Goal: Transaction & Acquisition: Purchase product/service

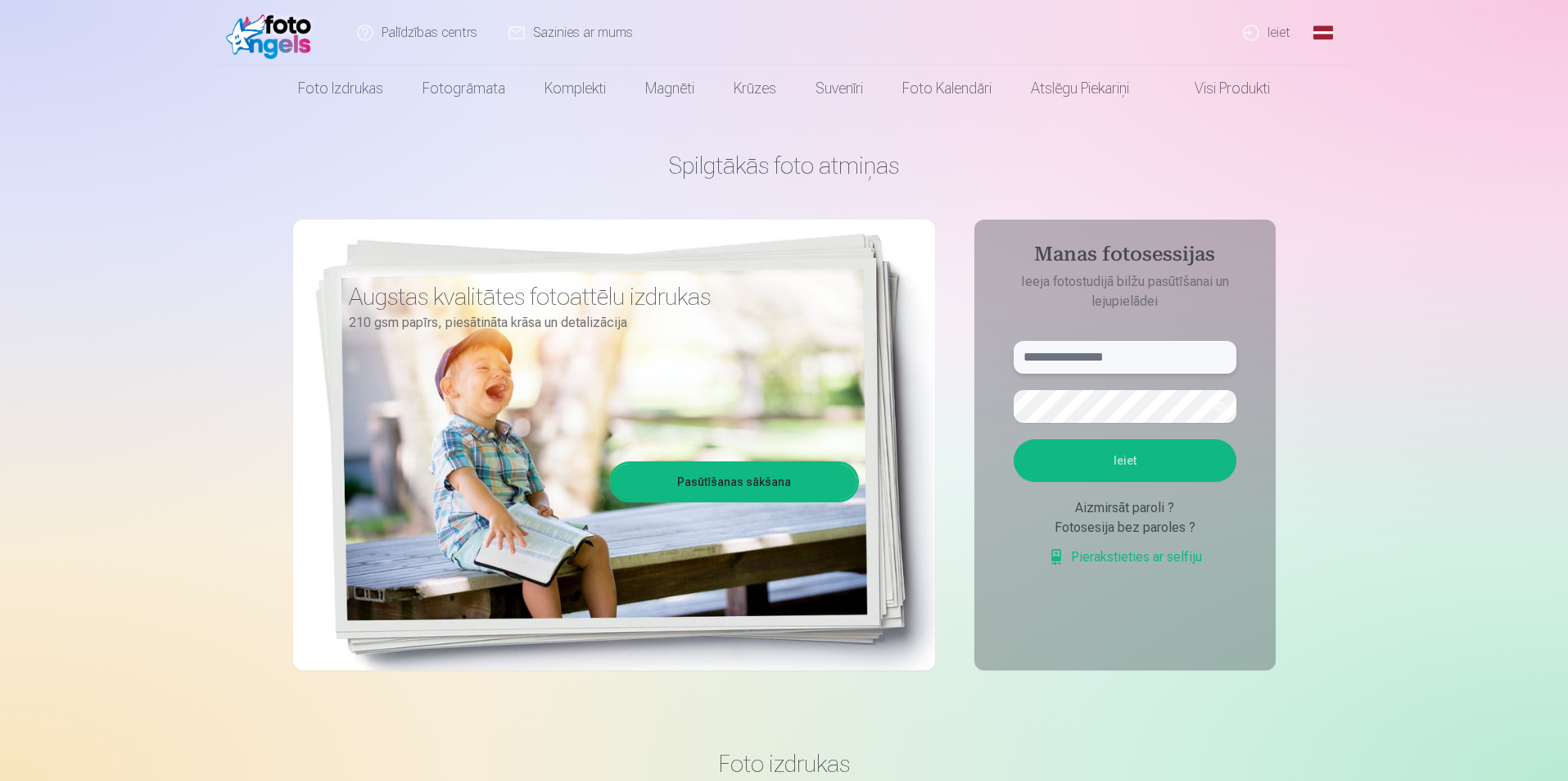
click at [1150, 368] on input "text" at bounding box center [1125, 358] width 223 height 33
click at [1223, 408] on button "button" at bounding box center [1220, 406] width 31 height 31
click at [1103, 458] on button "Ieiet" at bounding box center [1125, 461] width 223 height 42
click at [1078, 360] on input "**********" at bounding box center [1125, 358] width 223 height 33
click at [1083, 357] on input "**********" at bounding box center [1125, 358] width 223 height 33
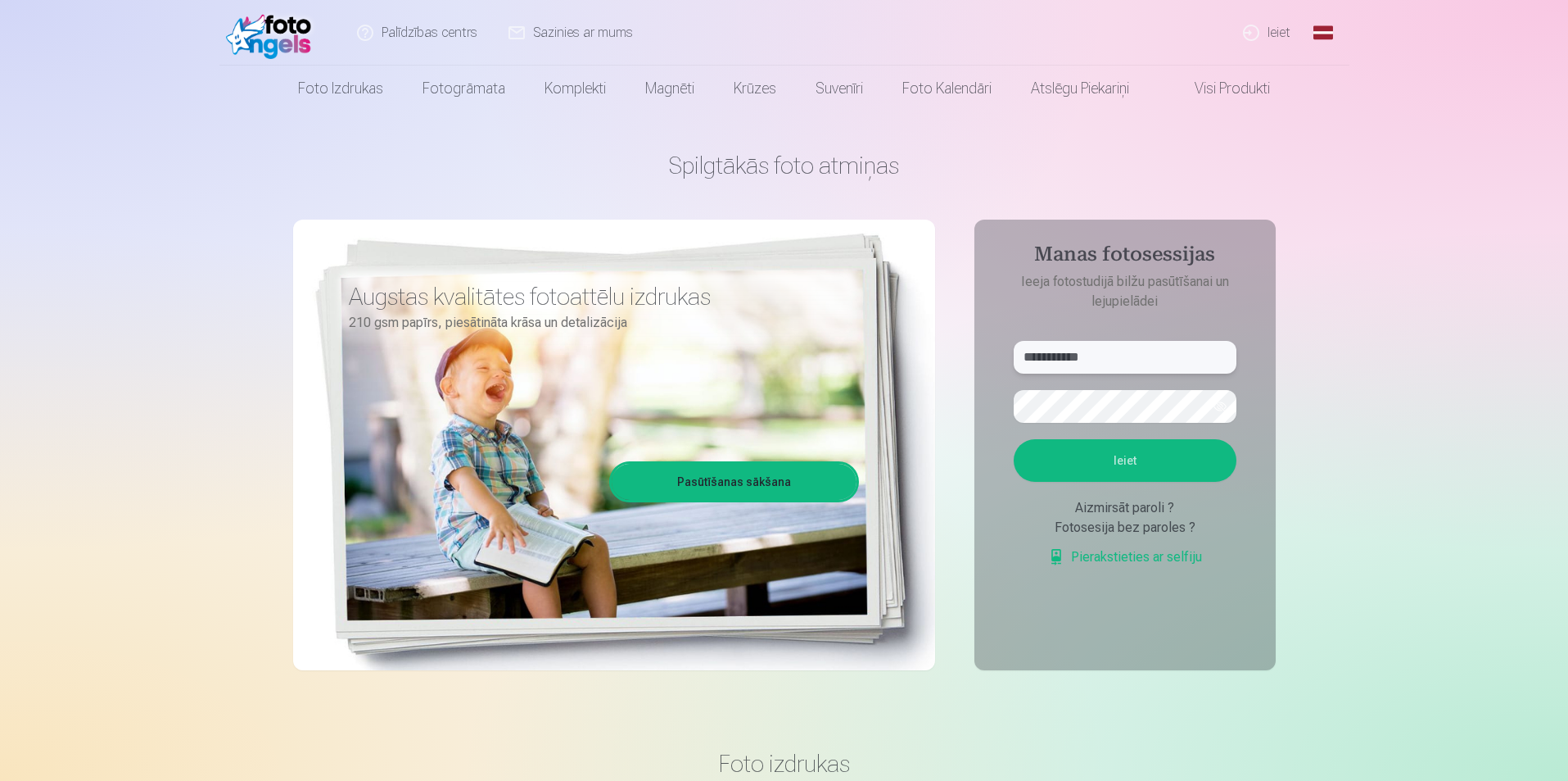
type input "**********"
click at [1014, 440] on button "Ieiet" at bounding box center [1125, 461] width 223 height 42
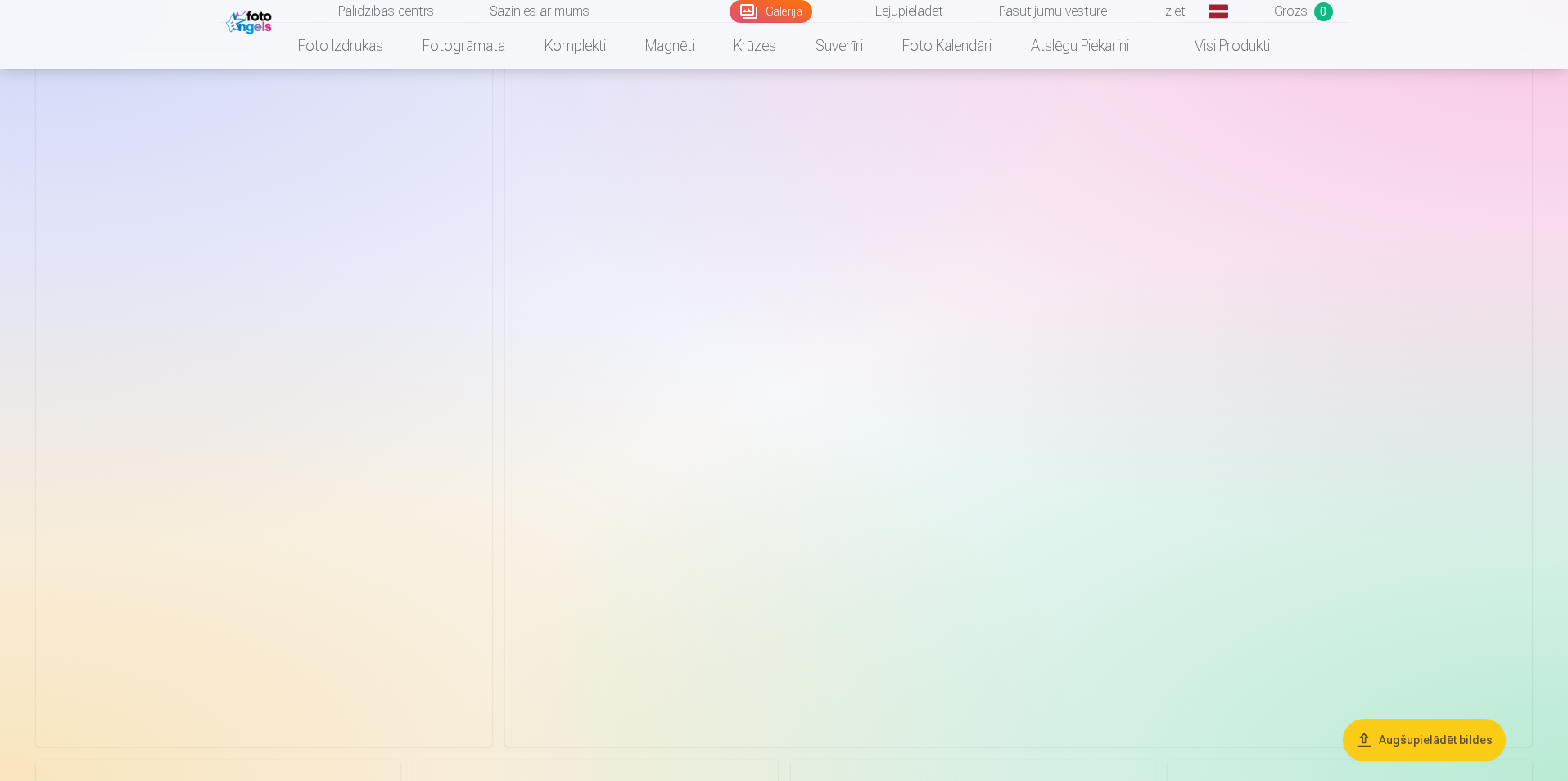
scroll to position [820, 0]
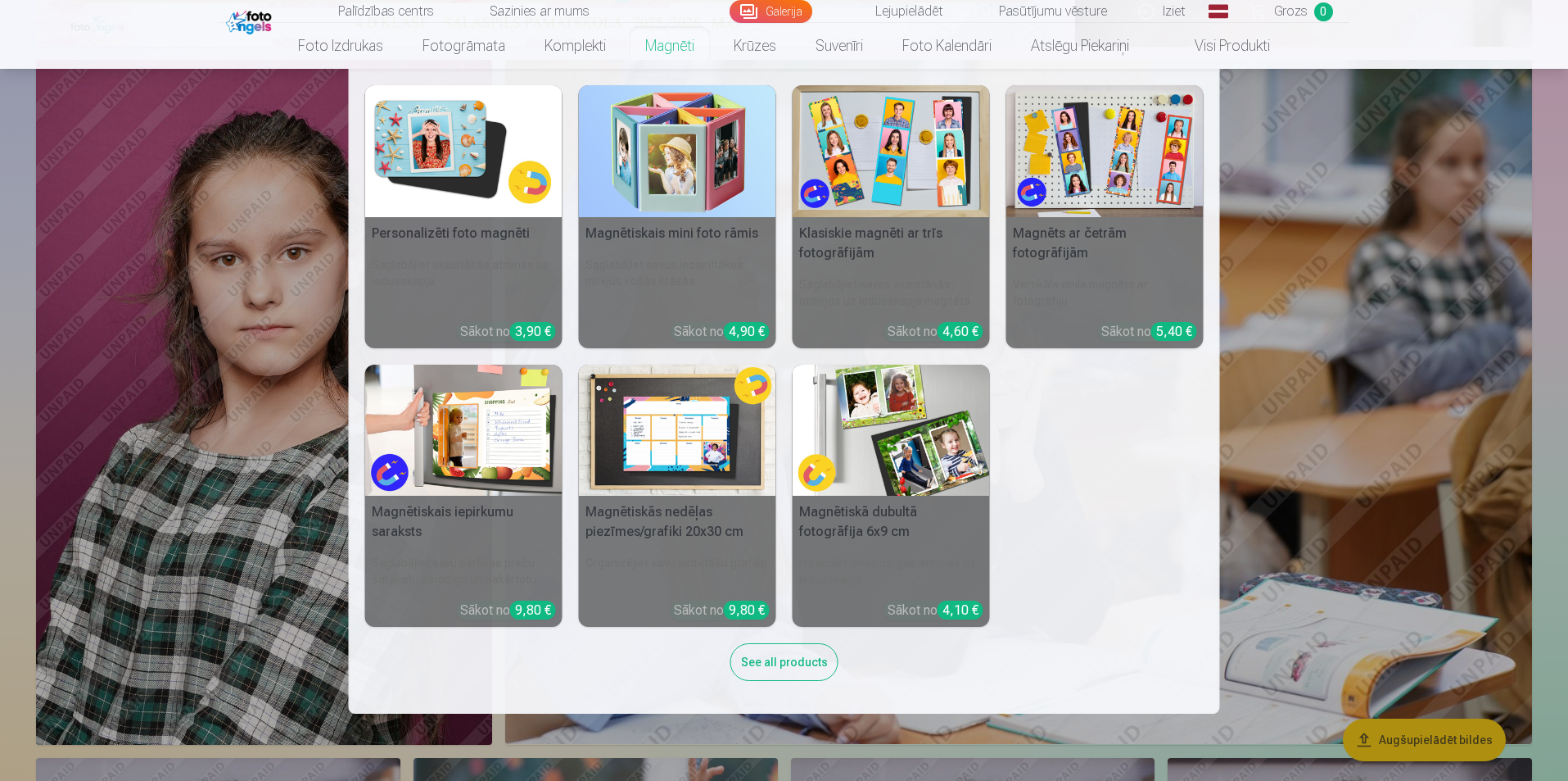
click at [669, 38] on link "Magnēti" at bounding box center [670, 46] width 89 height 46
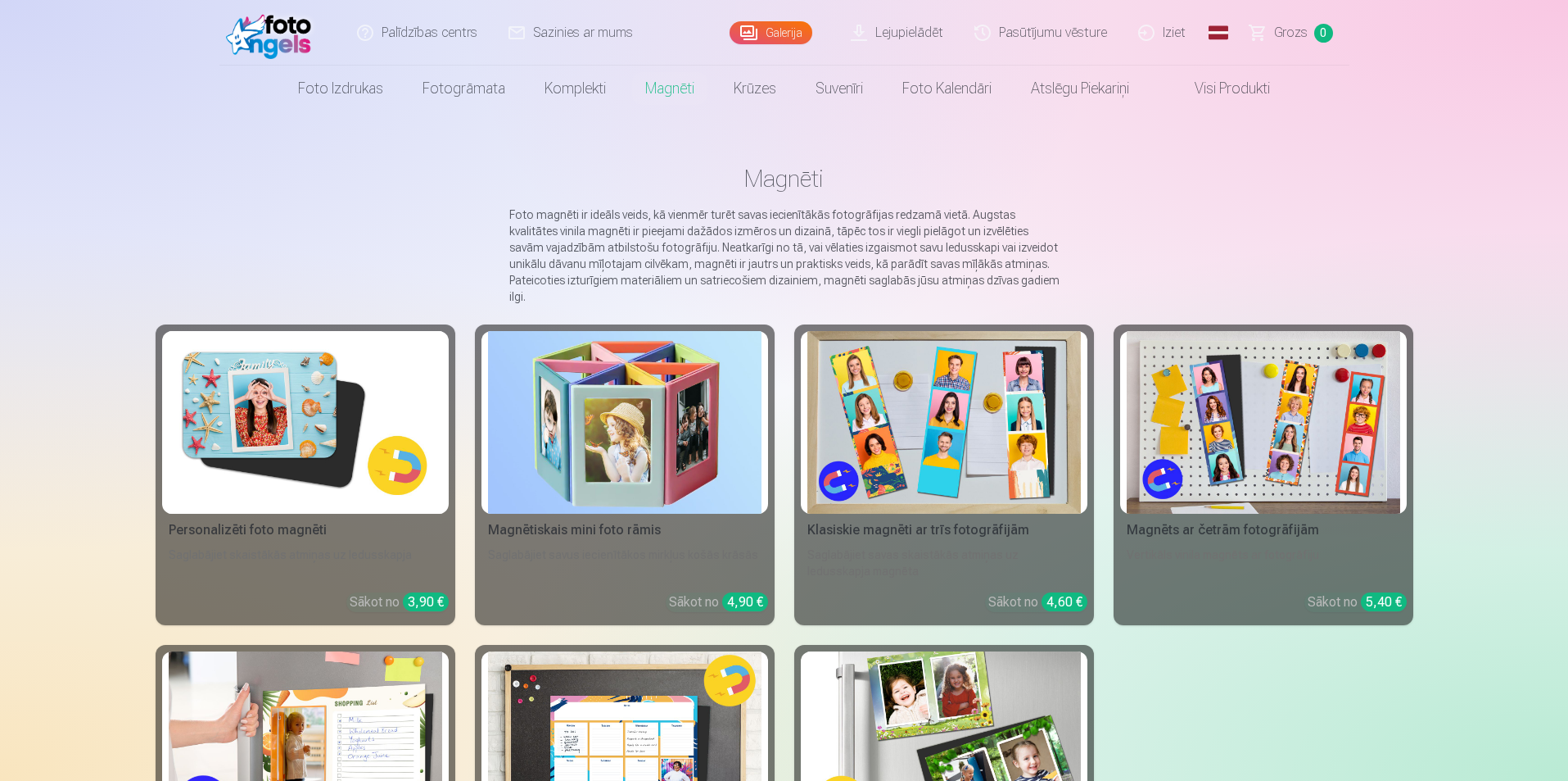
click at [261, 386] on img at bounding box center [306, 422] width 274 height 183
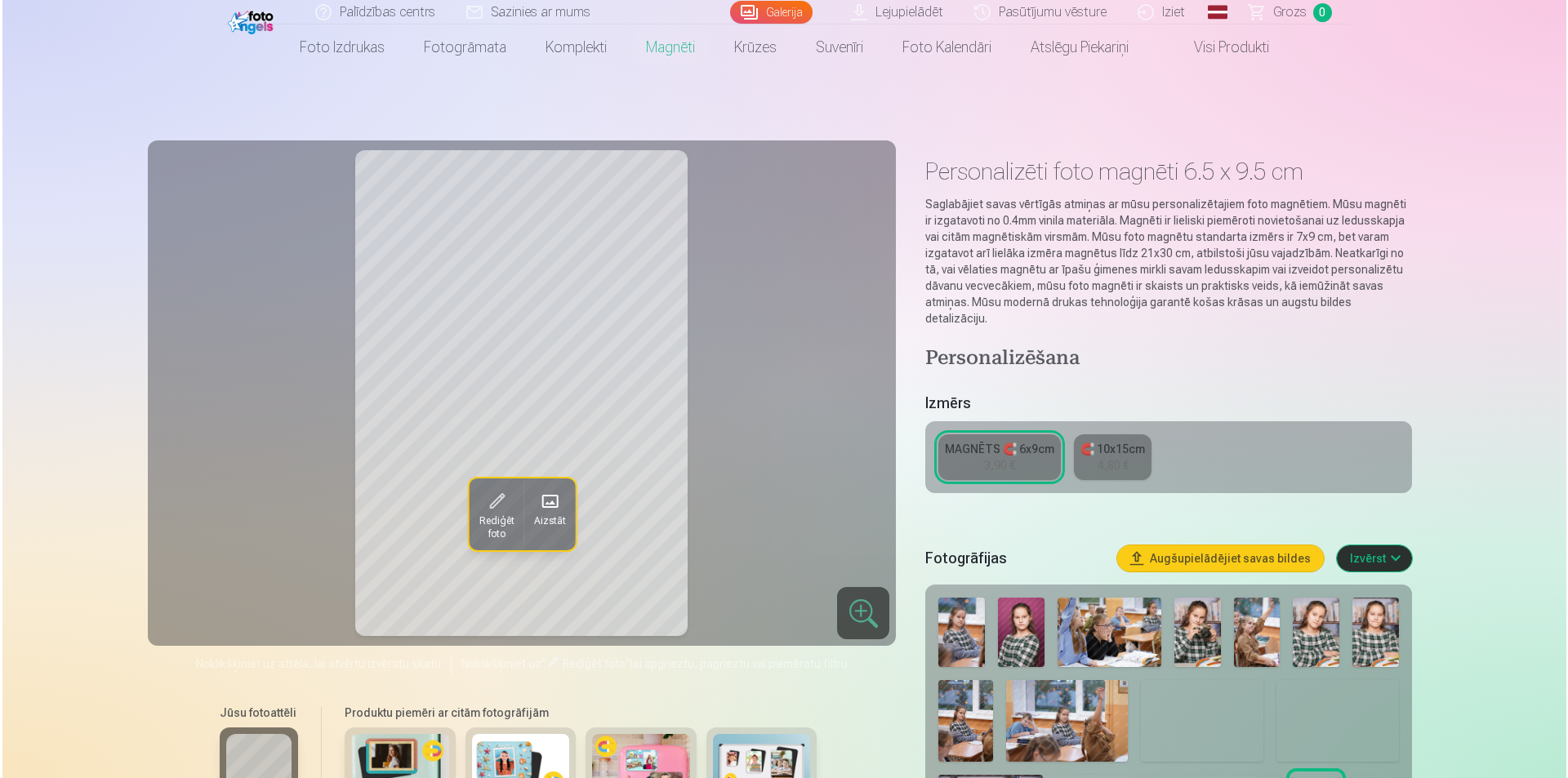
scroll to position [82, 0]
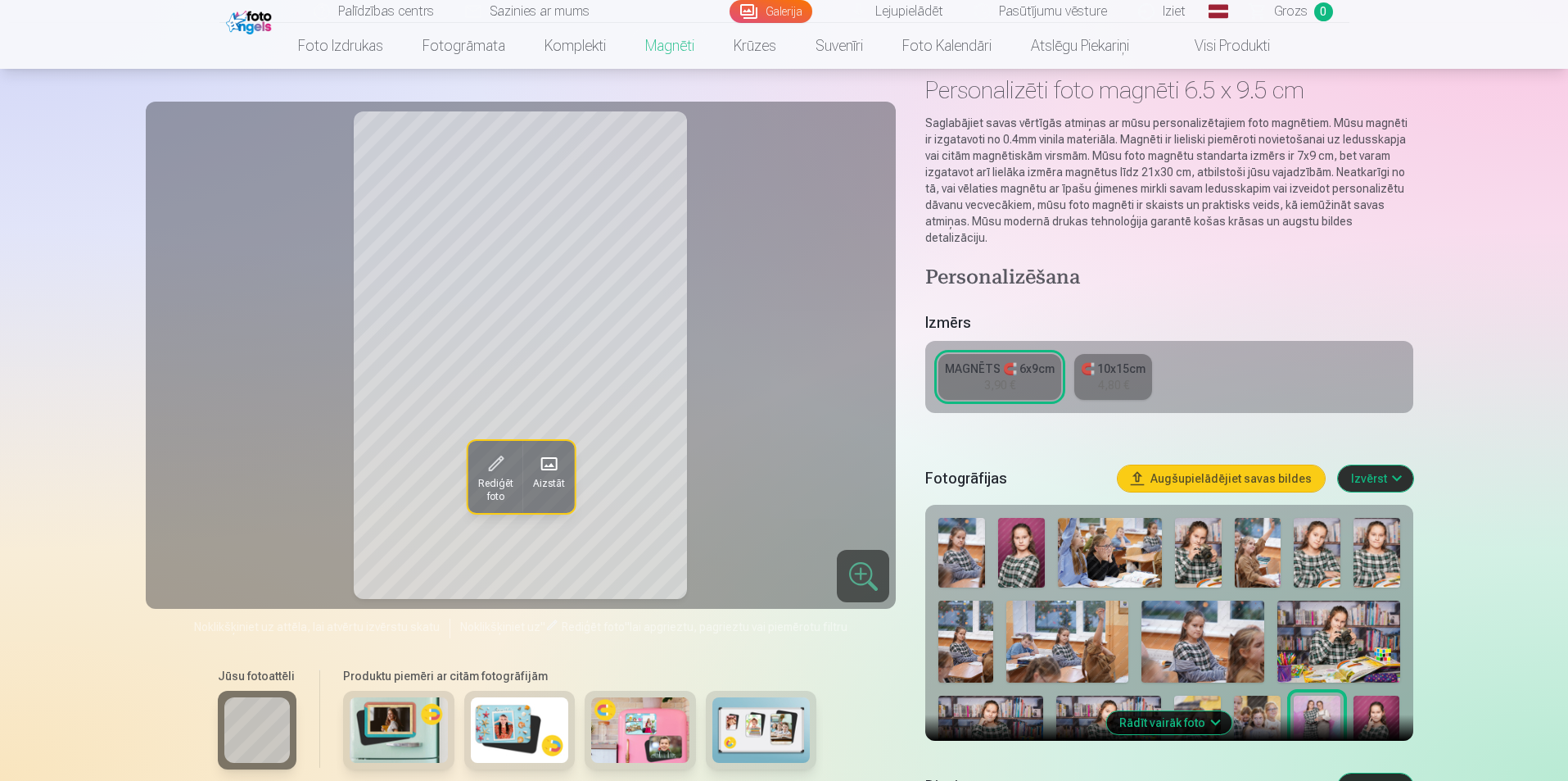
click at [1017, 539] on img at bounding box center [1022, 552] width 46 height 69
click at [504, 482] on span "Rediģēt foto" at bounding box center [494, 490] width 36 height 26
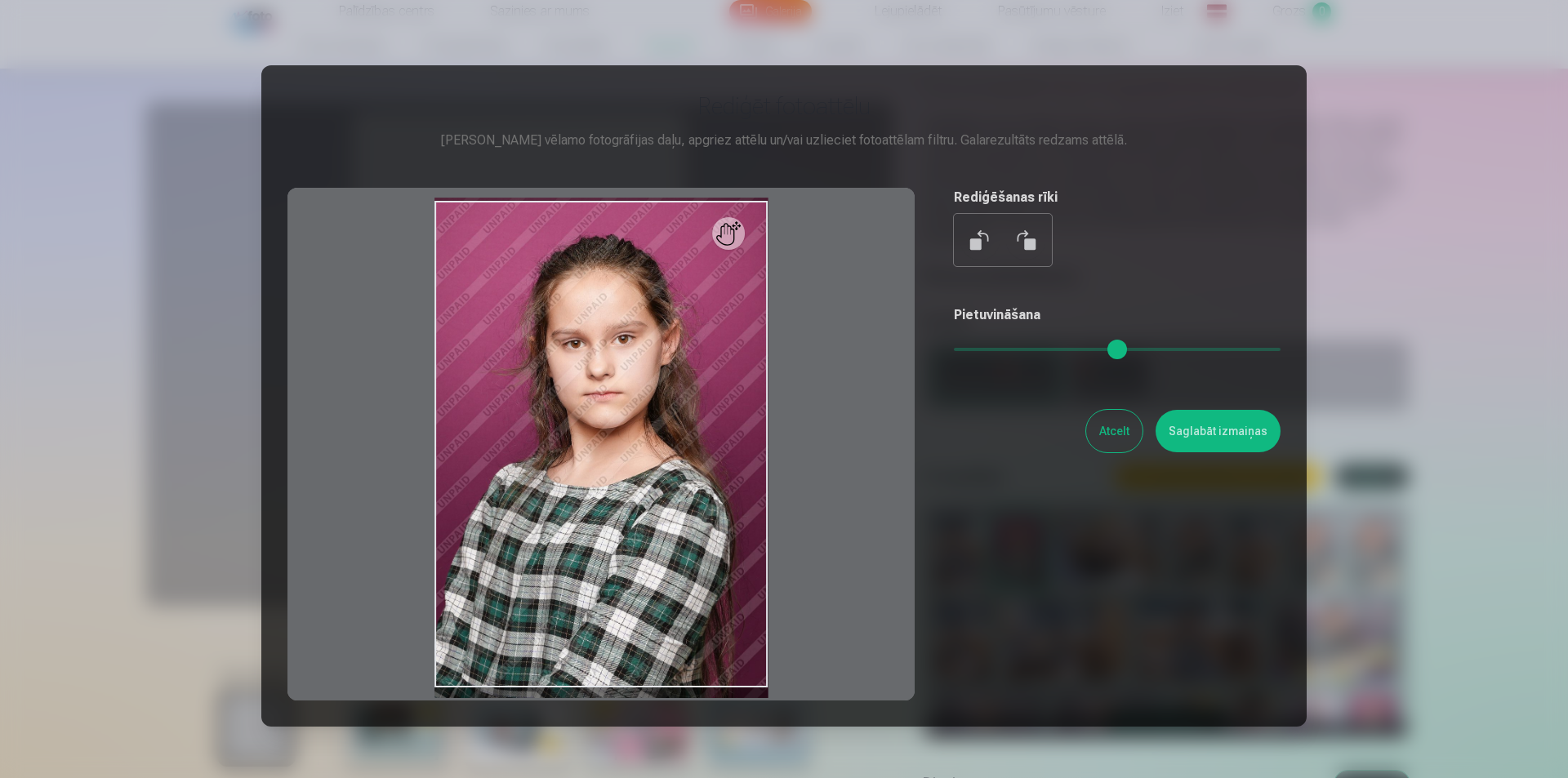
click at [995, 348] on input "range" at bounding box center [1117, 349] width 327 height 3
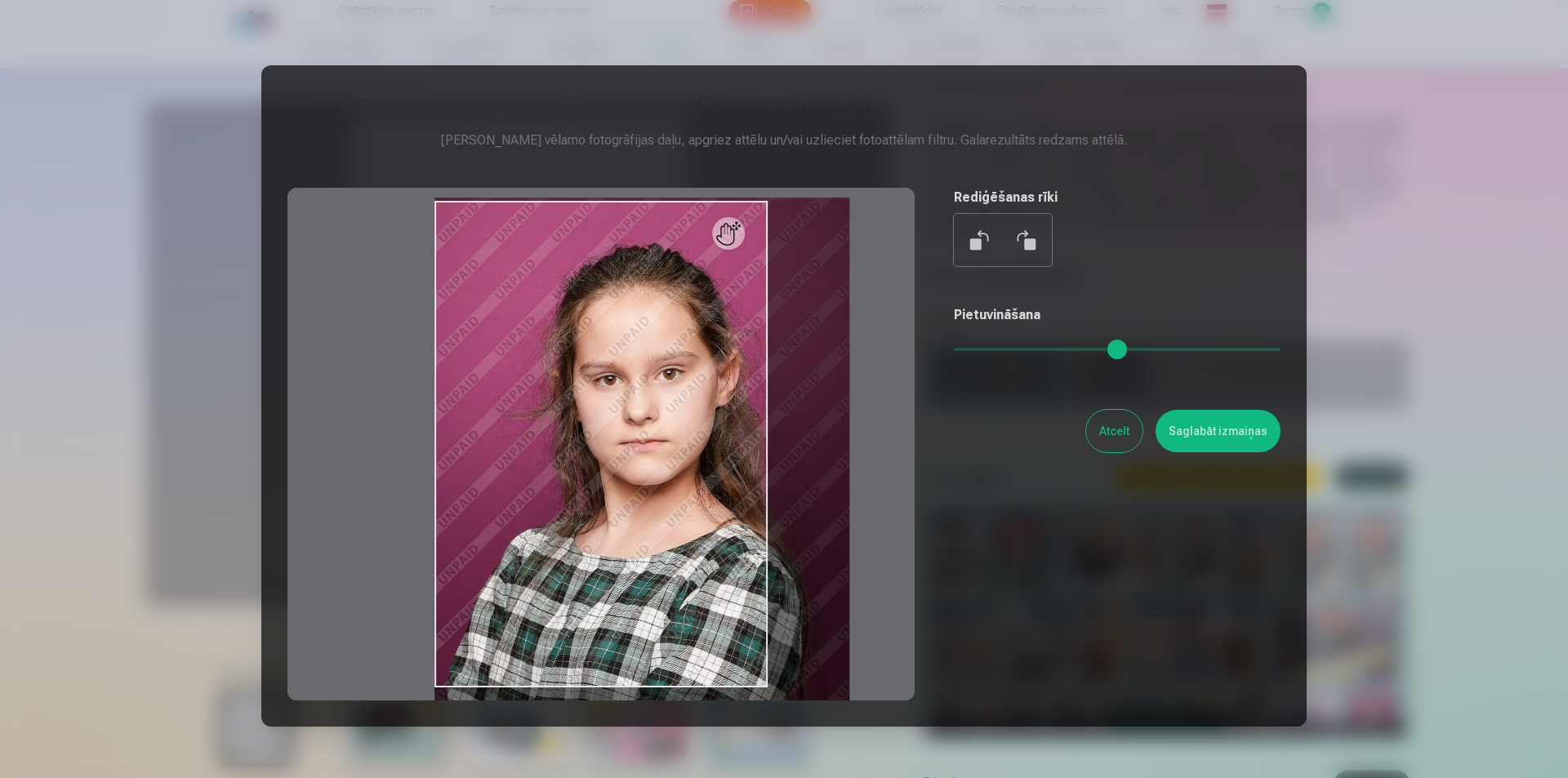
click at [1022, 348] on input "range" at bounding box center [1117, 349] width 327 height 3
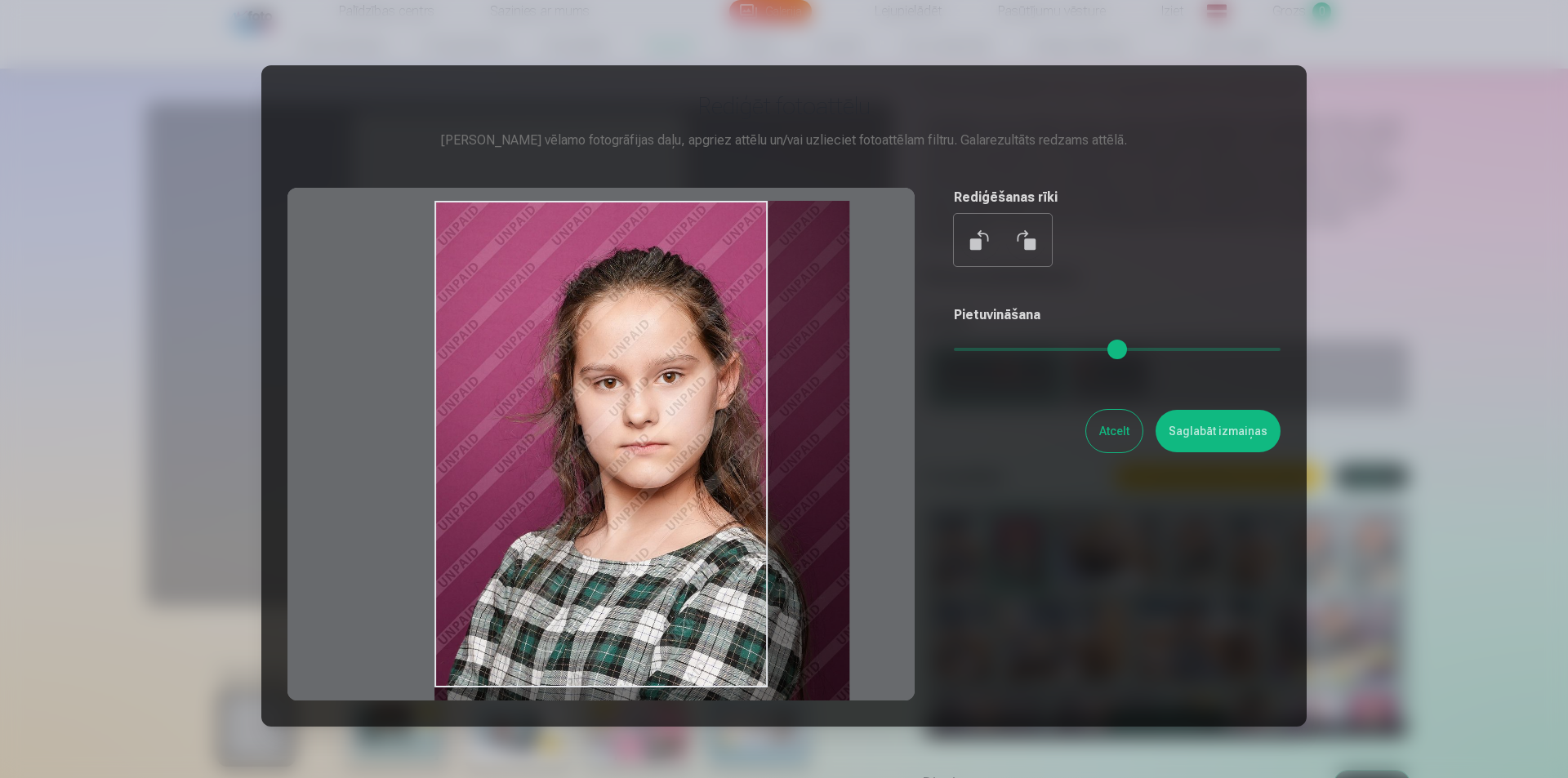
drag, startPoint x: 682, startPoint y: 396, endPoint x: 780, endPoint y: 433, distance: 104.8
click at [780, 433] on div at bounding box center [600, 444] width 627 height 513
drag, startPoint x: 632, startPoint y: 511, endPoint x: 707, endPoint y: 500, distance: 75.8
click at [745, 520] on div at bounding box center [600, 444] width 627 height 513
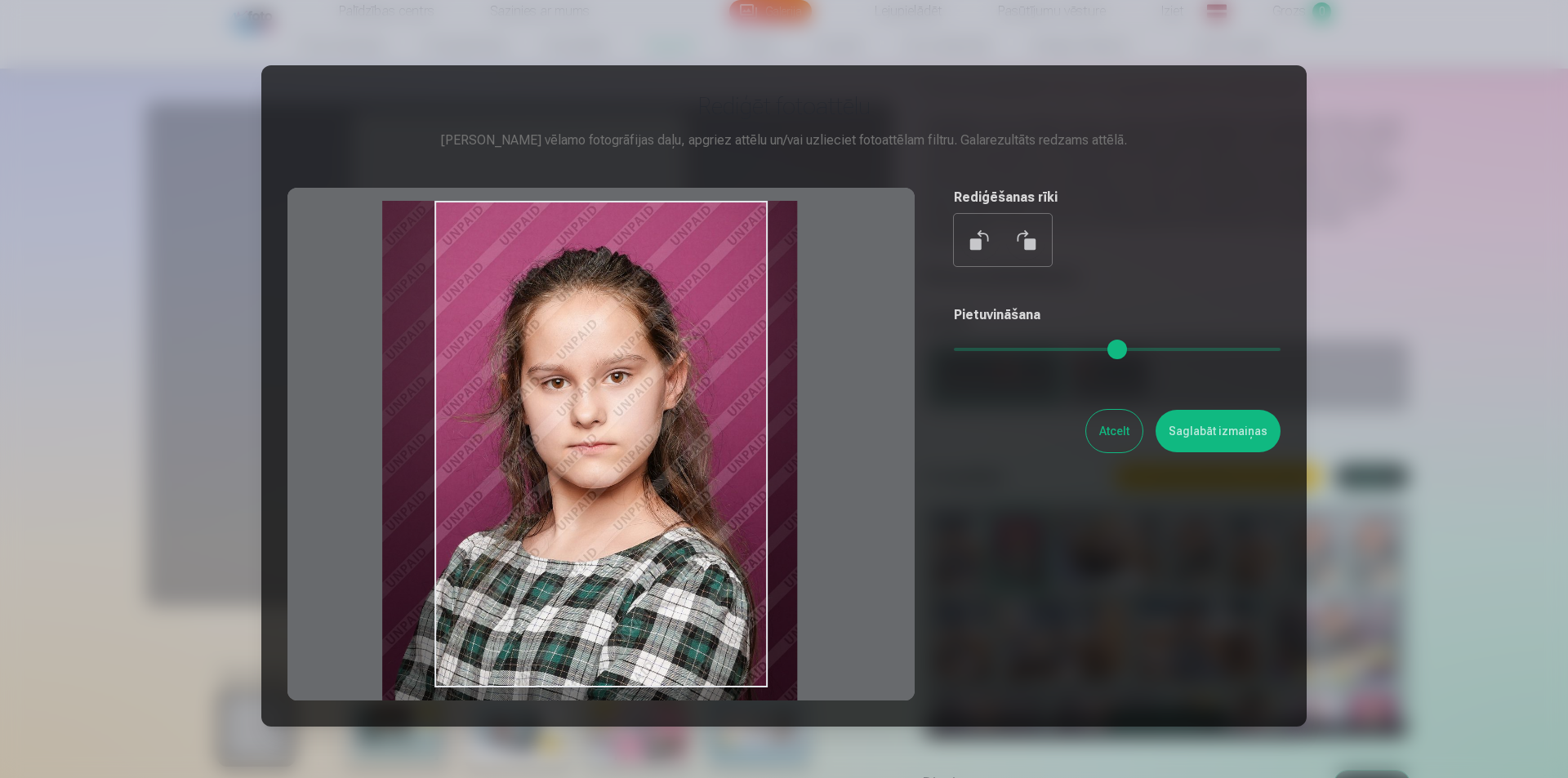
drag, startPoint x: 692, startPoint y: 491, endPoint x: 639, endPoint y: 491, distance: 53.0
click at [639, 491] on div at bounding box center [600, 444] width 627 height 513
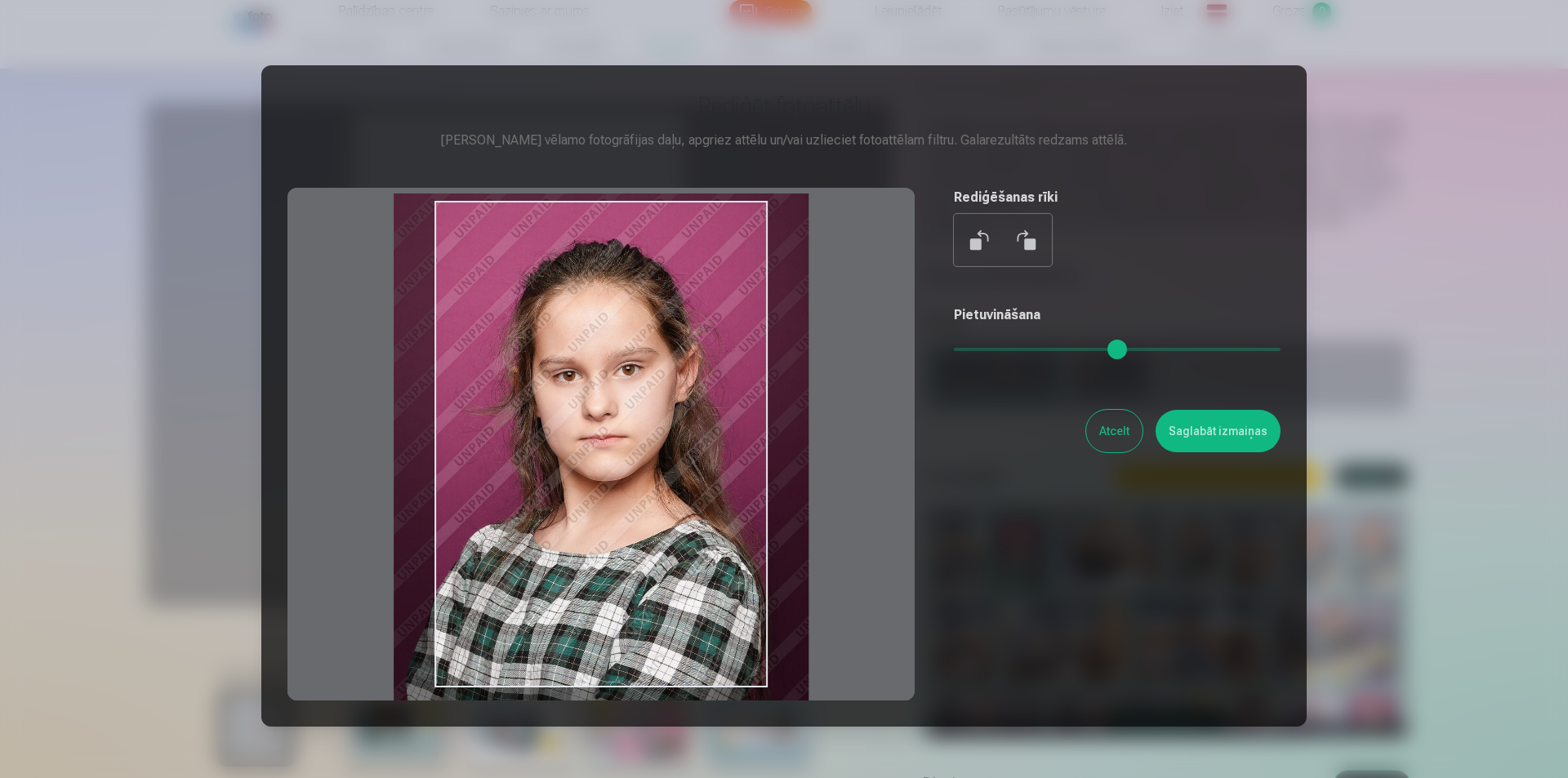
drag, startPoint x: 664, startPoint y: 598, endPoint x: 675, endPoint y: 591, distance: 13.0
click at [675, 591] on div at bounding box center [600, 444] width 627 height 513
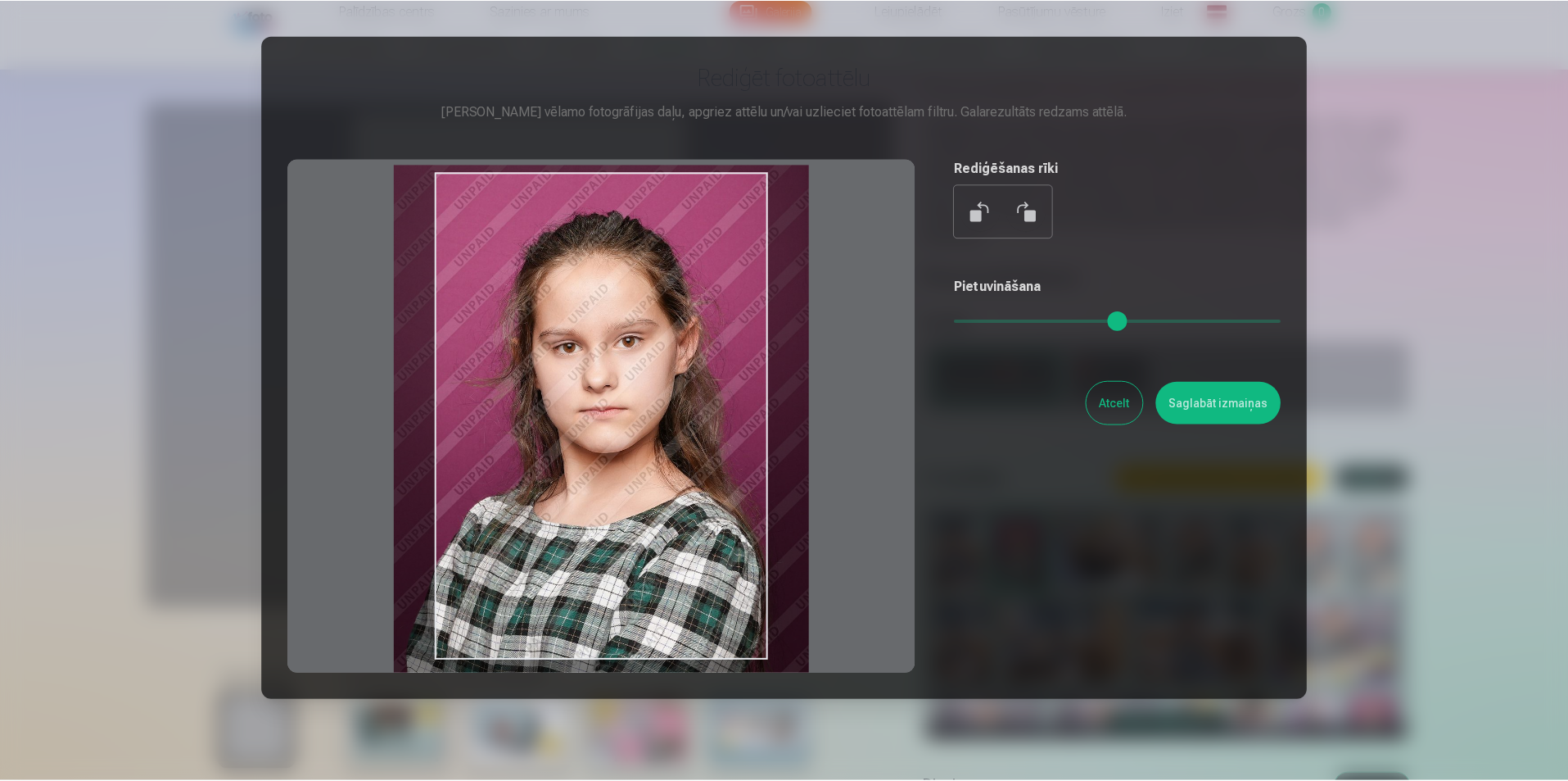
scroll to position [0, 0]
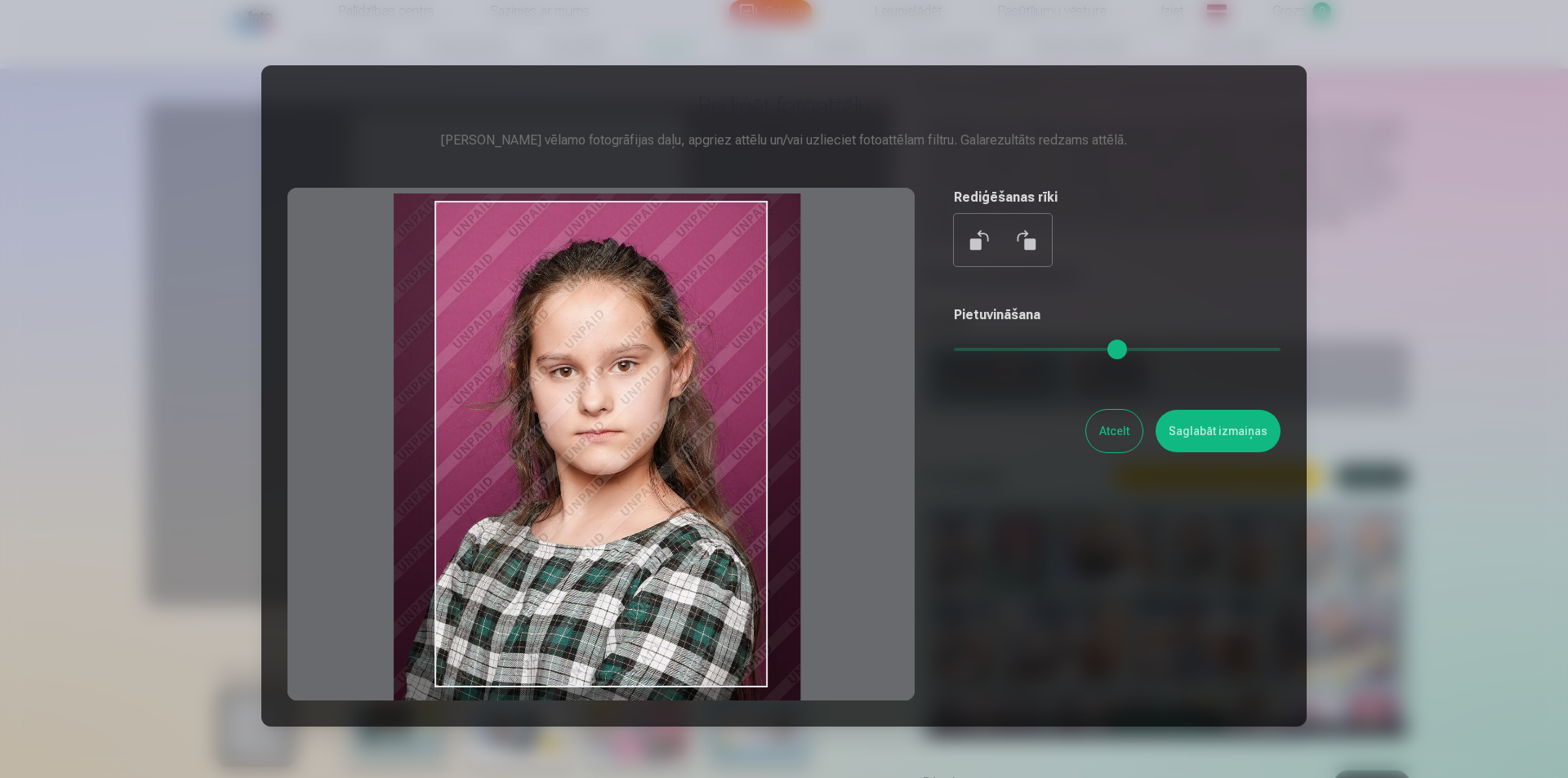
click at [1016, 348] on input "range" at bounding box center [1117, 349] width 327 height 3
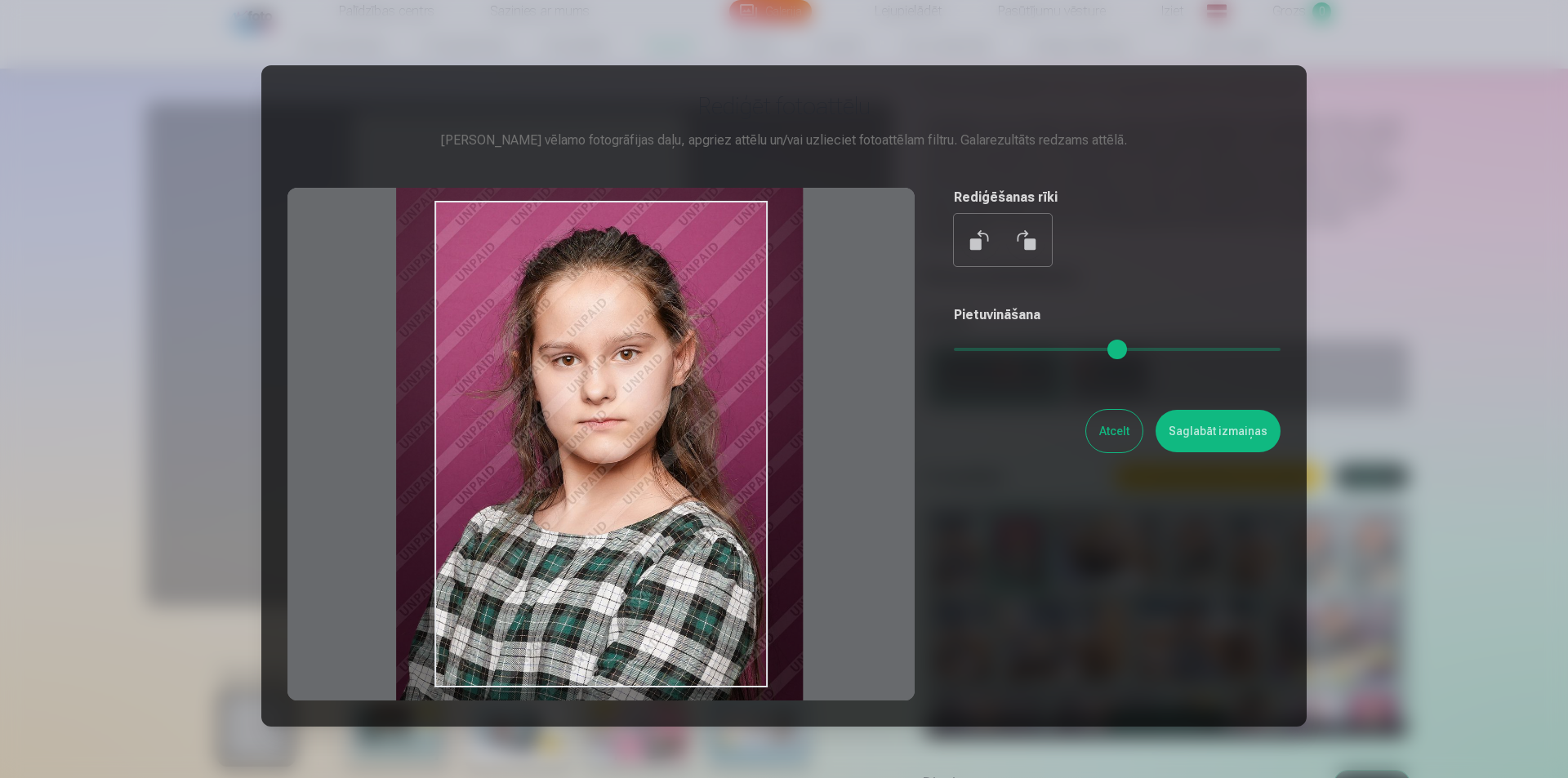
type input "****"
drag, startPoint x: 616, startPoint y: 557, endPoint x: 620, endPoint y: 546, distance: 11.7
click at [620, 546] on div at bounding box center [600, 444] width 627 height 513
click at [1191, 425] on button "Saglabāt izmaiņas" at bounding box center [1218, 431] width 125 height 42
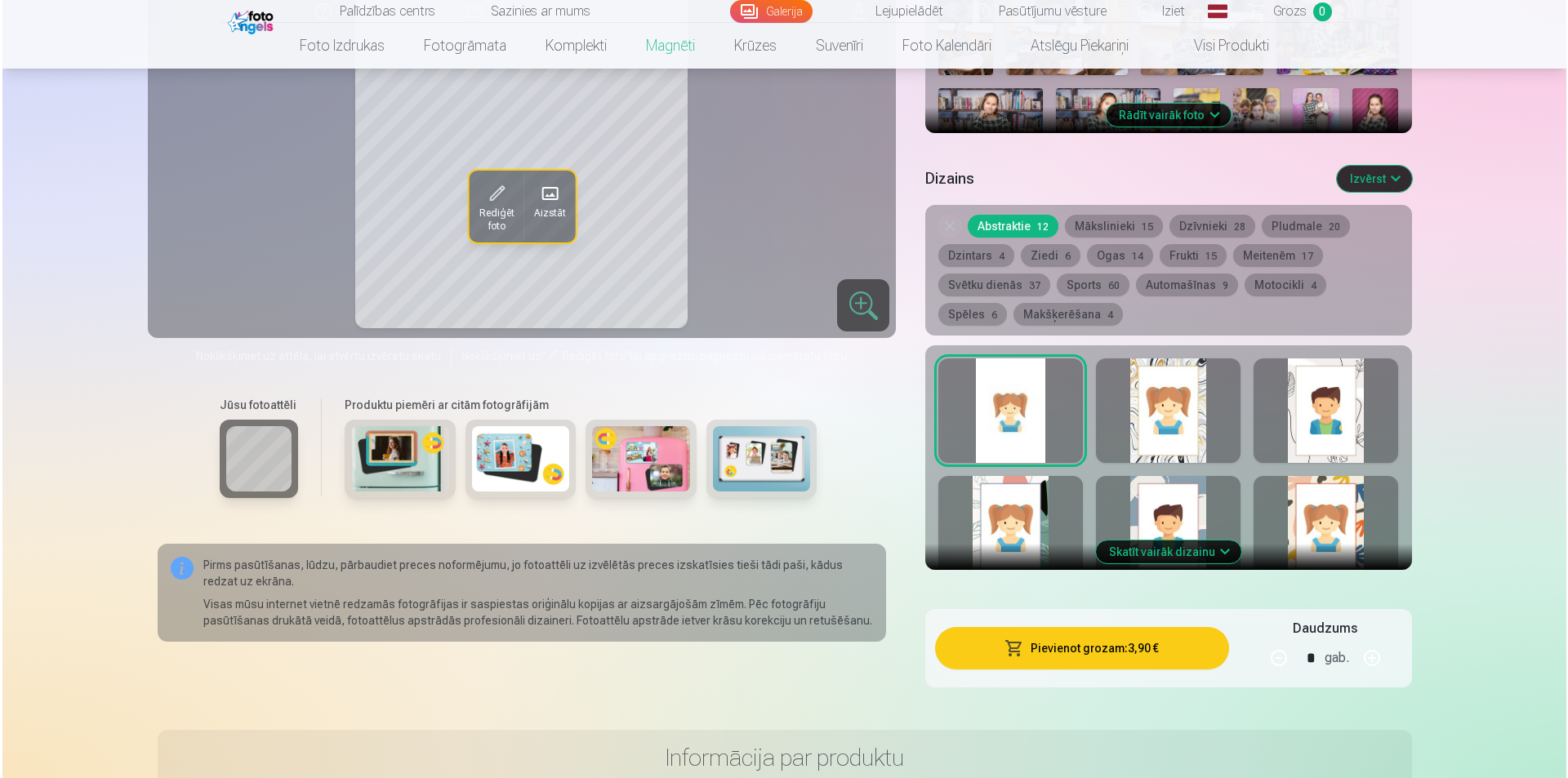
scroll to position [735, 0]
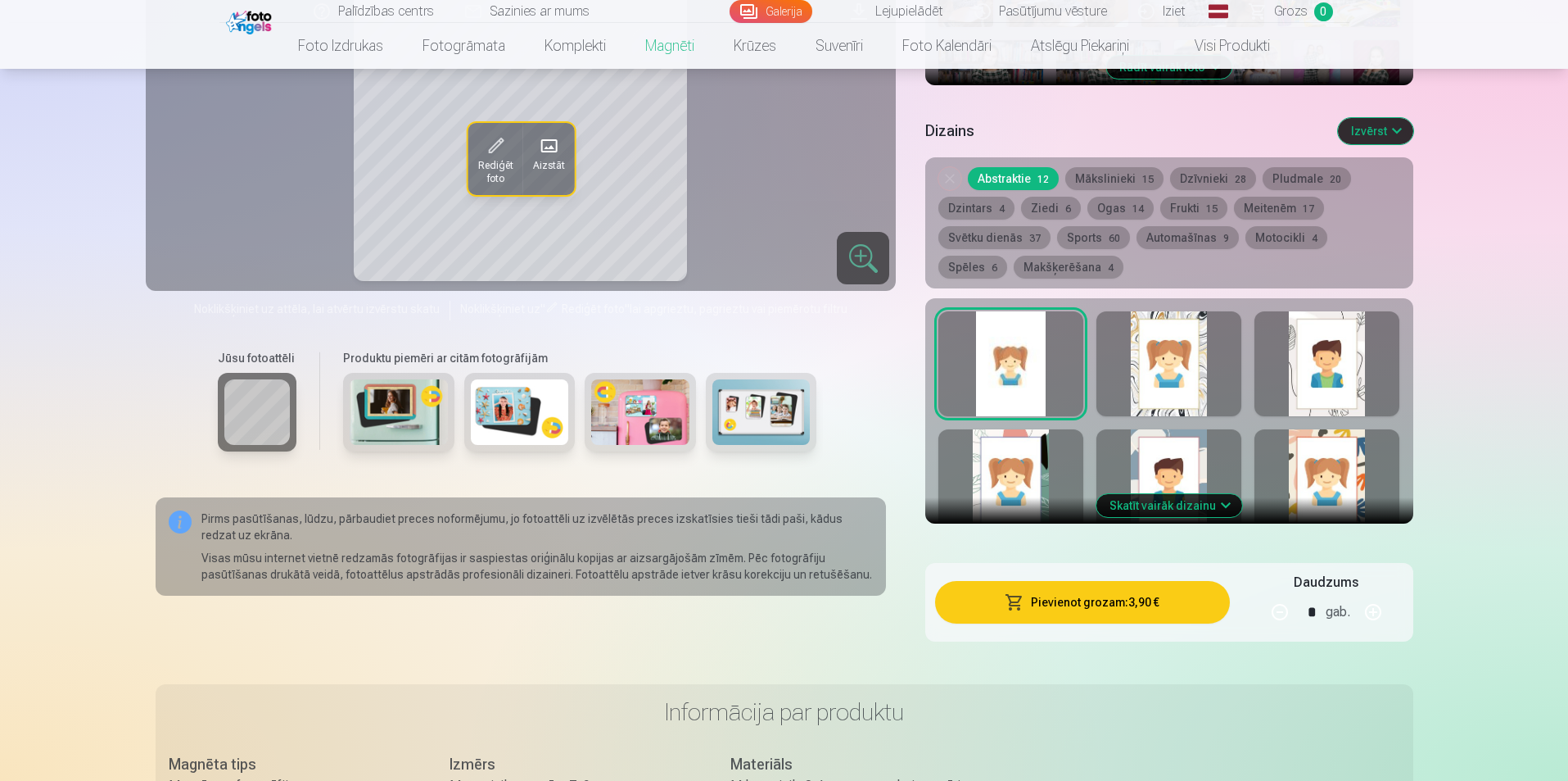
click at [1376, 598] on button "button" at bounding box center [1373, 611] width 40 height 40
click at [1285, 592] on button "button" at bounding box center [1280, 611] width 40 height 40
type input "*"
click at [1085, 589] on button "Pievienot grozam : 7,80 €" at bounding box center [1082, 603] width 294 height 42
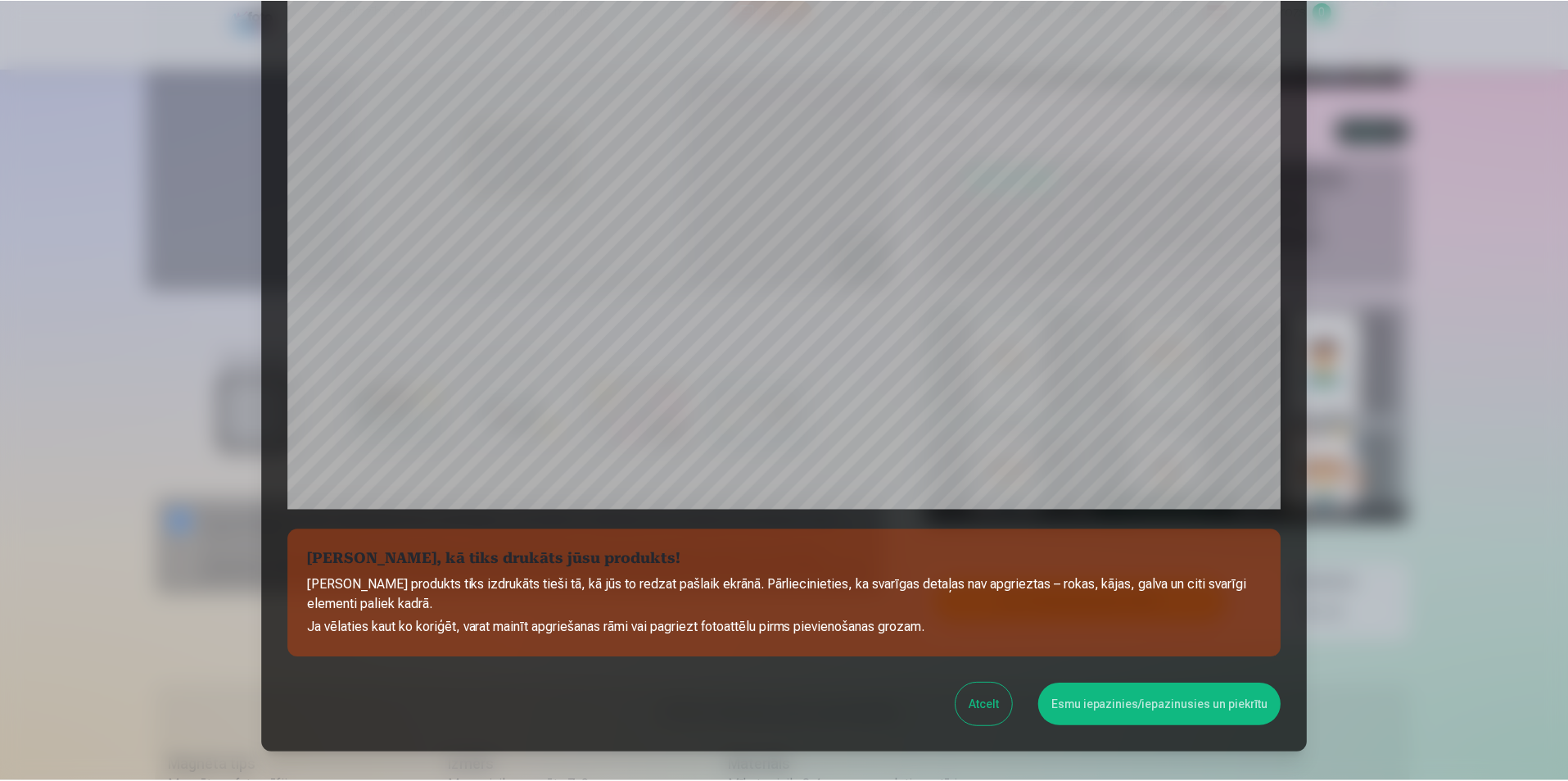
scroll to position [399, 0]
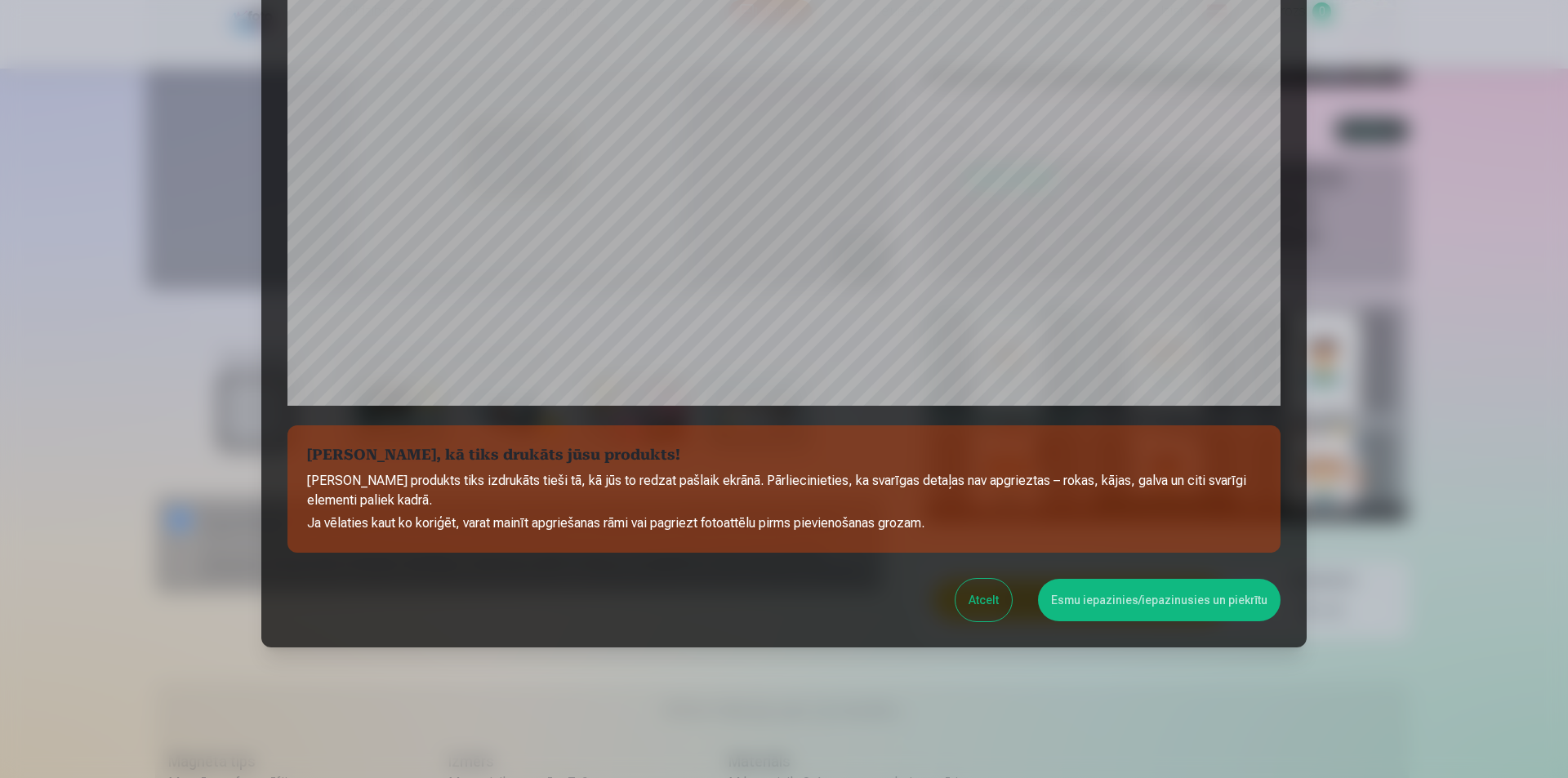
click at [1143, 596] on button "Esmu iepazinies/iepazinusies un piekrītu" at bounding box center [1159, 600] width 242 height 42
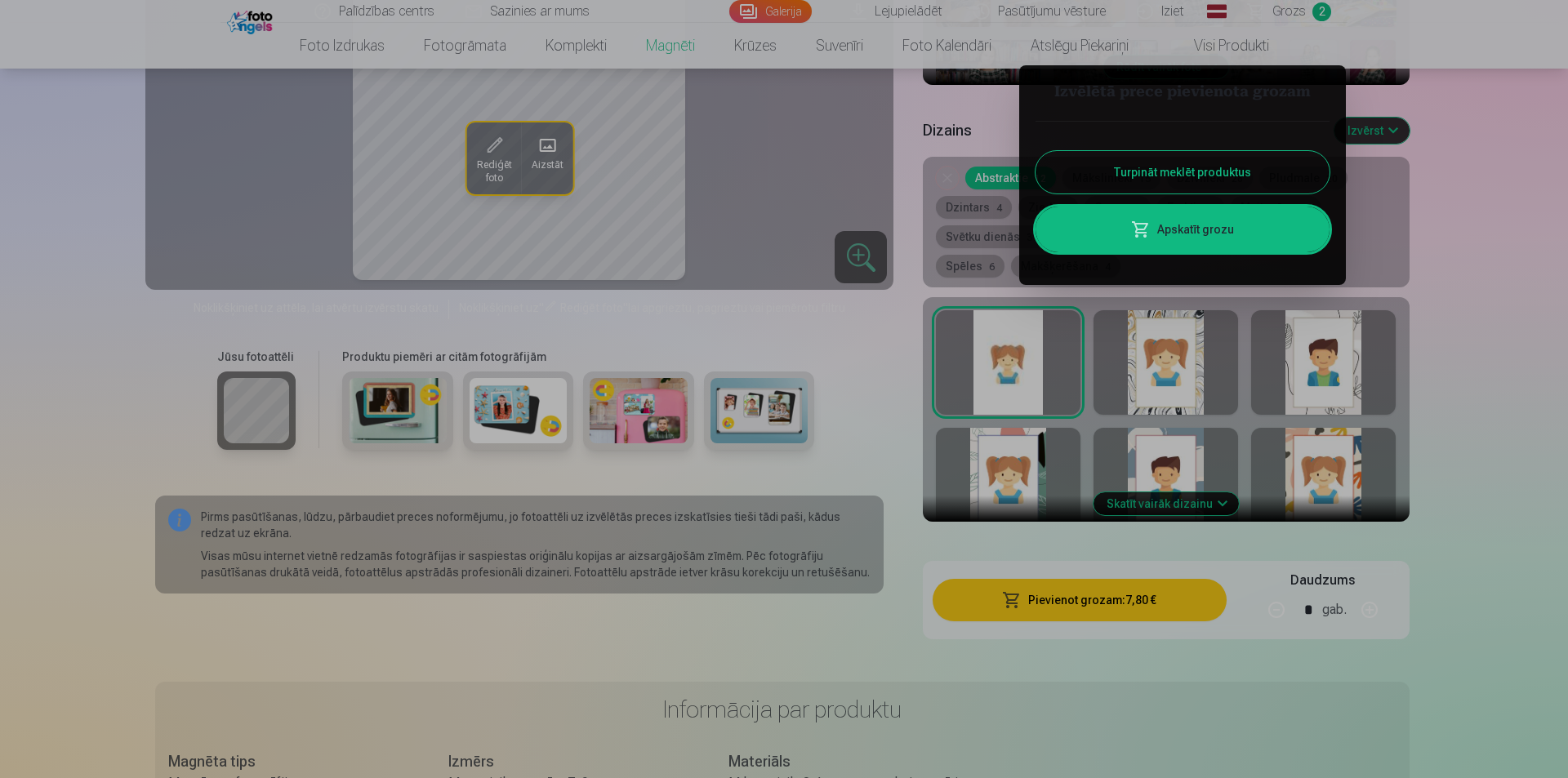
click at [52, 128] on div at bounding box center [784, 389] width 1568 height 778
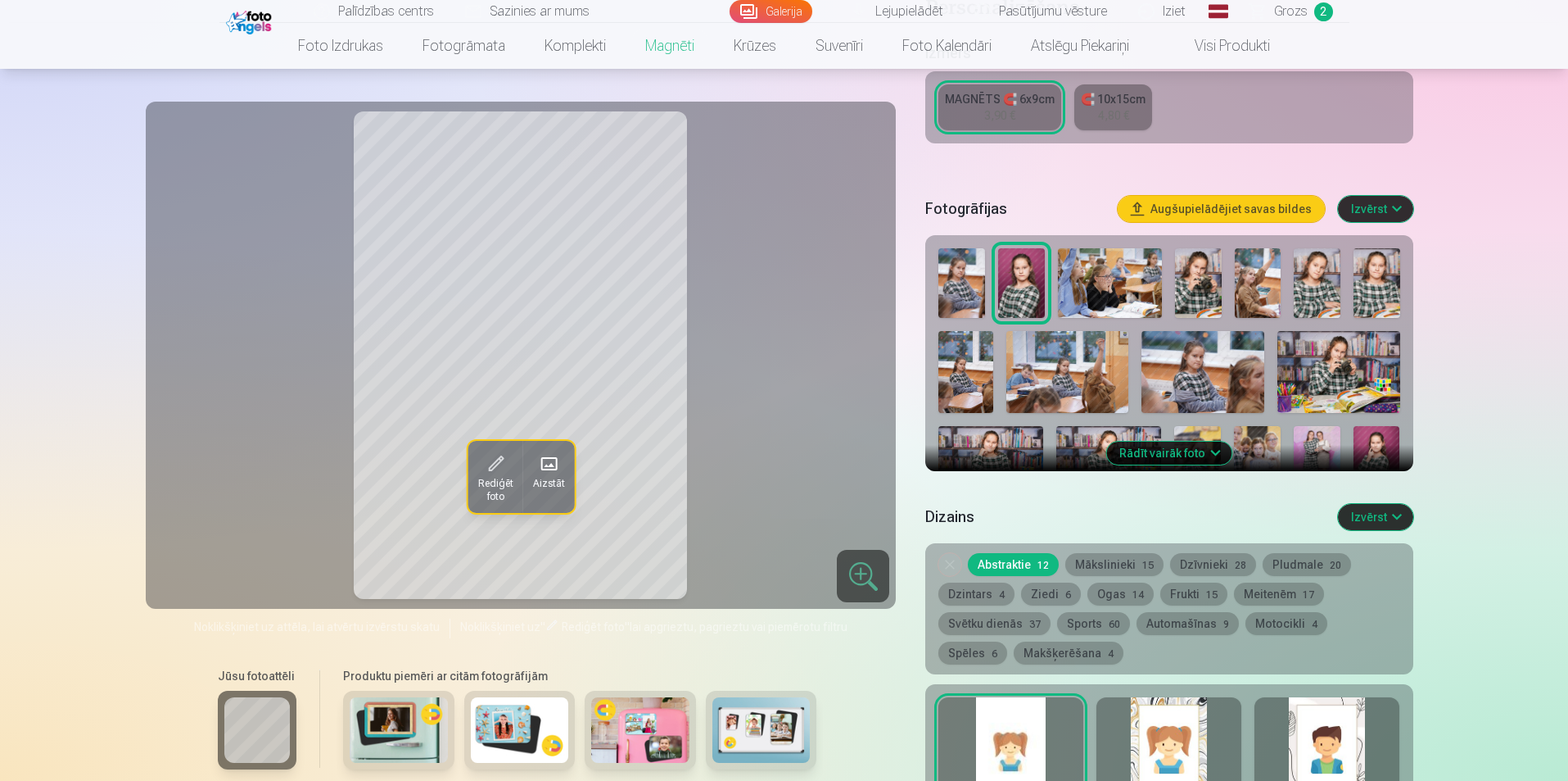
scroll to position [328, 0]
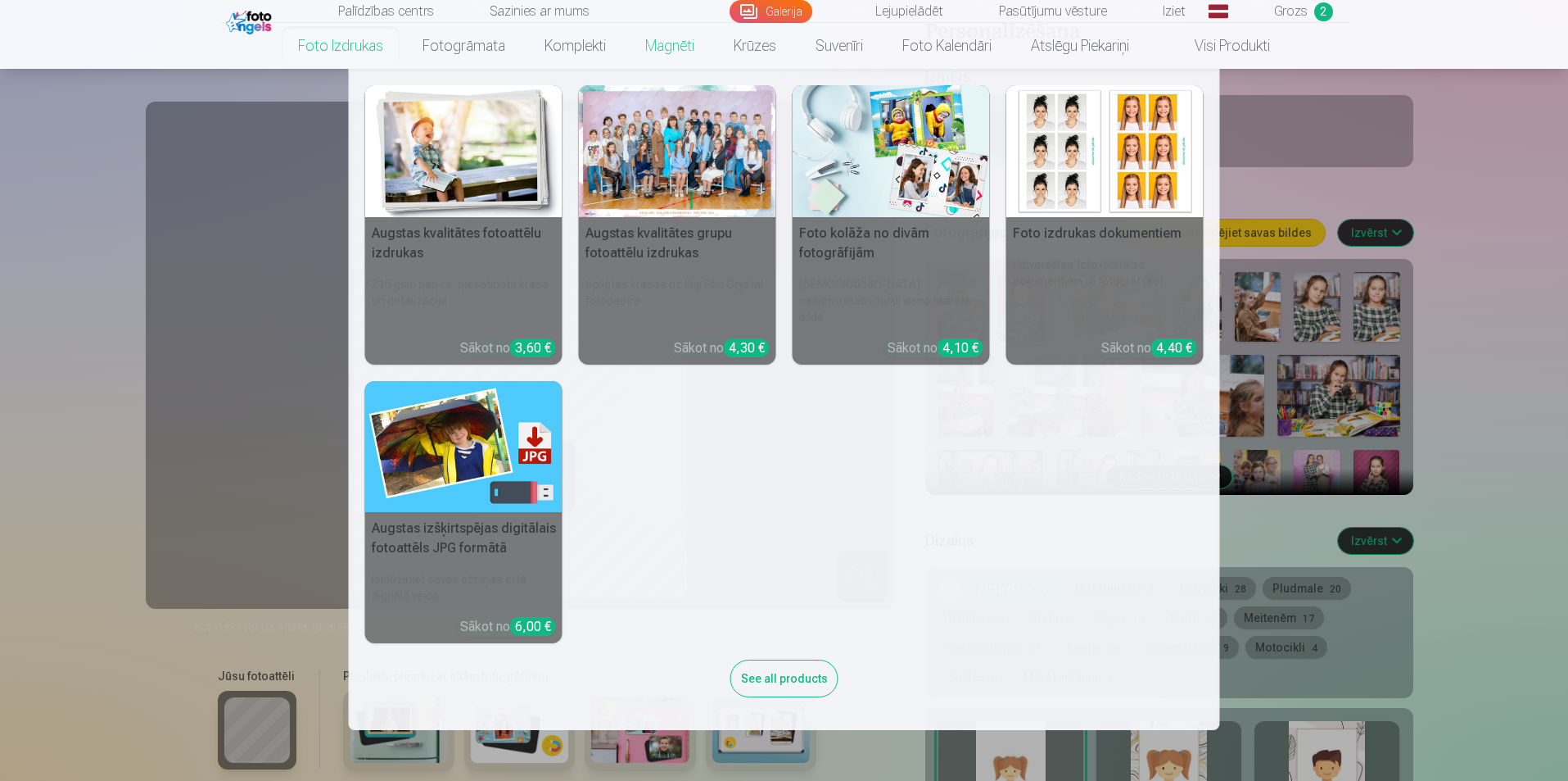
click at [344, 46] on link "Foto izdrukas" at bounding box center [340, 46] width 124 height 46
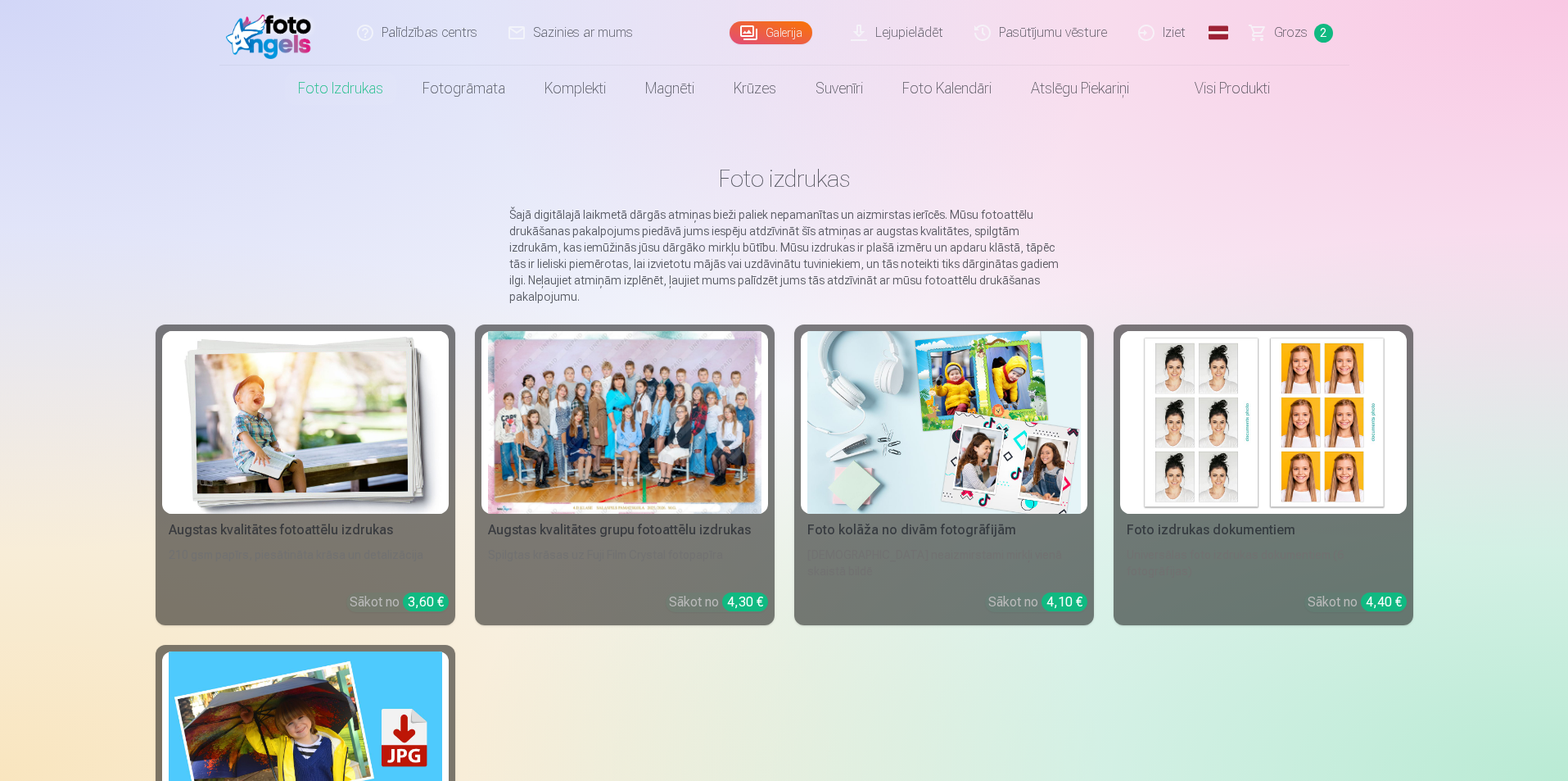
click at [303, 459] on img at bounding box center [306, 422] width 274 height 183
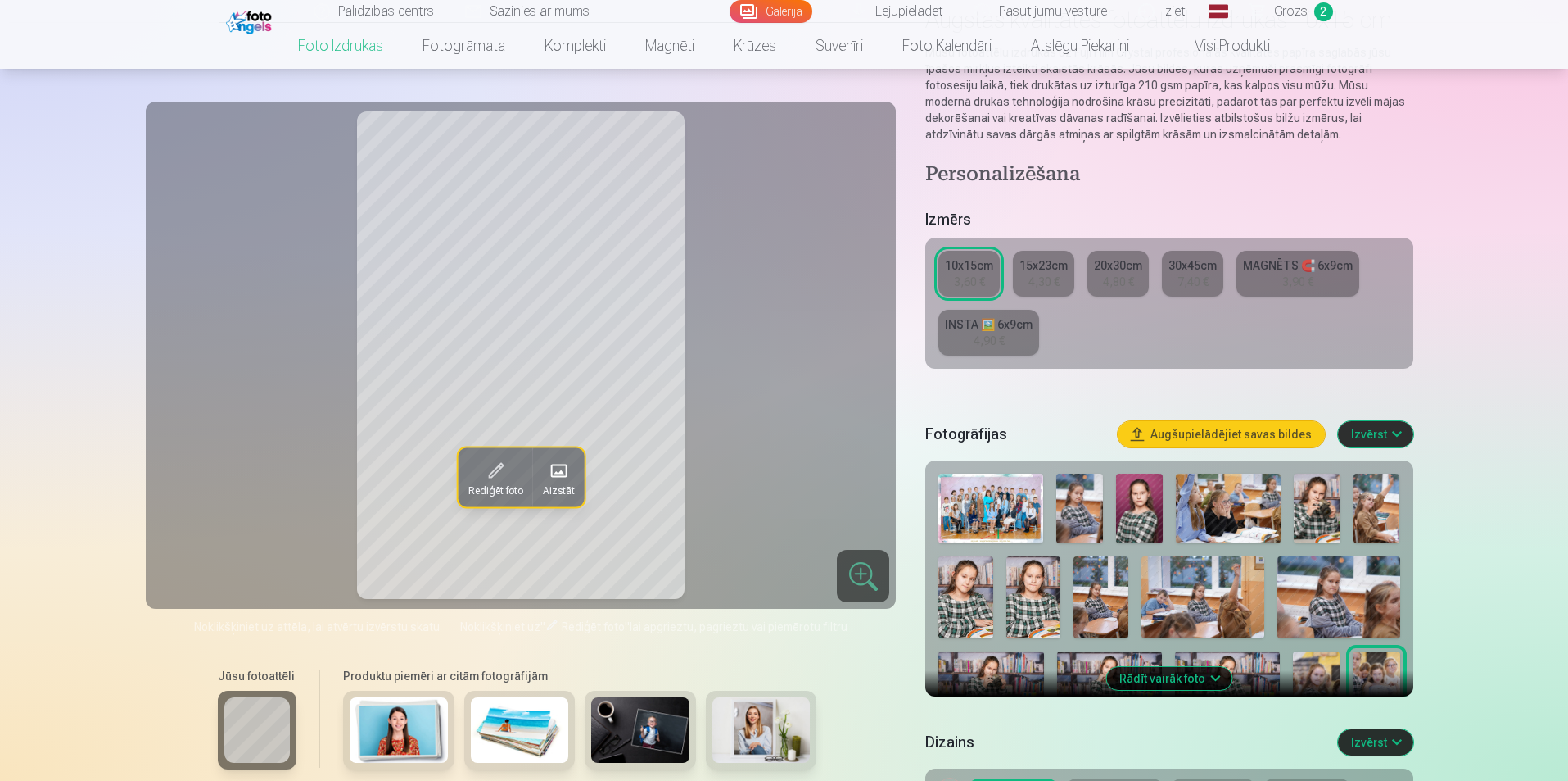
scroll to position [164, 0]
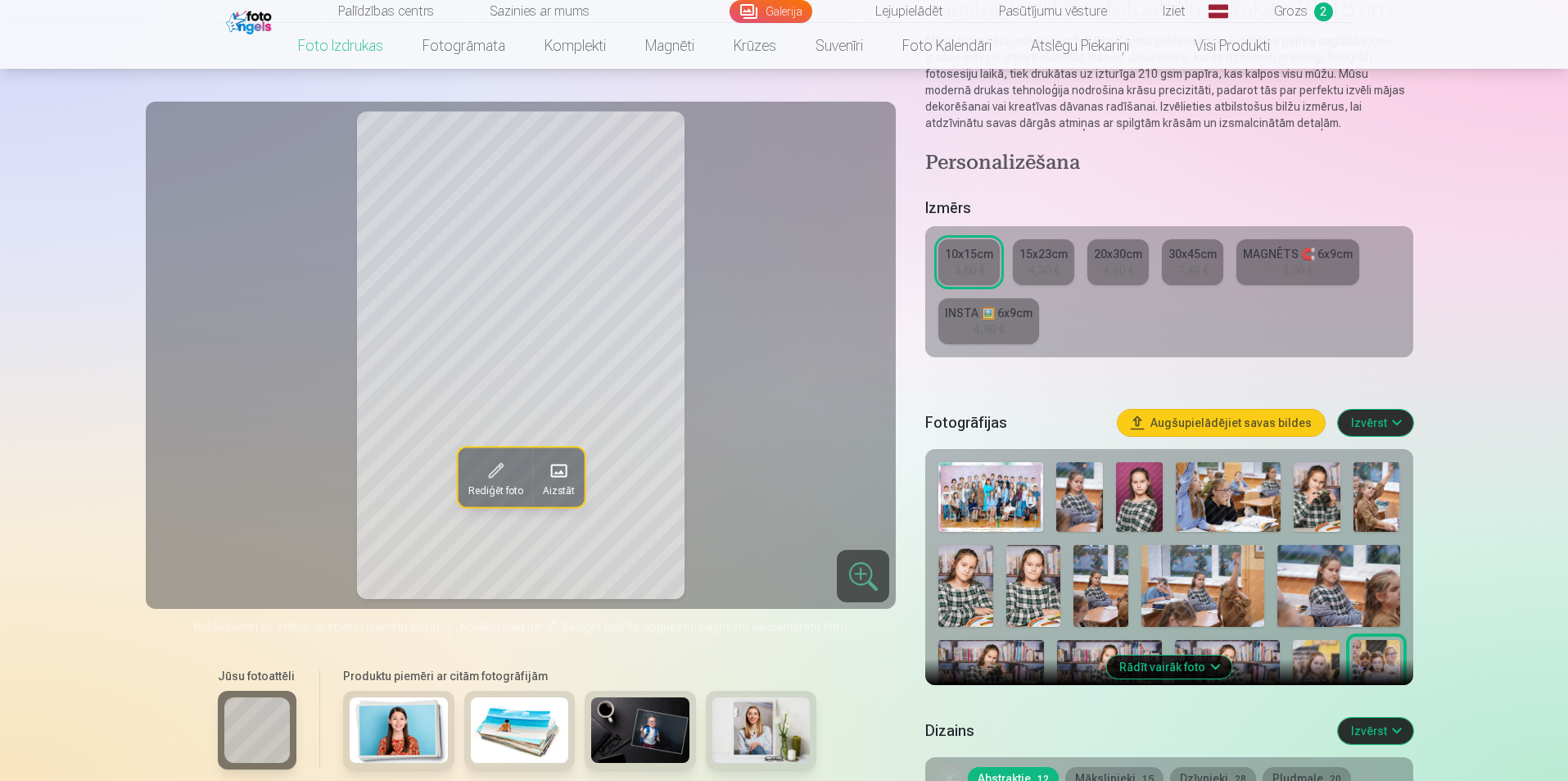
click at [1140, 483] on img at bounding box center [1139, 497] width 46 height 69
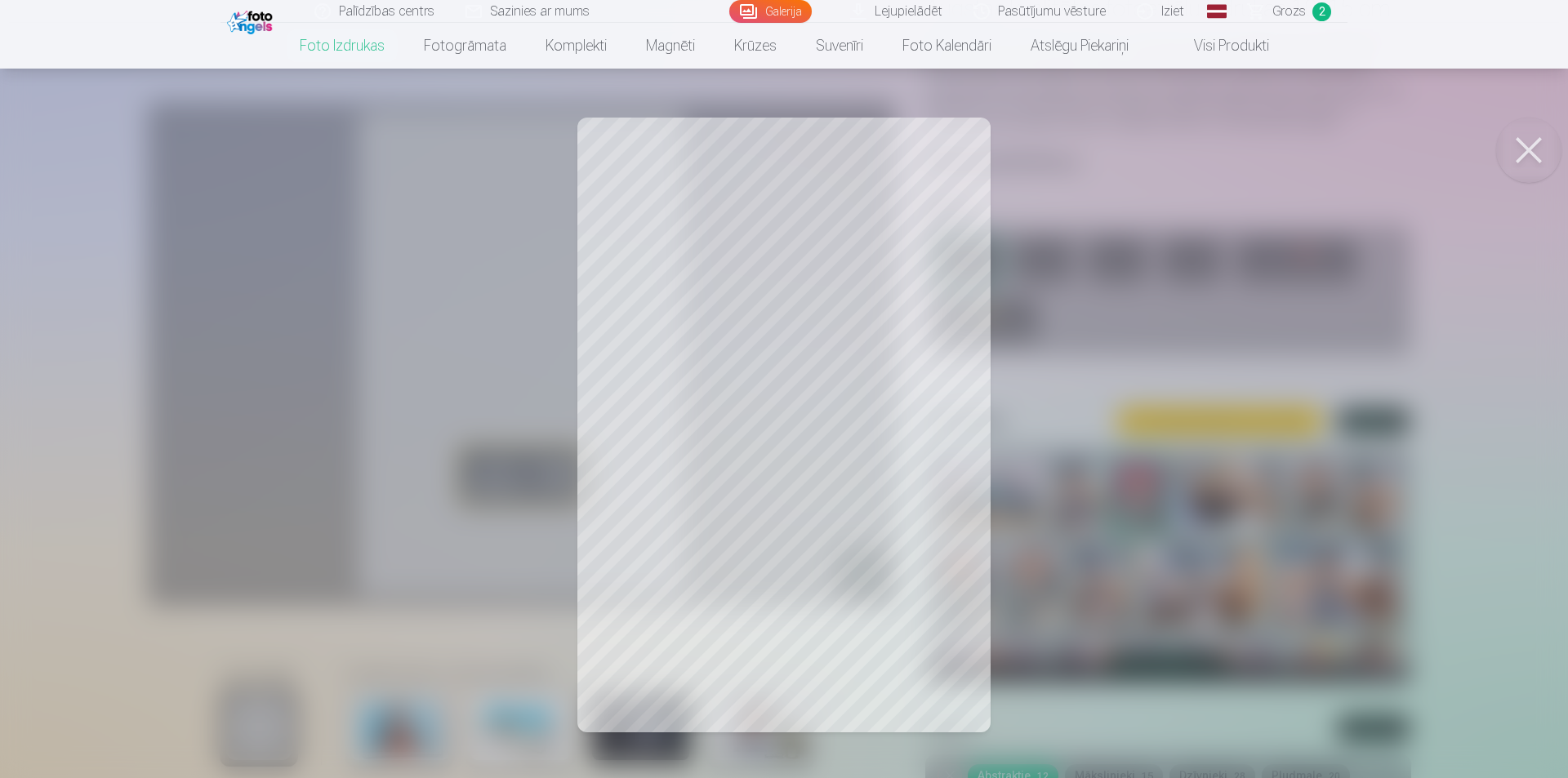
click at [545, 311] on div at bounding box center [784, 389] width 1568 height 778
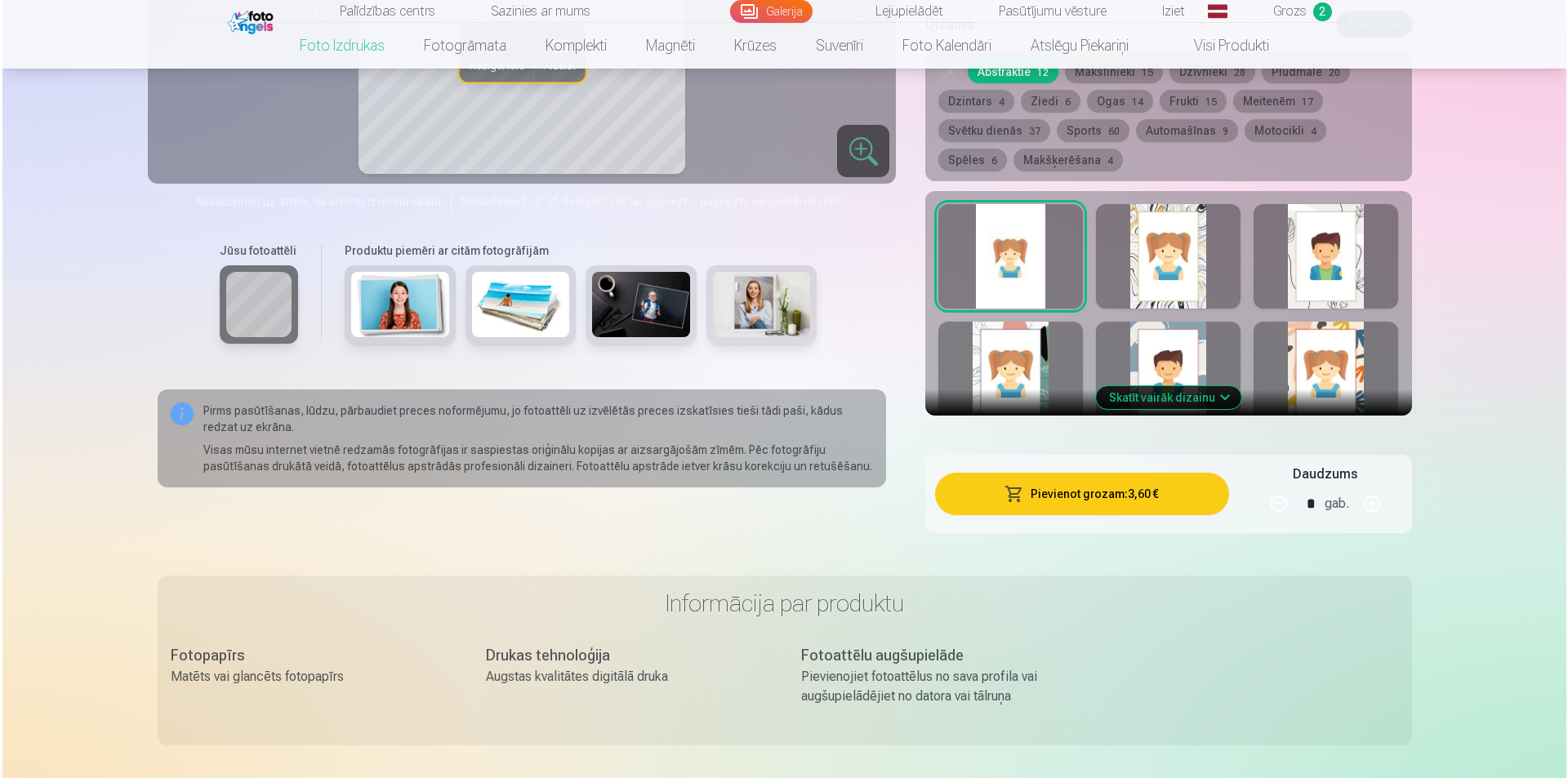
scroll to position [898, 0]
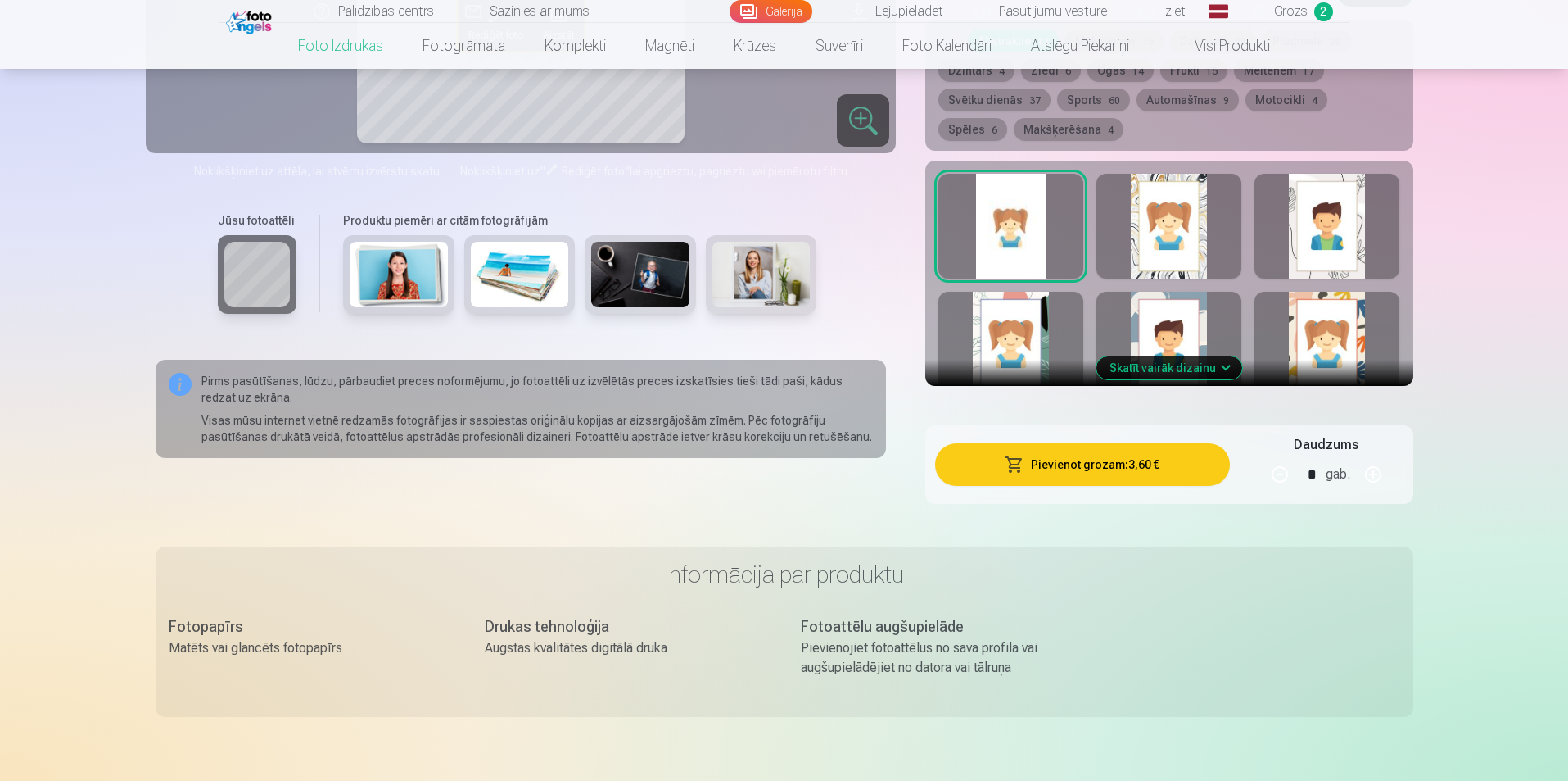
click at [1375, 470] on button "button" at bounding box center [1373, 474] width 40 height 40
click at [1143, 457] on button "Pievienot grozam : 7,20 €" at bounding box center [1082, 465] width 294 height 42
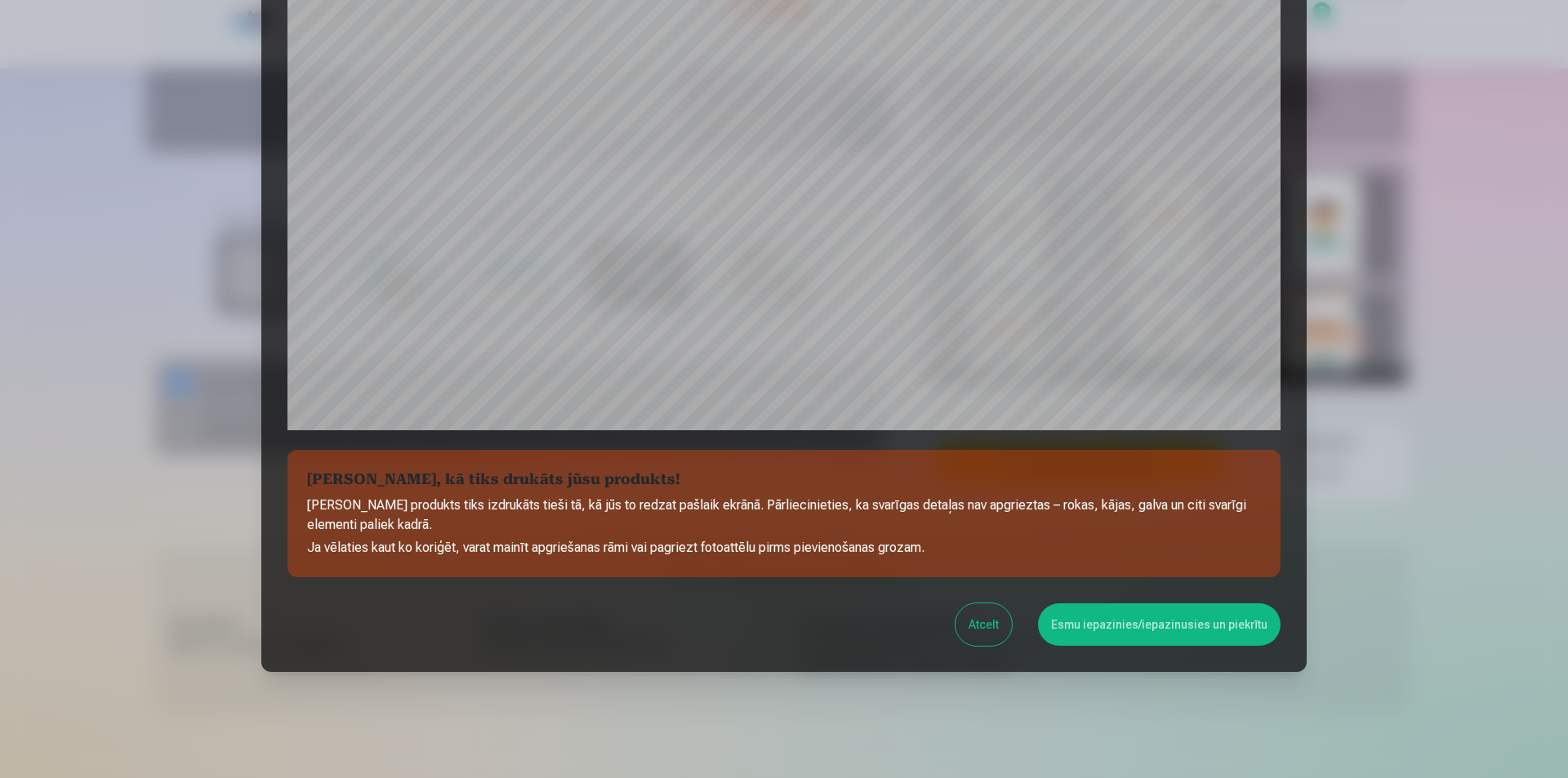
scroll to position [398, 0]
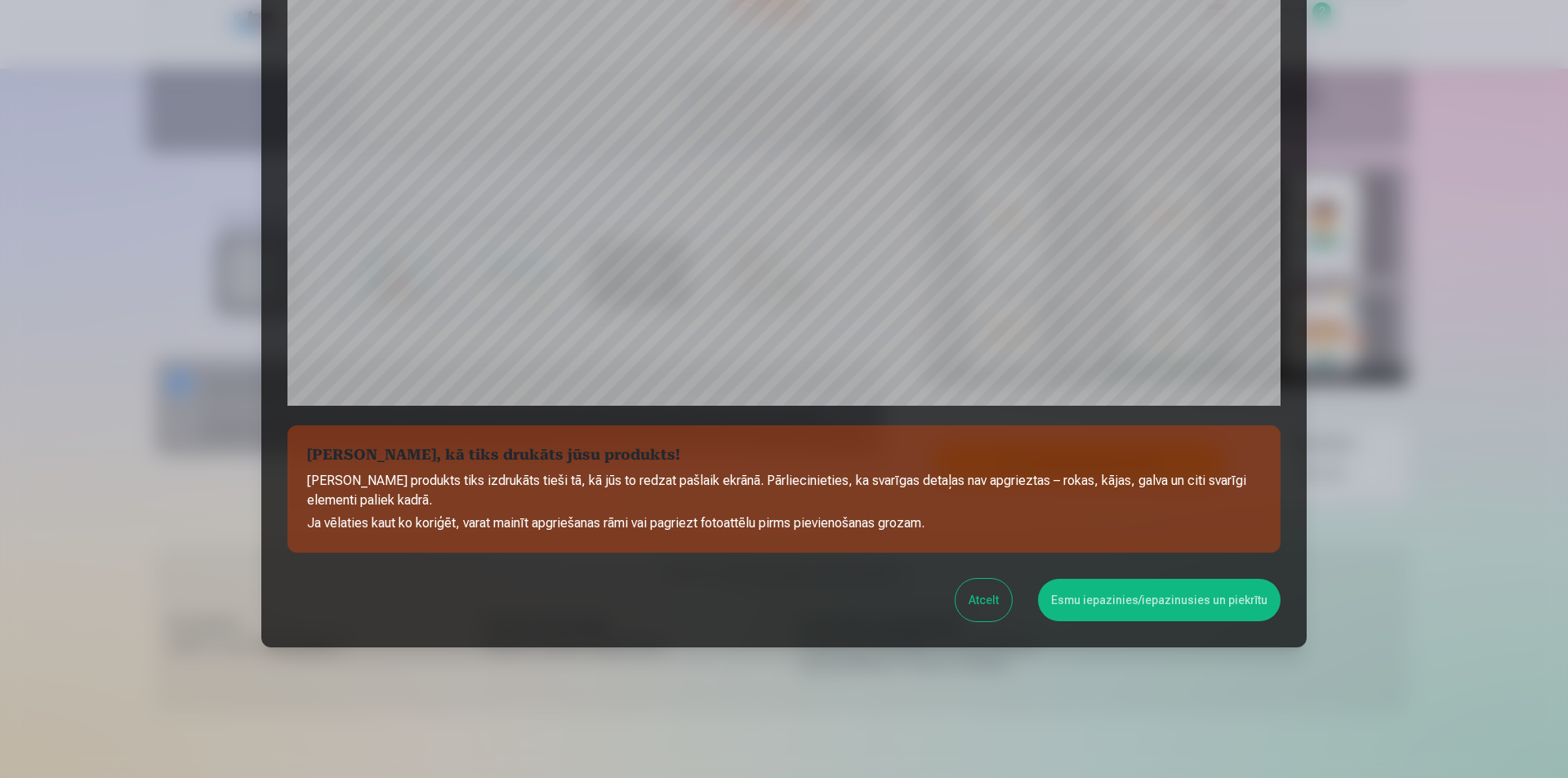
click at [976, 599] on button "Atcelt" at bounding box center [983, 600] width 57 height 42
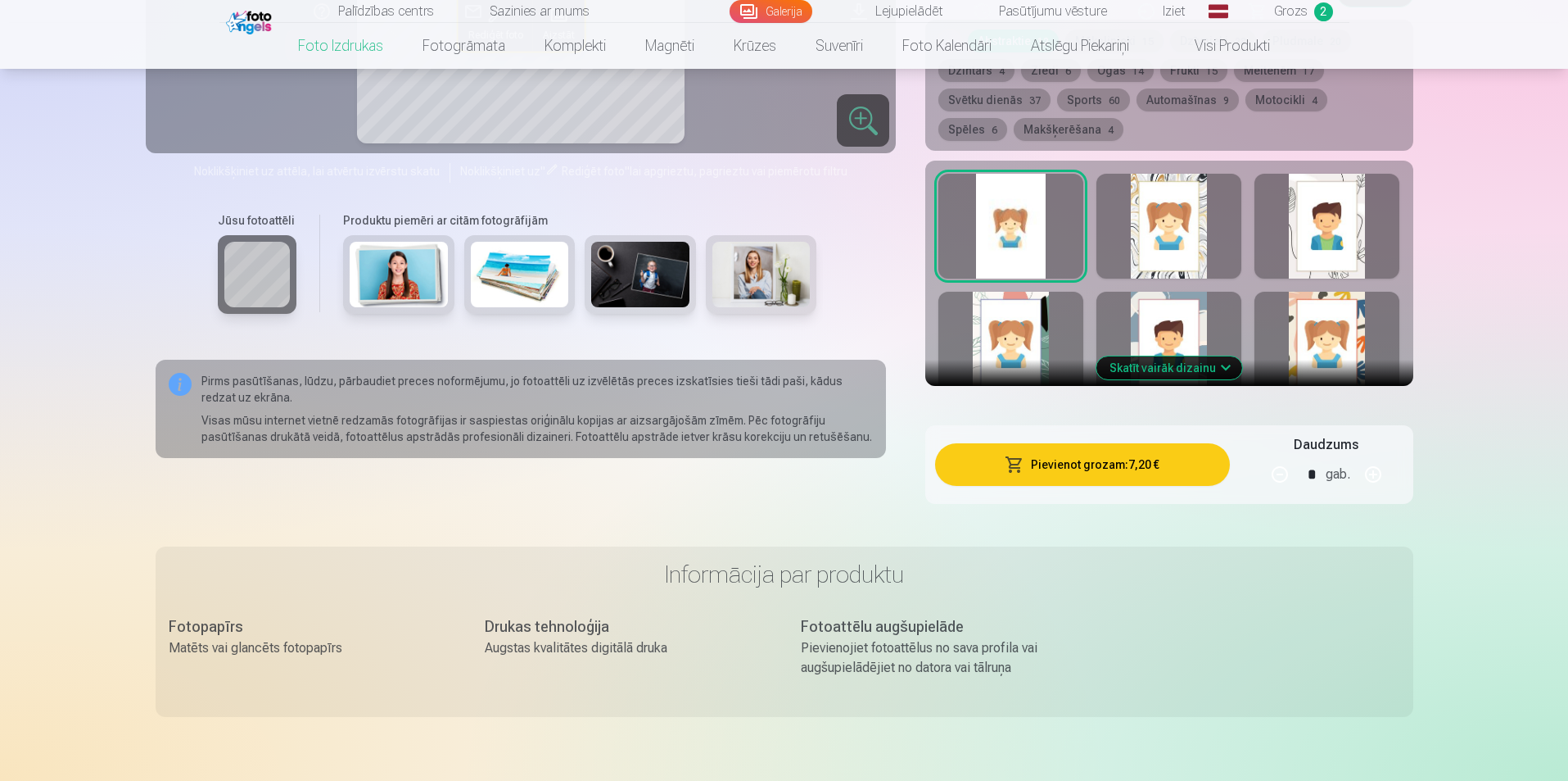
click at [1371, 474] on button "button" at bounding box center [1373, 474] width 40 height 40
click at [1071, 453] on button "Pievienot grozam : 10,80 €" at bounding box center [1082, 465] width 294 height 42
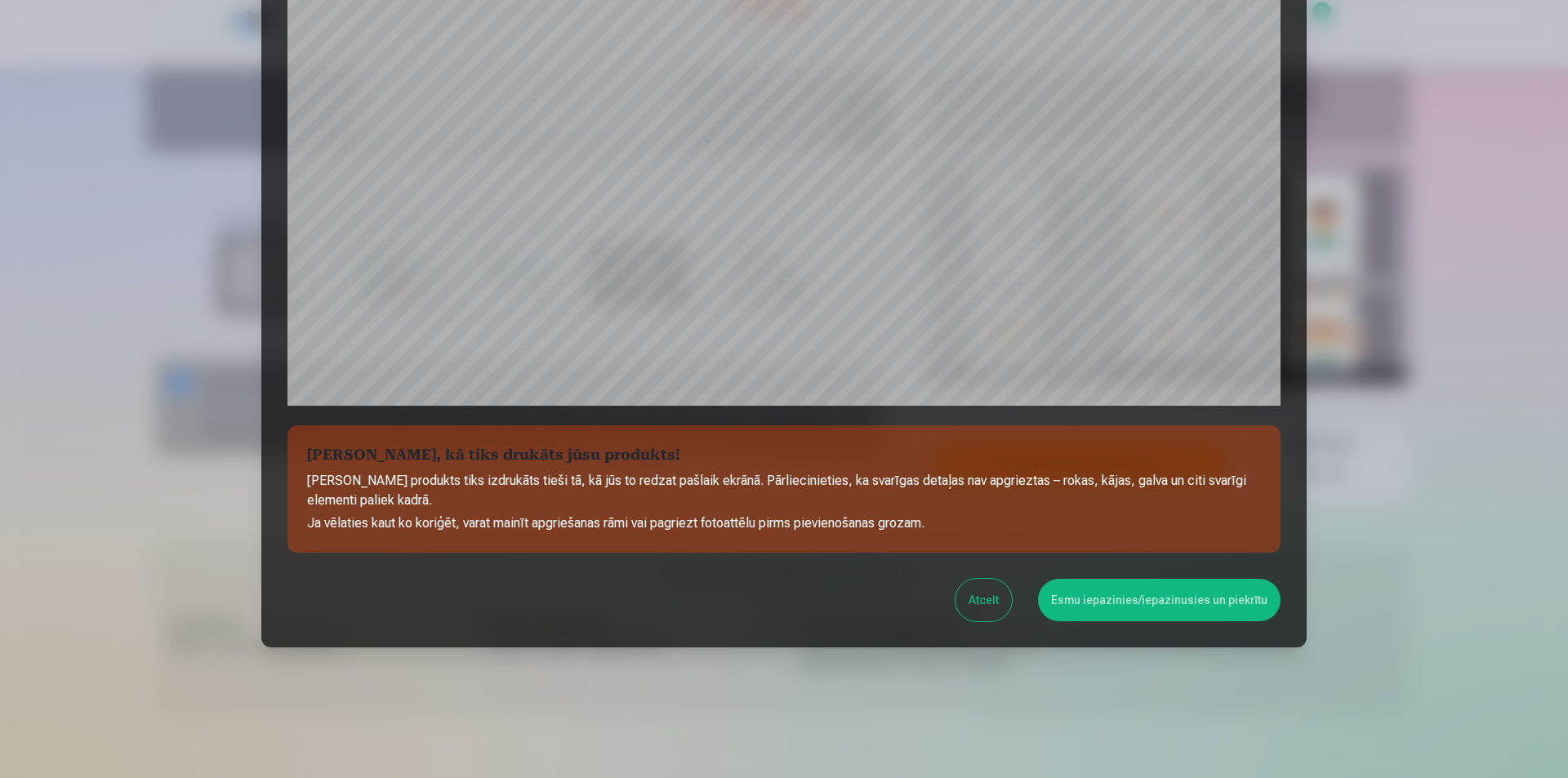
click at [1259, 606] on button "Esmu iepazinies/iepazinusies un piekrītu" at bounding box center [1159, 600] width 242 height 42
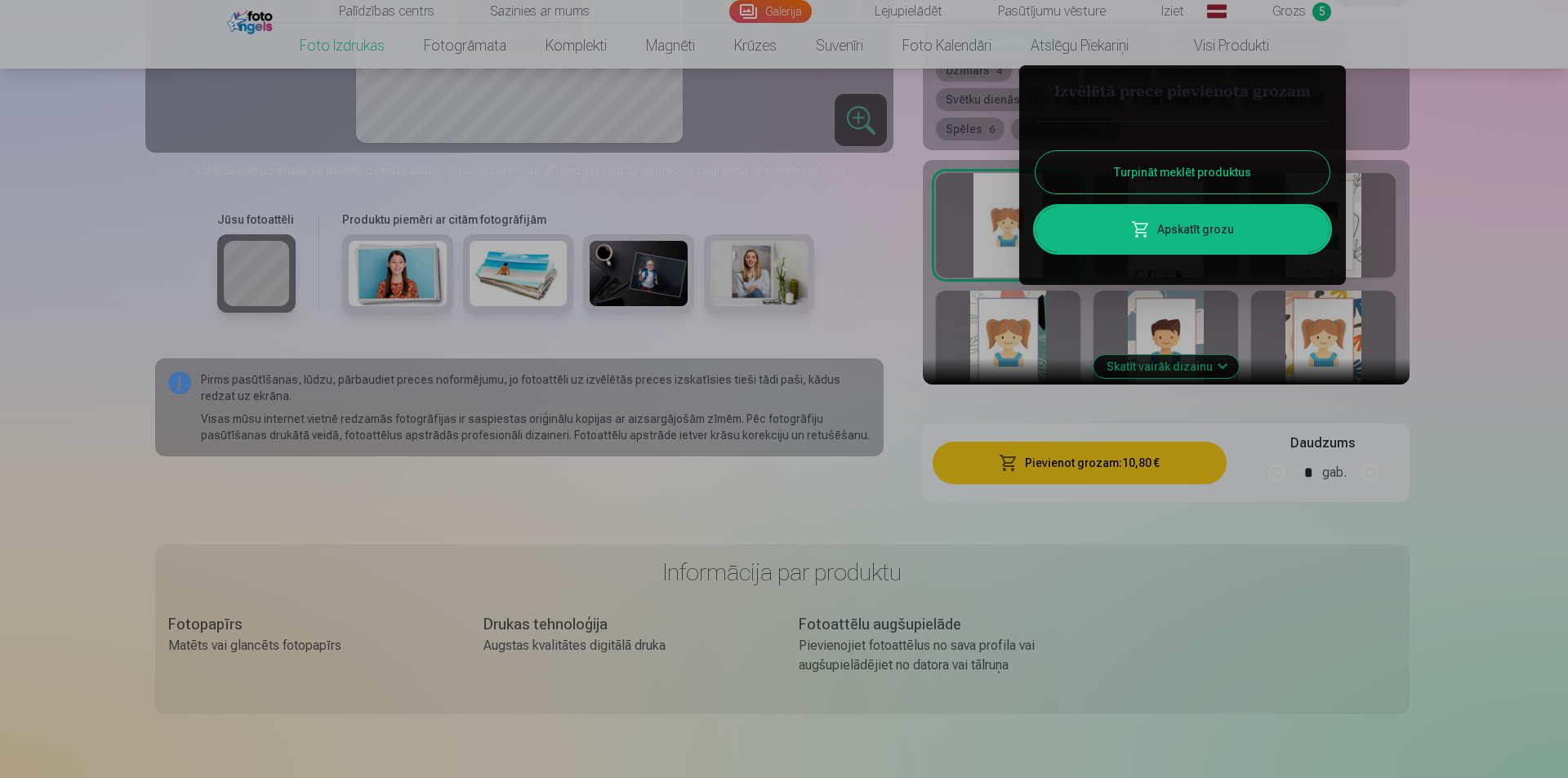
click at [1531, 396] on div at bounding box center [784, 389] width 1568 height 778
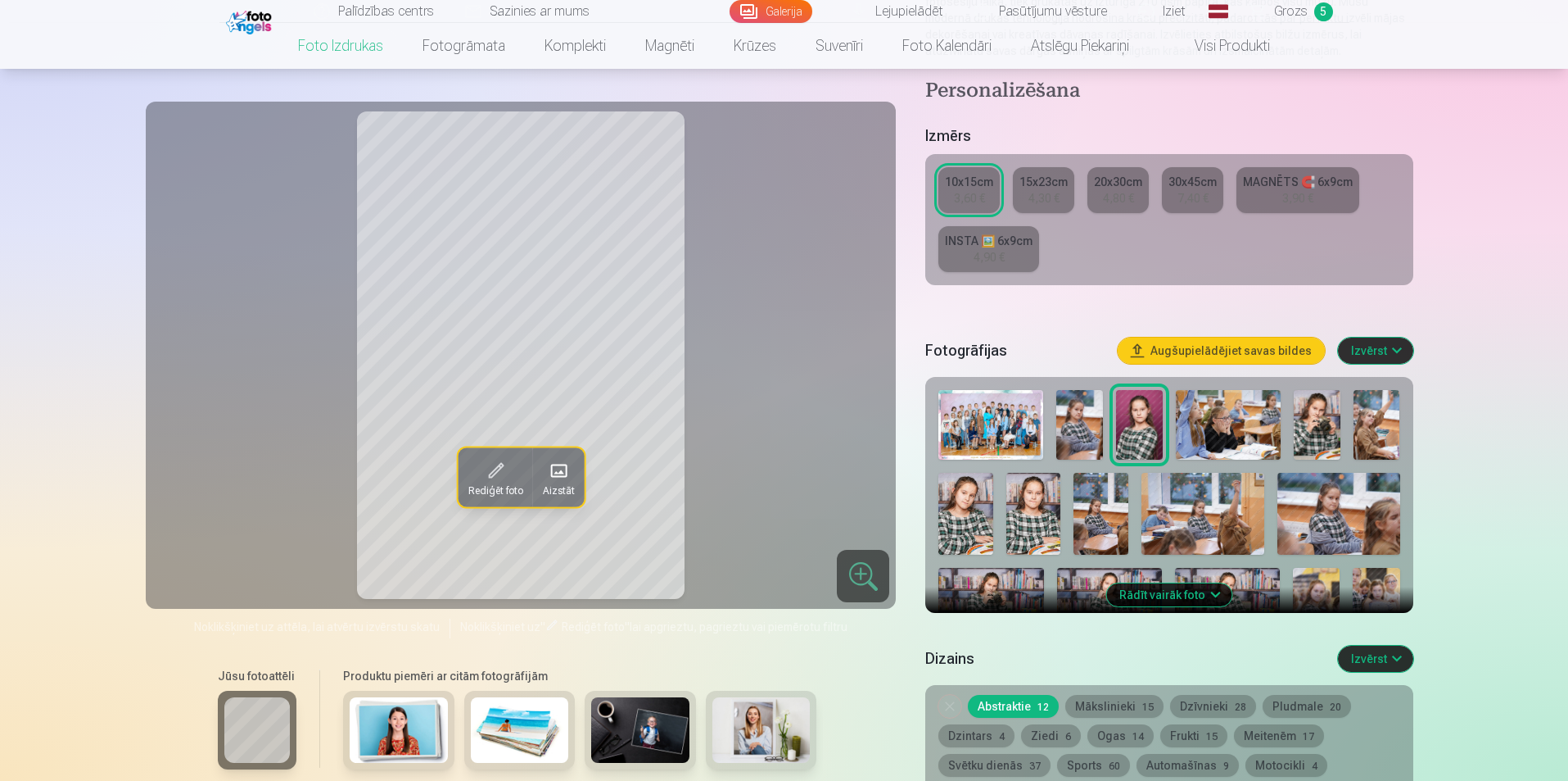
scroll to position [246, 0]
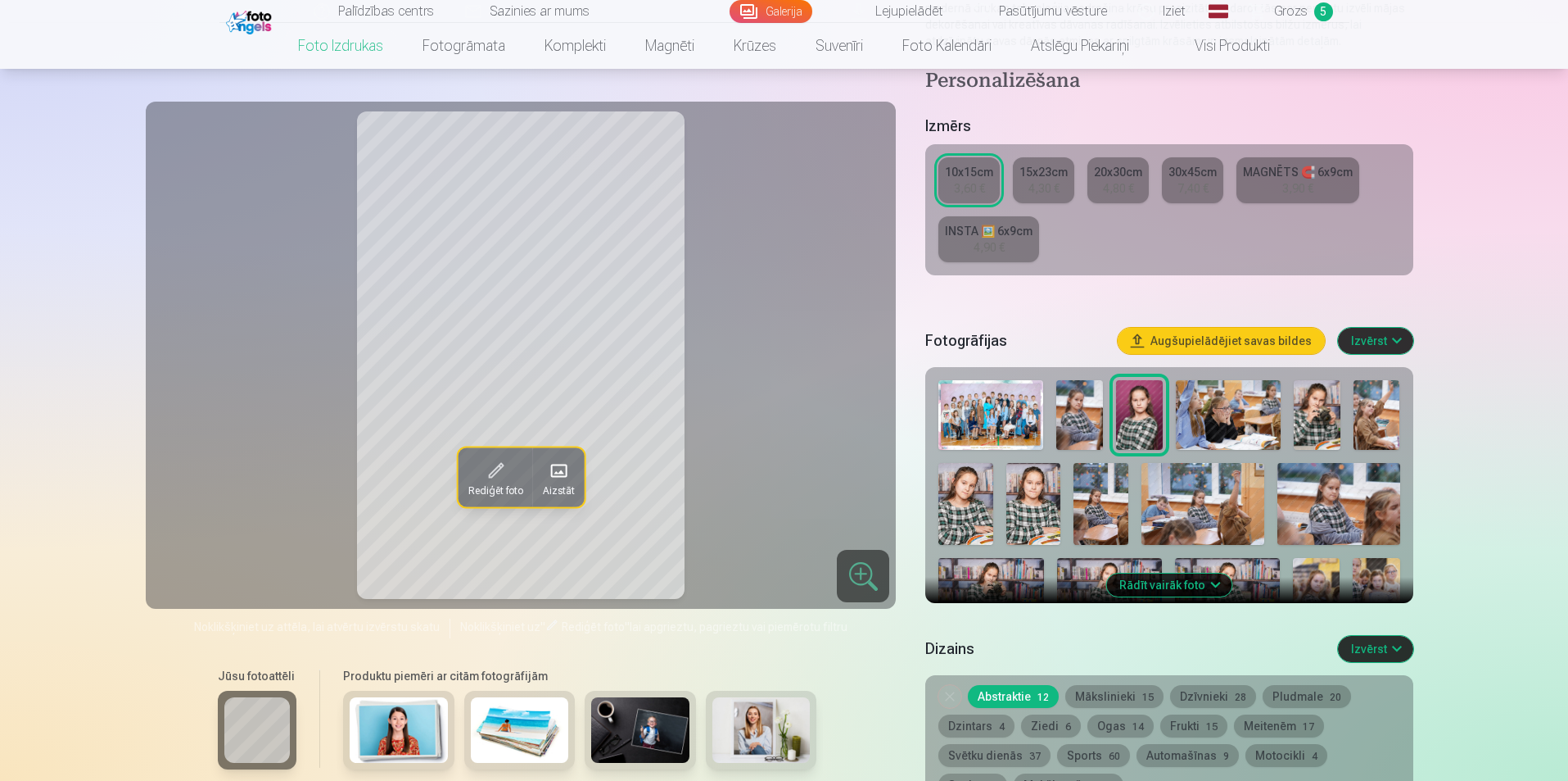
click at [973, 502] on img at bounding box center [966, 503] width 55 height 82
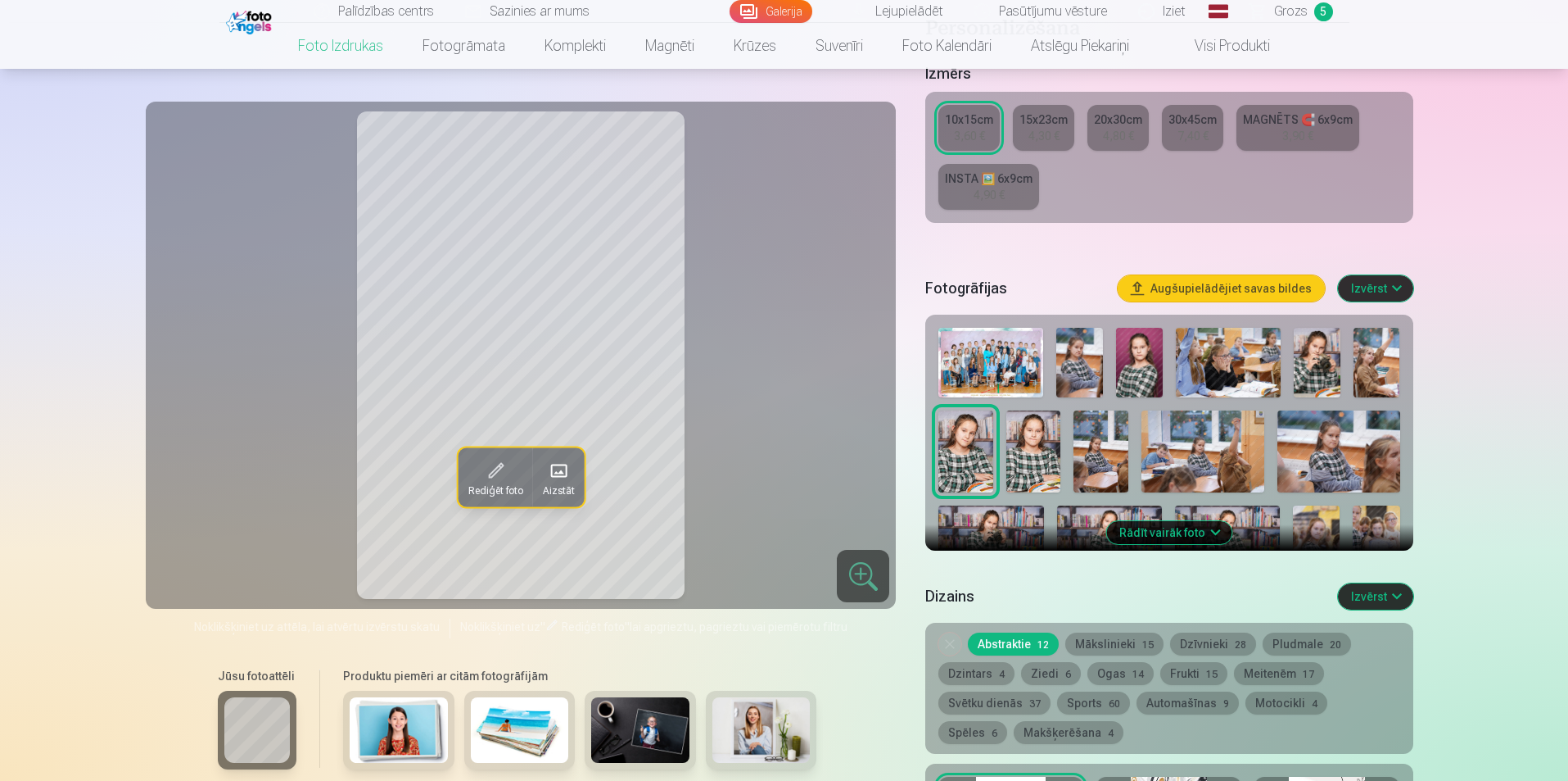
scroll to position [328, 0]
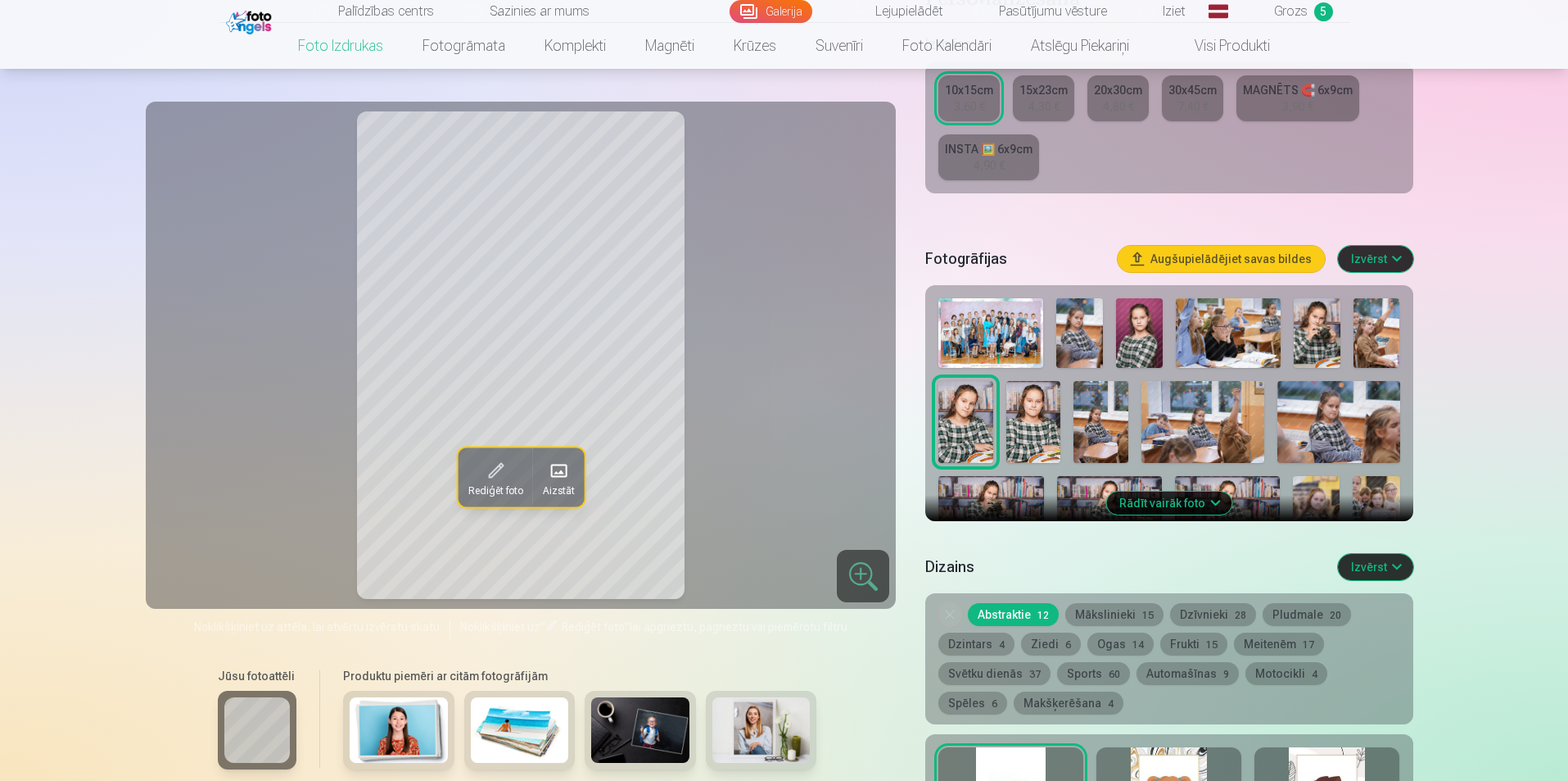
click at [1342, 414] on img at bounding box center [1339, 421] width 122 height 82
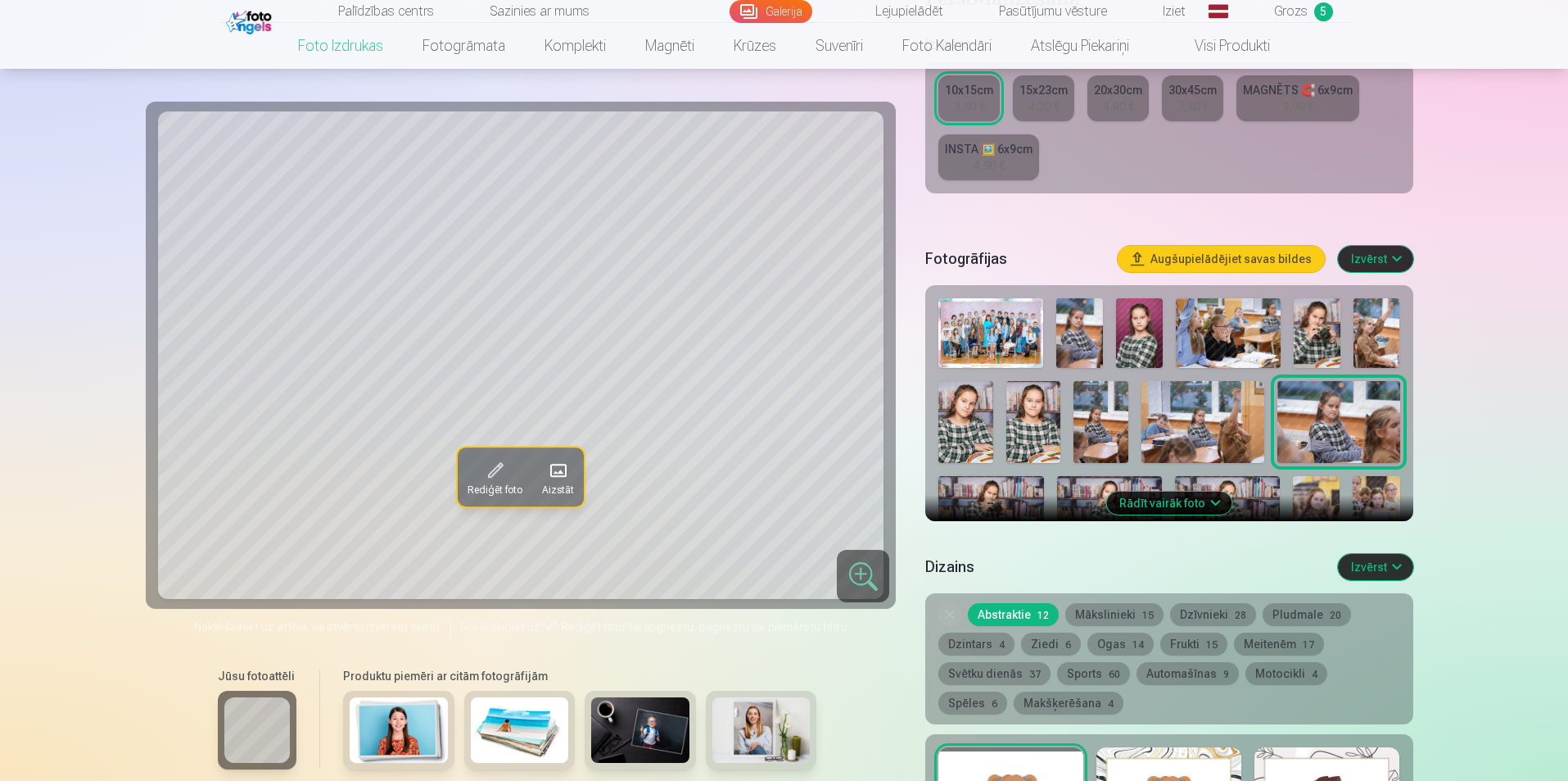
click at [1088, 326] on img at bounding box center [1079, 333] width 46 height 69
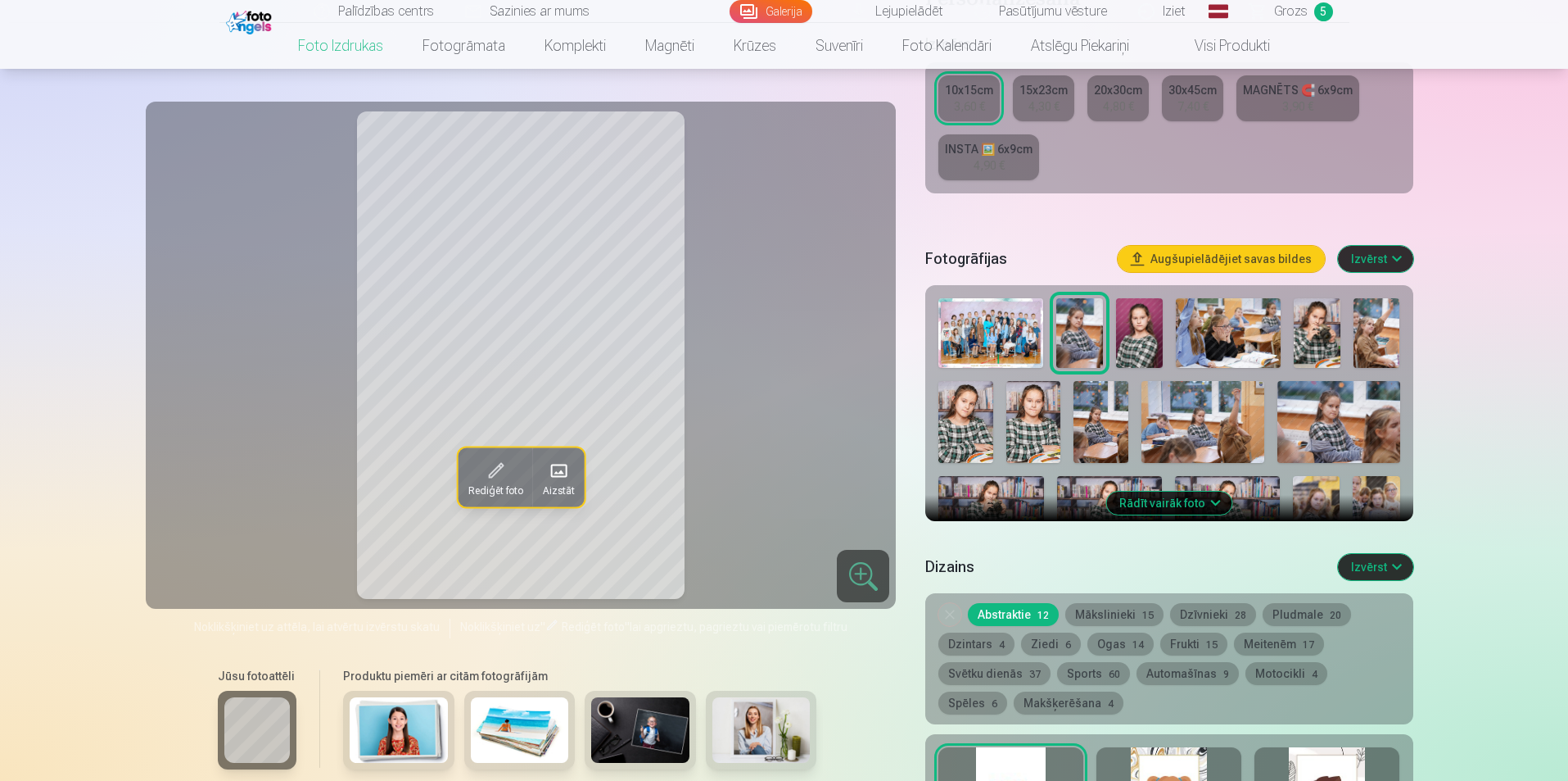
click at [970, 441] on img at bounding box center [966, 421] width 55 height 82
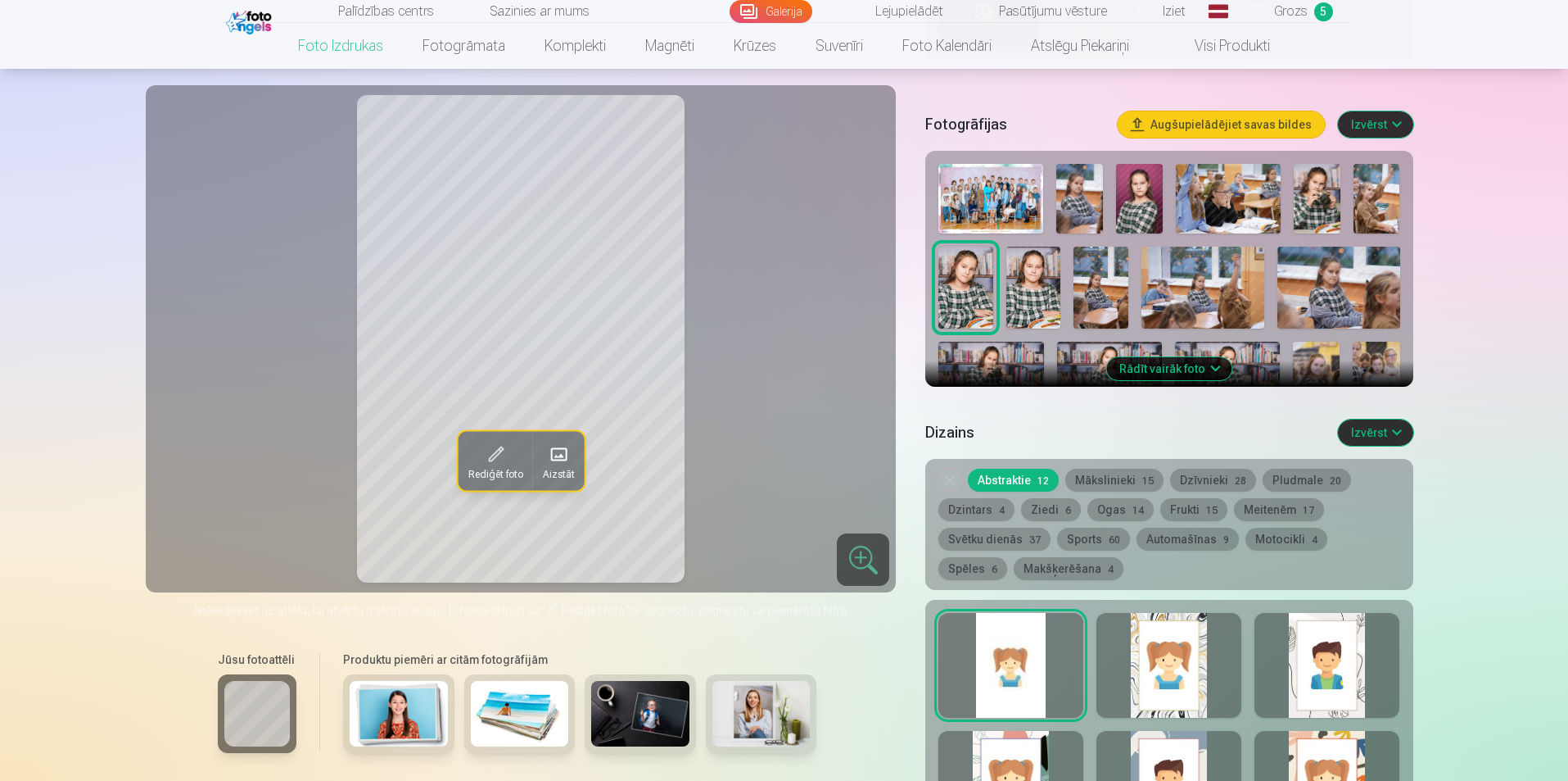
scroll to position [492, 0]
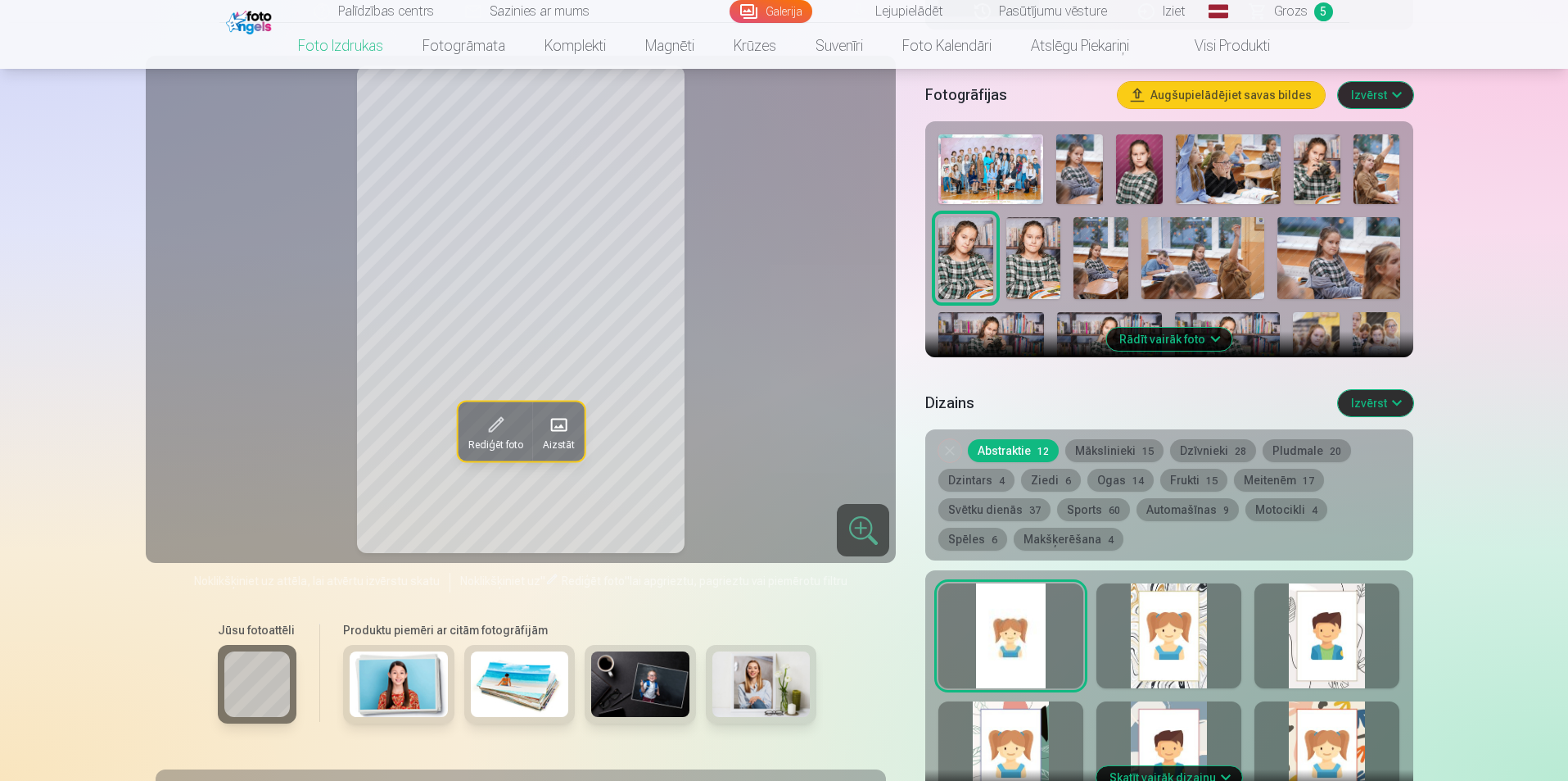
click at [1034, 478] on button "Ziedi 6" at bounding box center [1051, 480] width 60 height 23
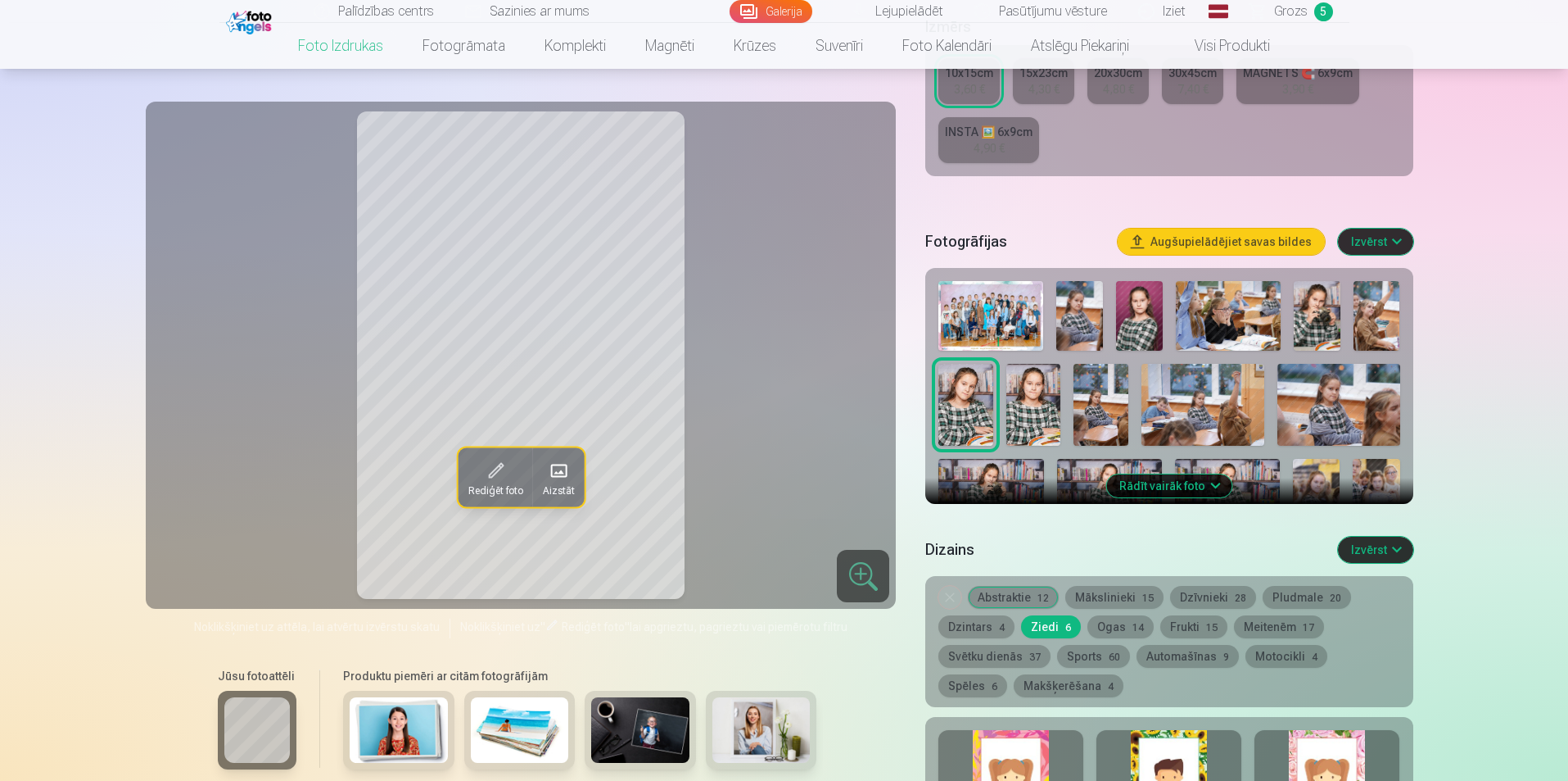
scroll to position [328, 0]
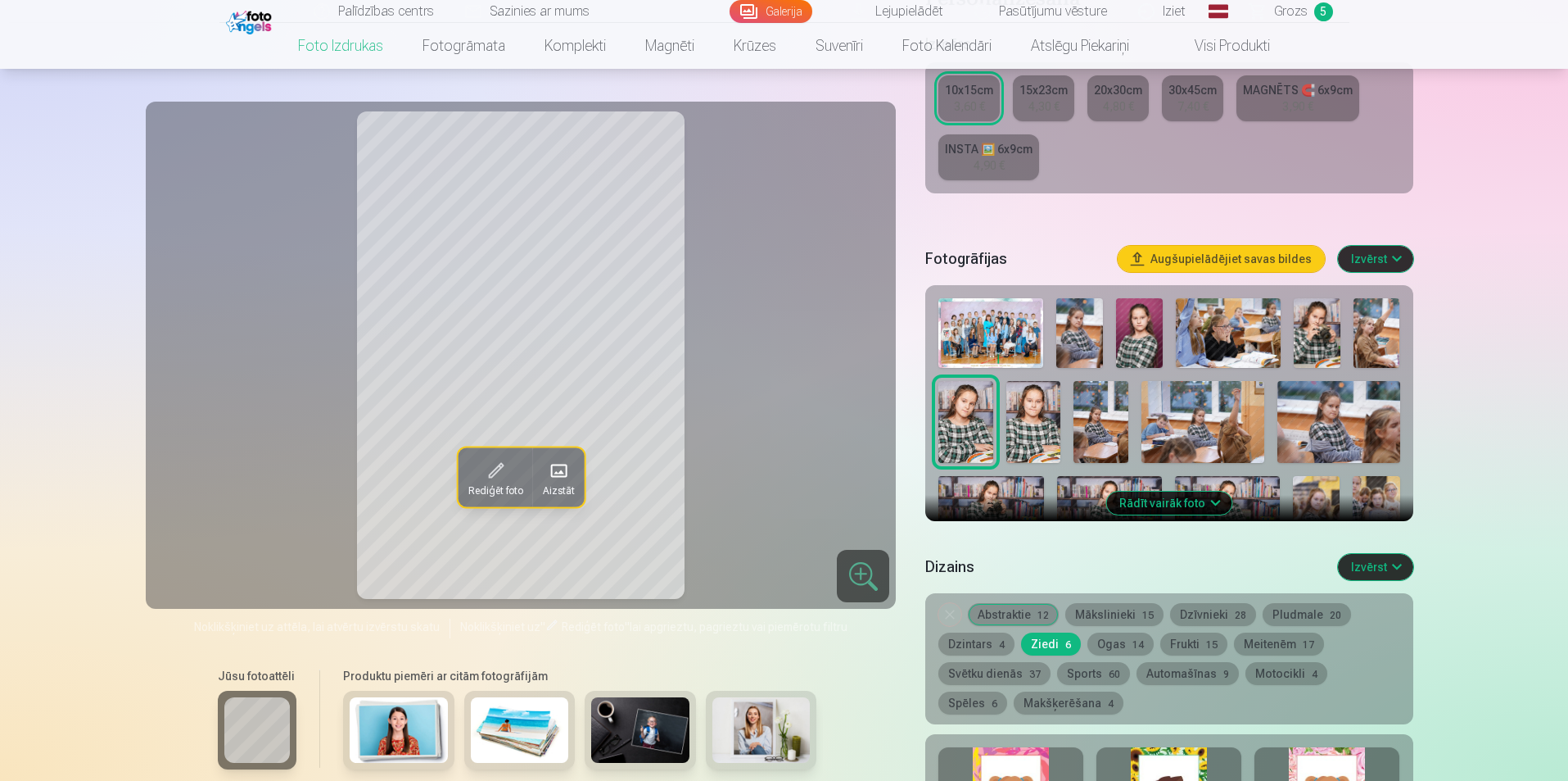
click at [1214, 609] on button "Dzīvnieki 28" at bounding box center [1212, 614] width 86 height 23
click at [1121, 612] on button "Mākslinieki 15" at bounding box center [1115, 614] width 98 height 23
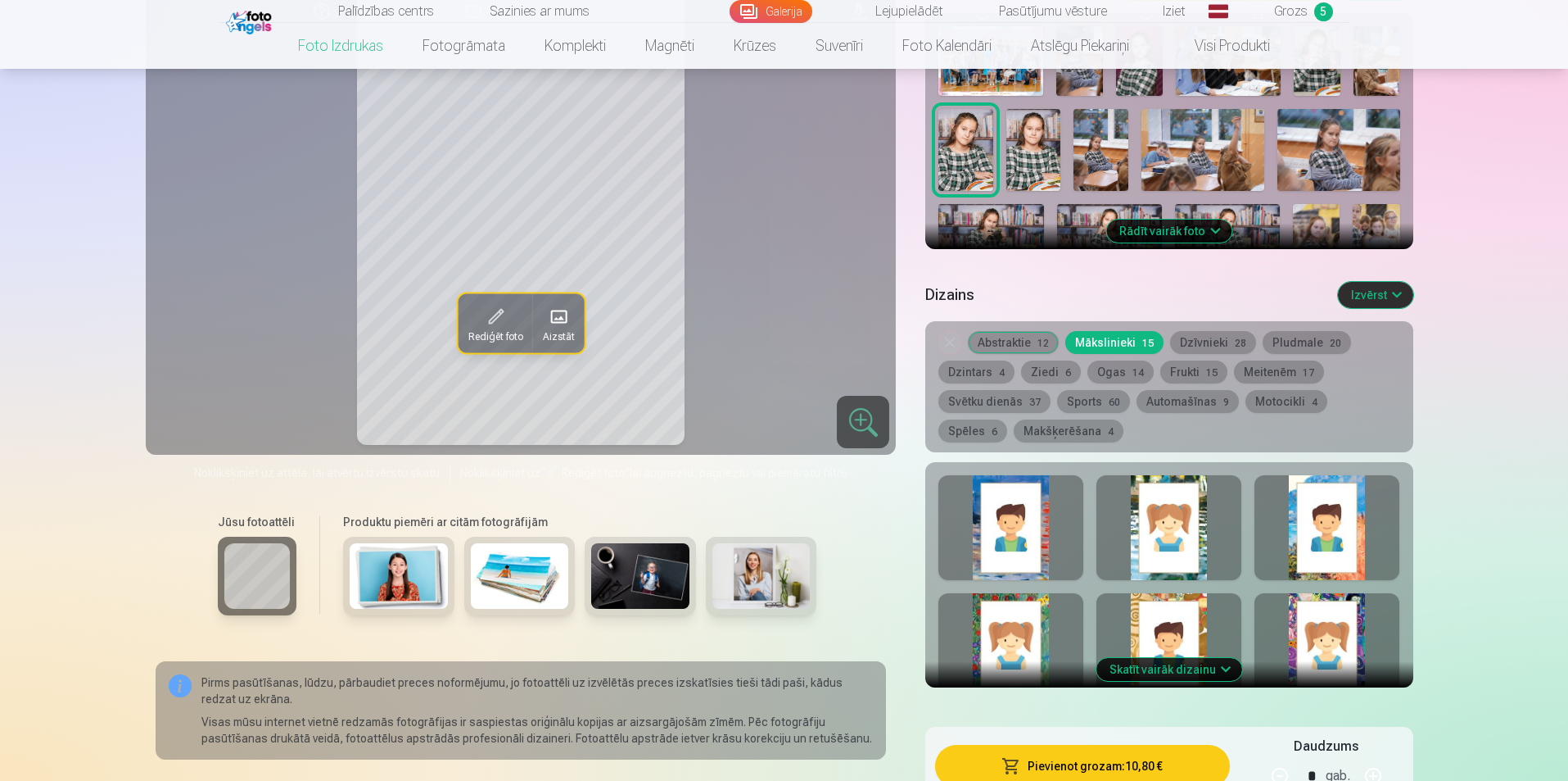
scroll to position [410, 0]
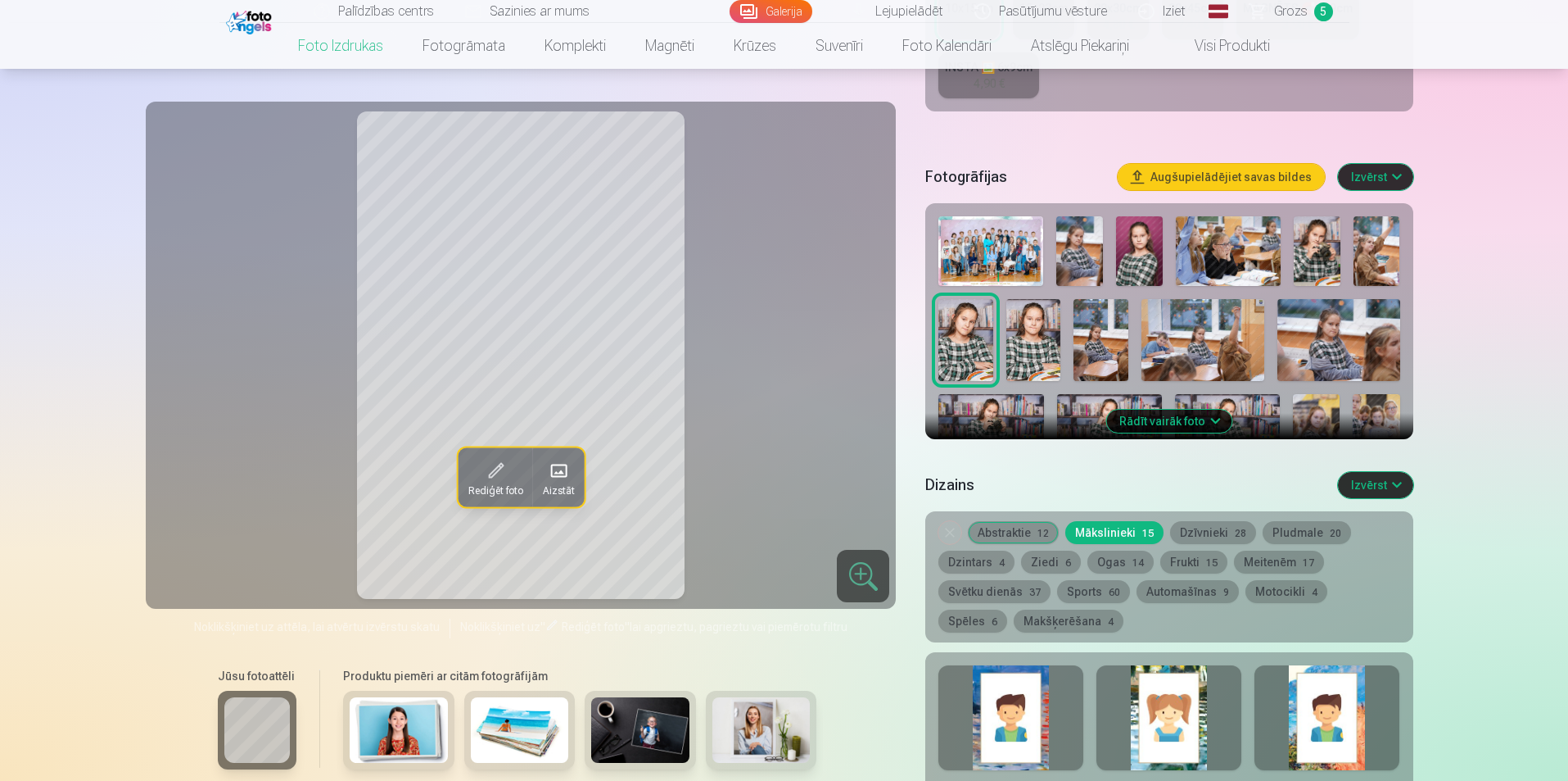
click at [1015, 525] on button "Abstraktie 12" at bounding box center [1013, 532] width 91 height 23
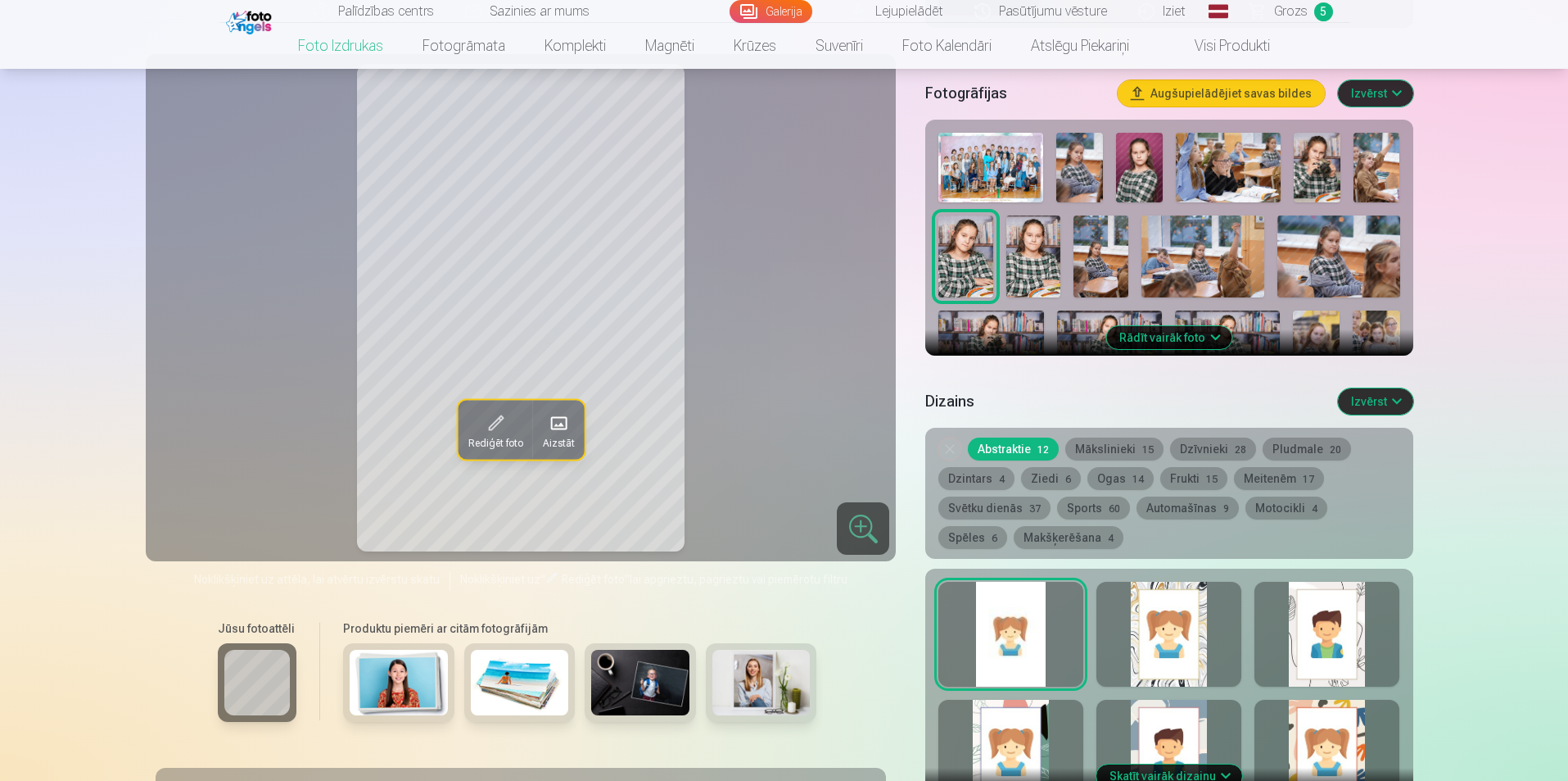
scroll to position [328, 0]
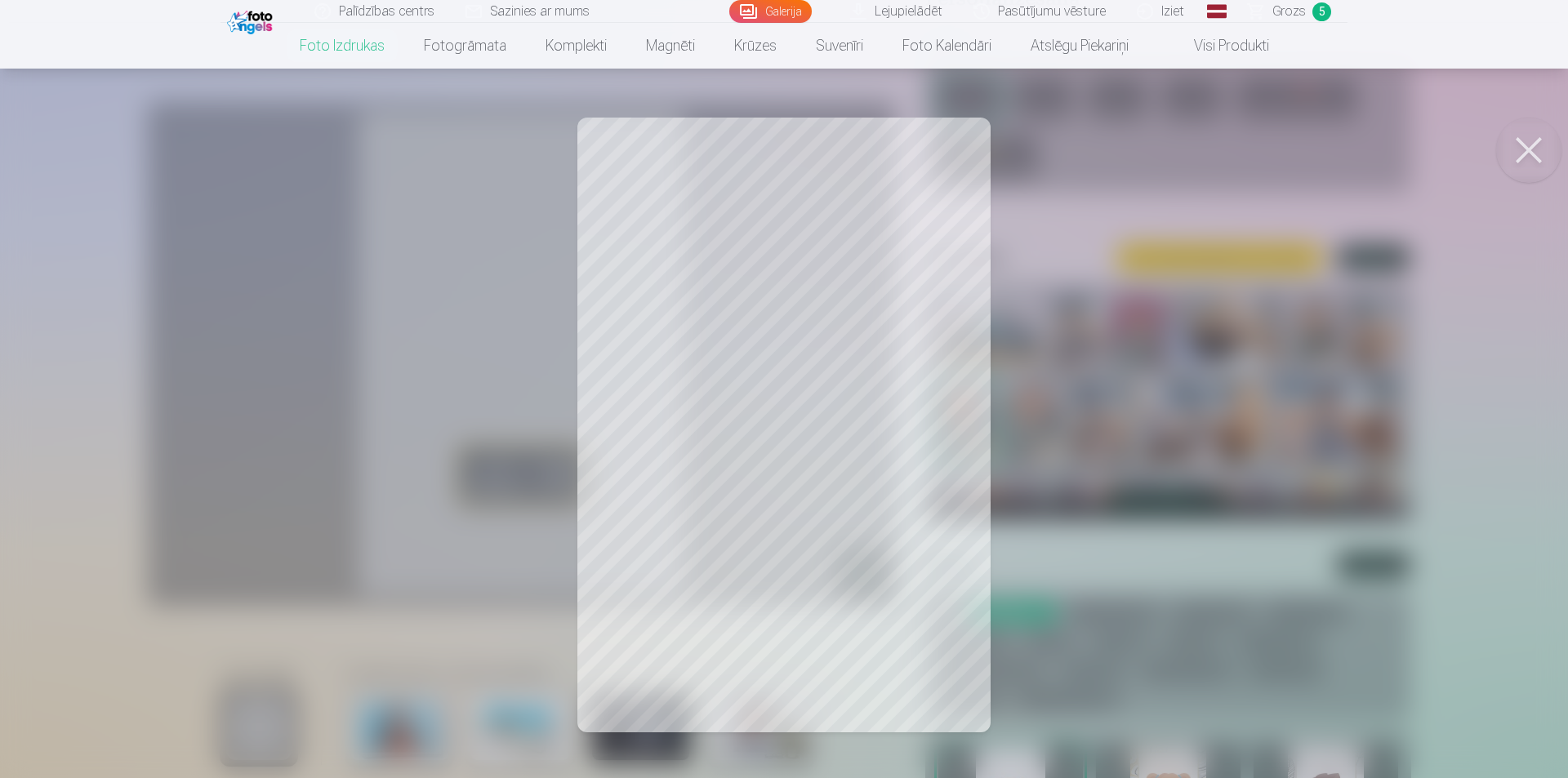
click at [172, 352] on div at bounding box center [784, 389] width 1568 height 778
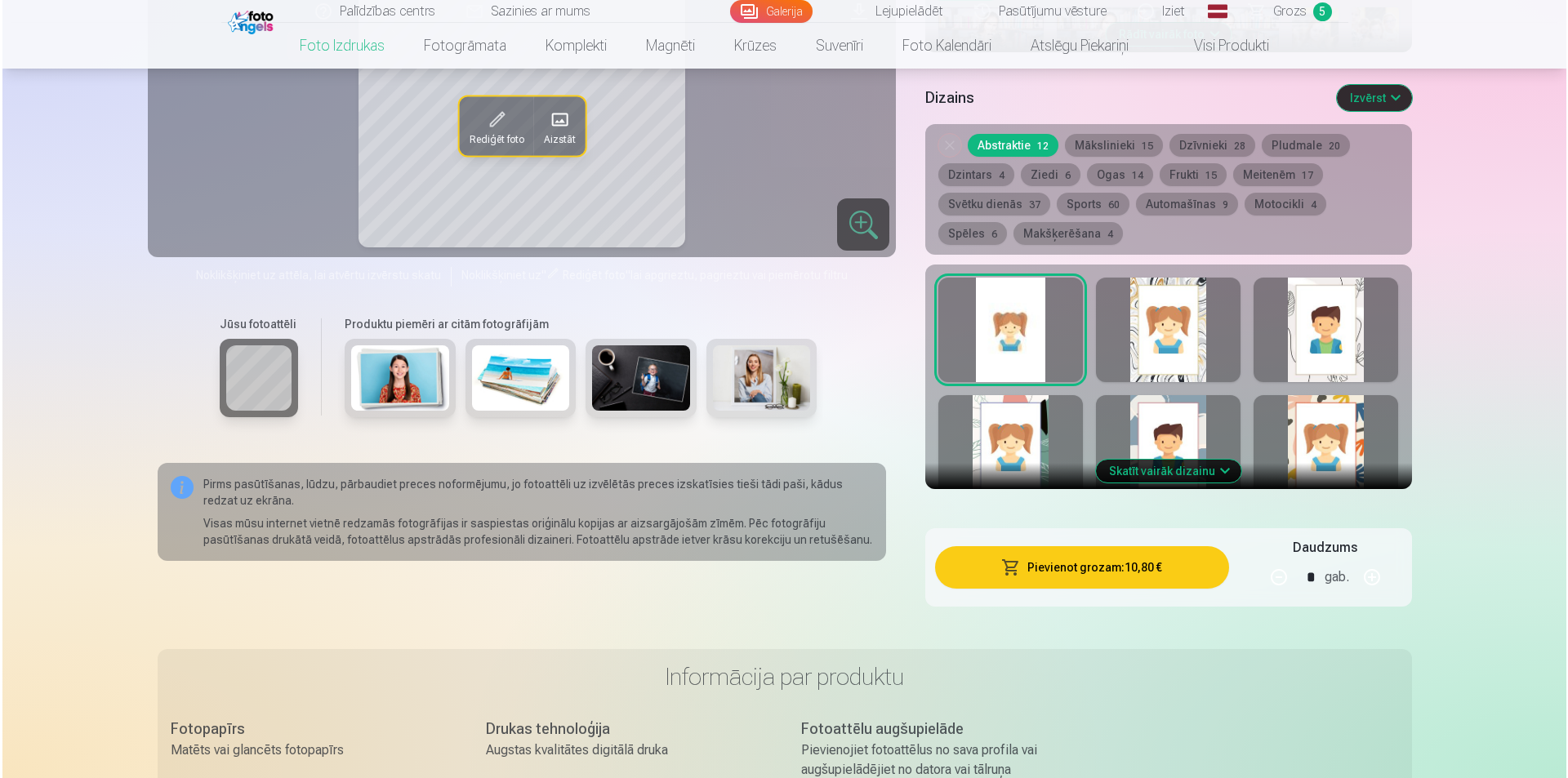
scroll to position [816, 0]
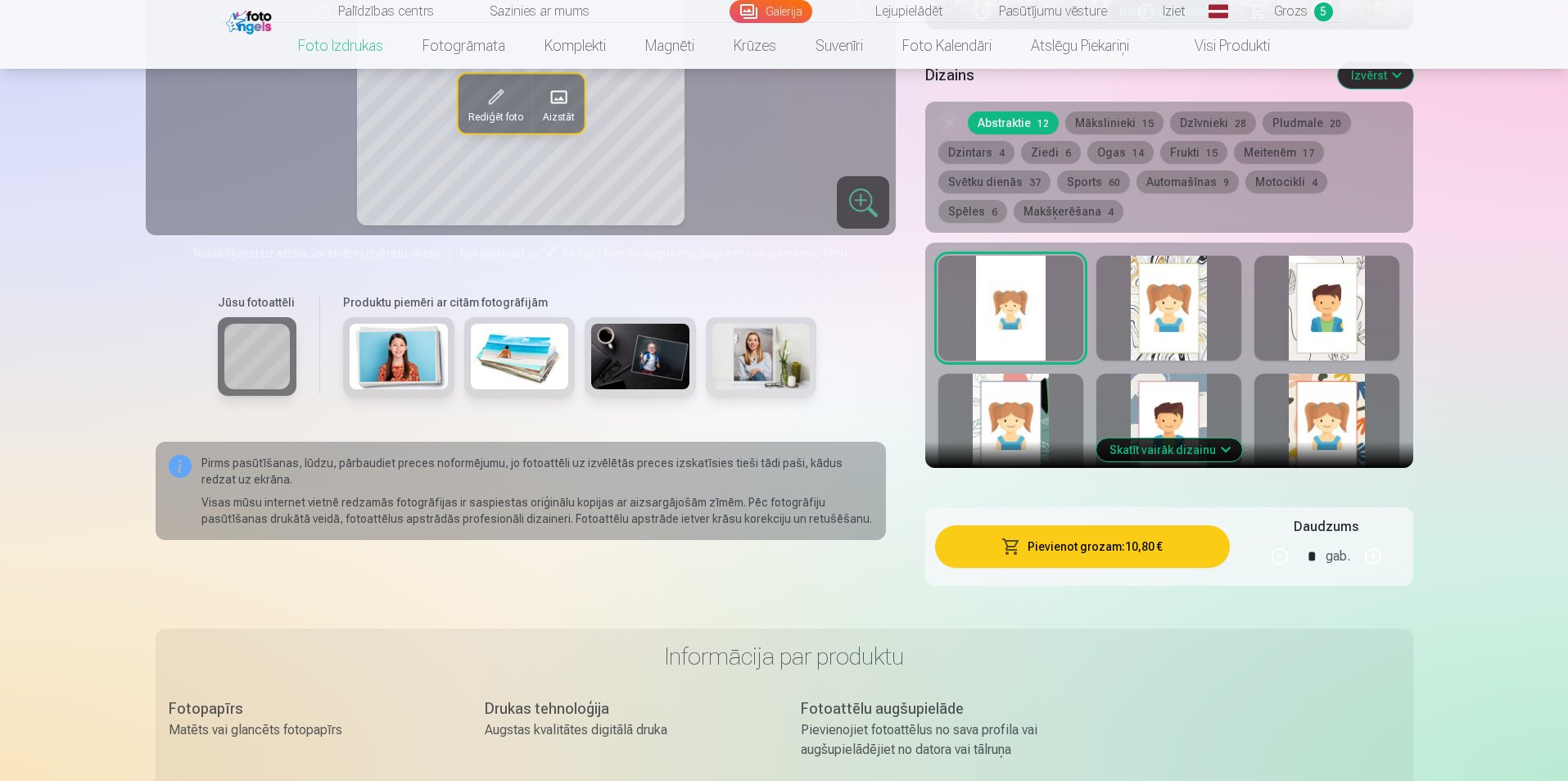
click at [1278, 557] on button "button" at bounding box center [1280, 556] width 40 height 40
type input "*"
click at [1136, 548] on button "Pievienot grozam : 3,60 €" at bounding box center [1082, 547] width 294 height 42
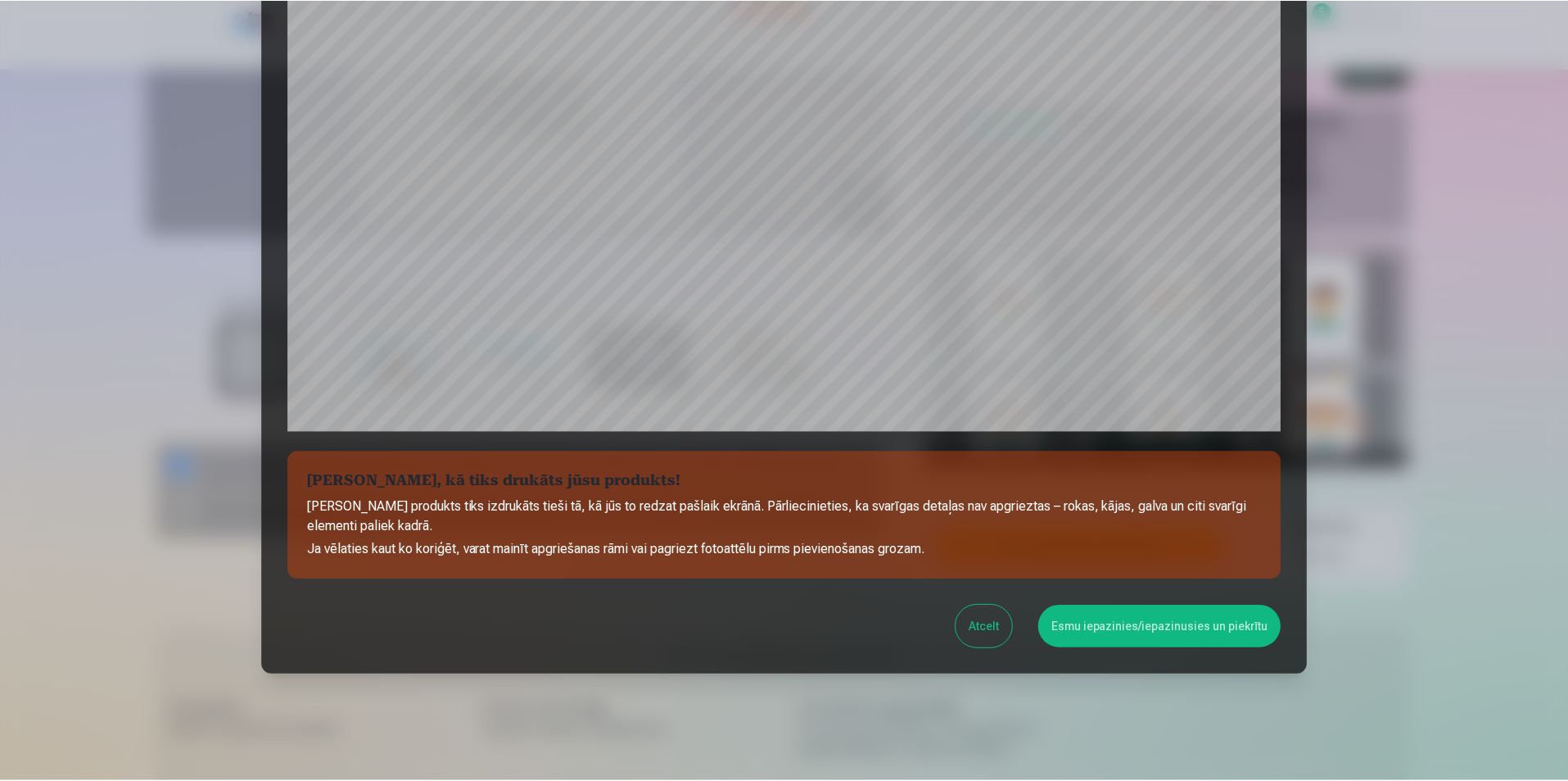
scroll to position [399, 0]
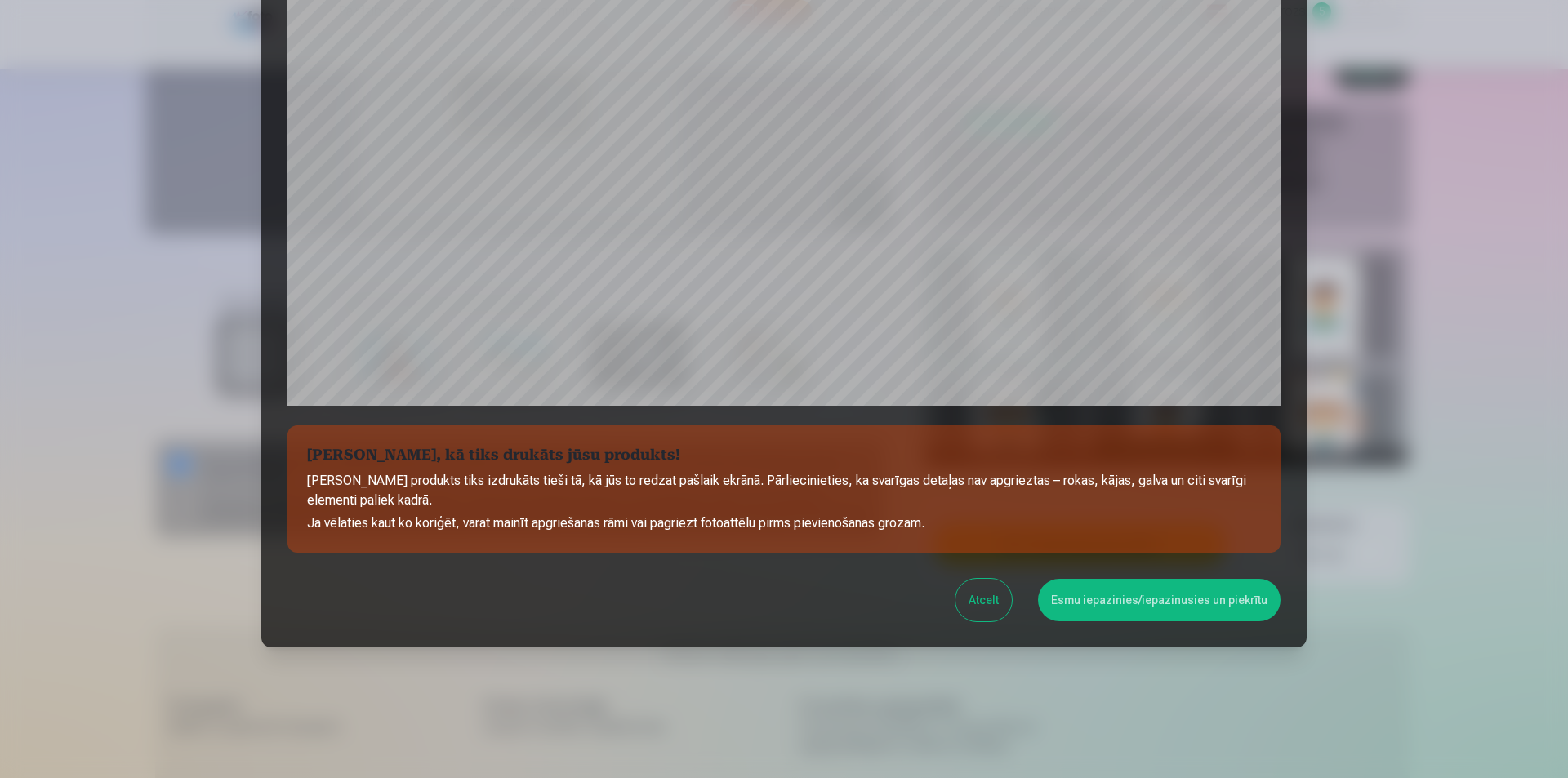
click at [1154, 595] on button "Esmu iepazinies/iepazinusies un piekrītu" at bounding box center [1159, 600] width 242 height 42
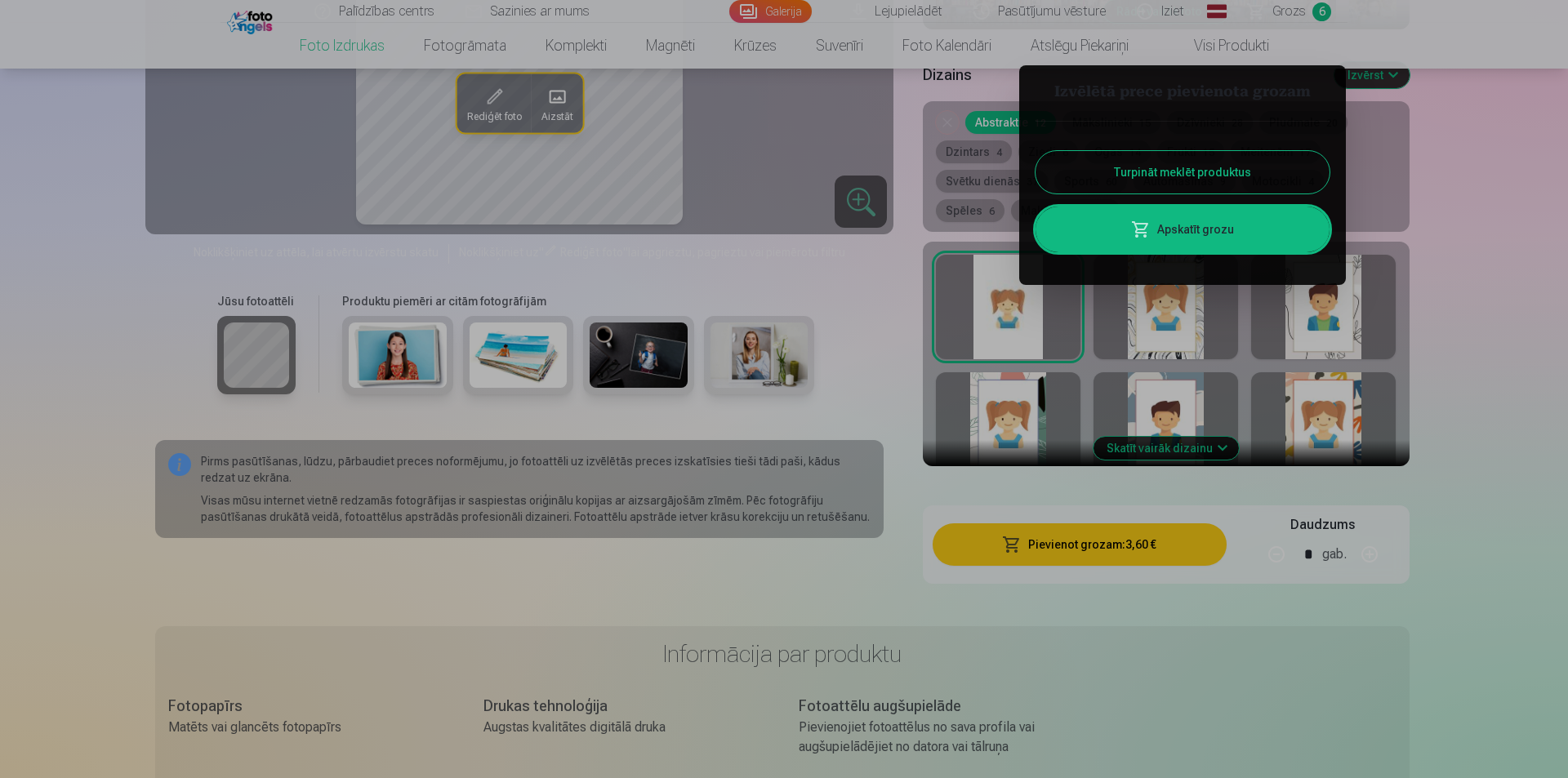
click at [1514, 158] on div at bounding box center [784, 389] width 1568 height 778
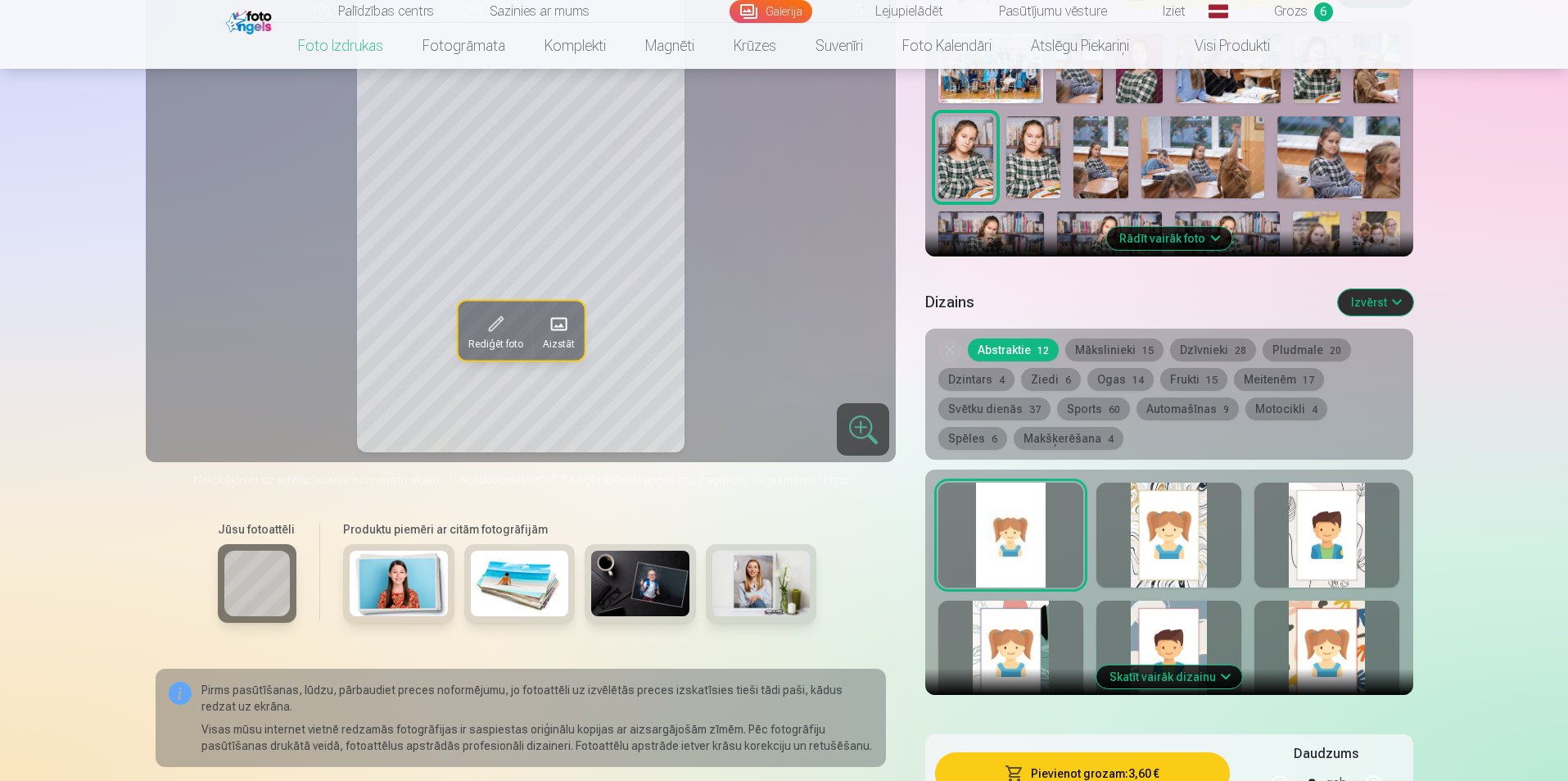
scroll to position [574, 0]
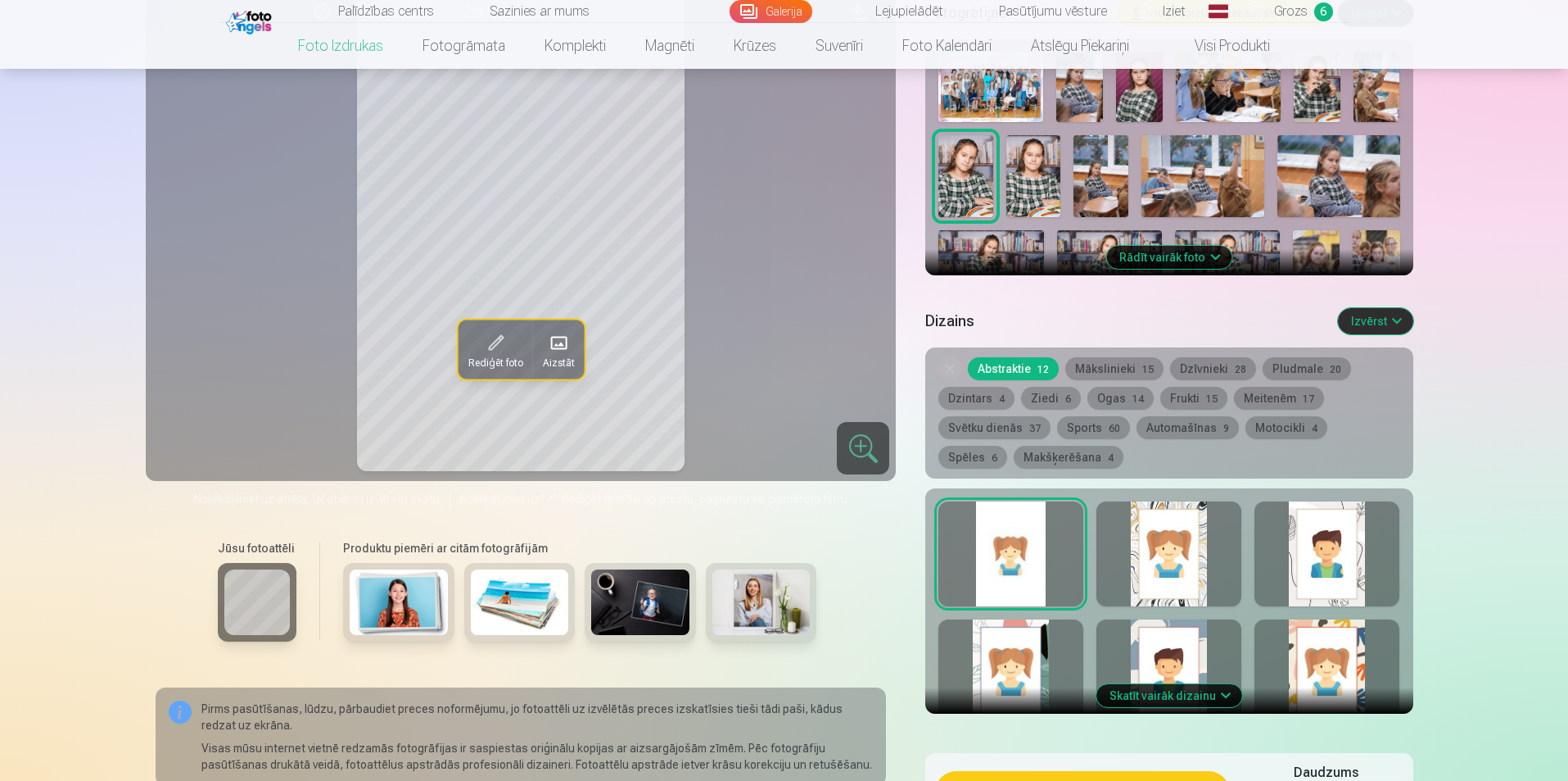
click at [1298, 8] on span "Grozs" at bounding box center [1290, 12] width 34 height 19
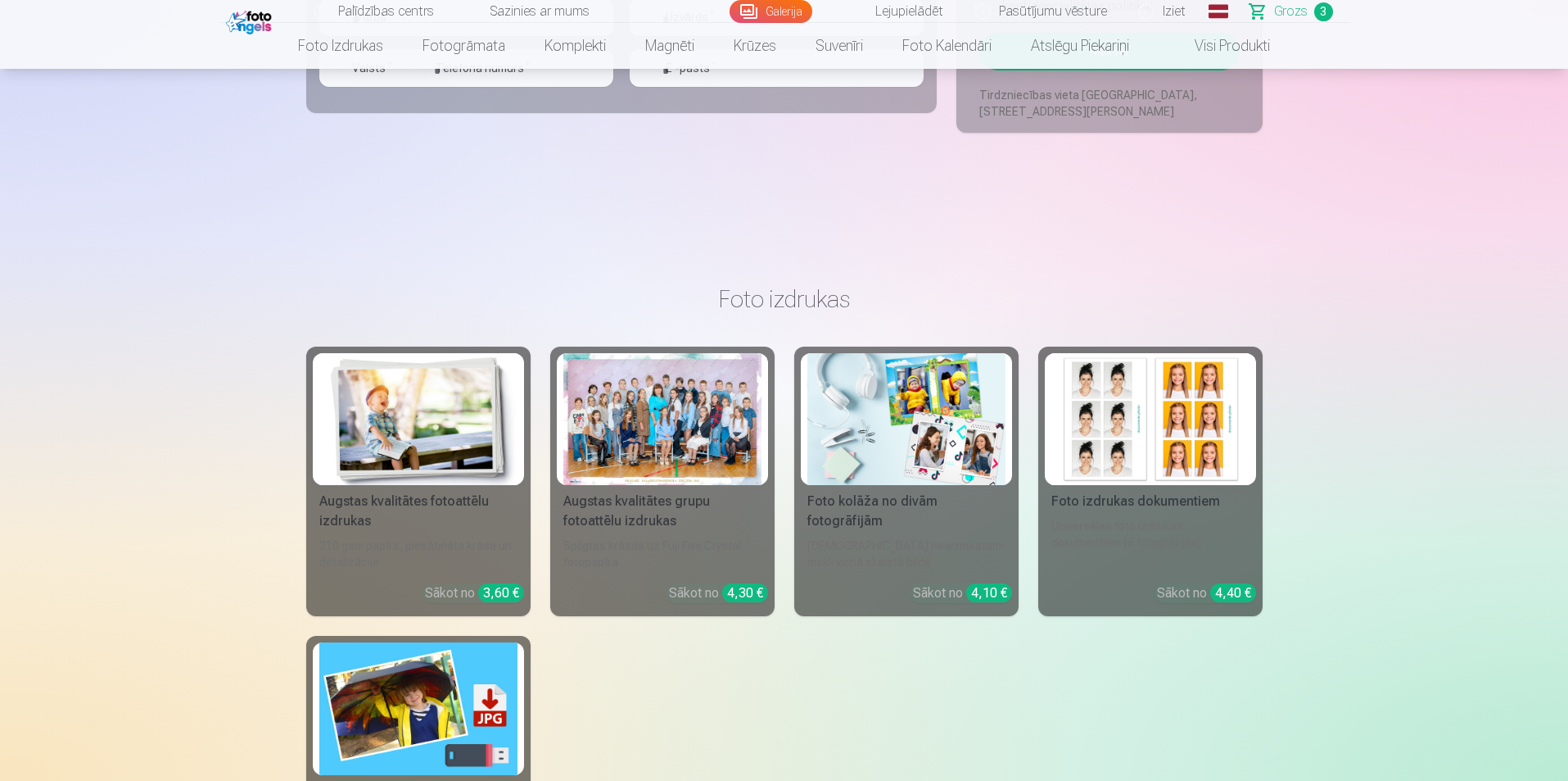
scroll to position [1475, 0]
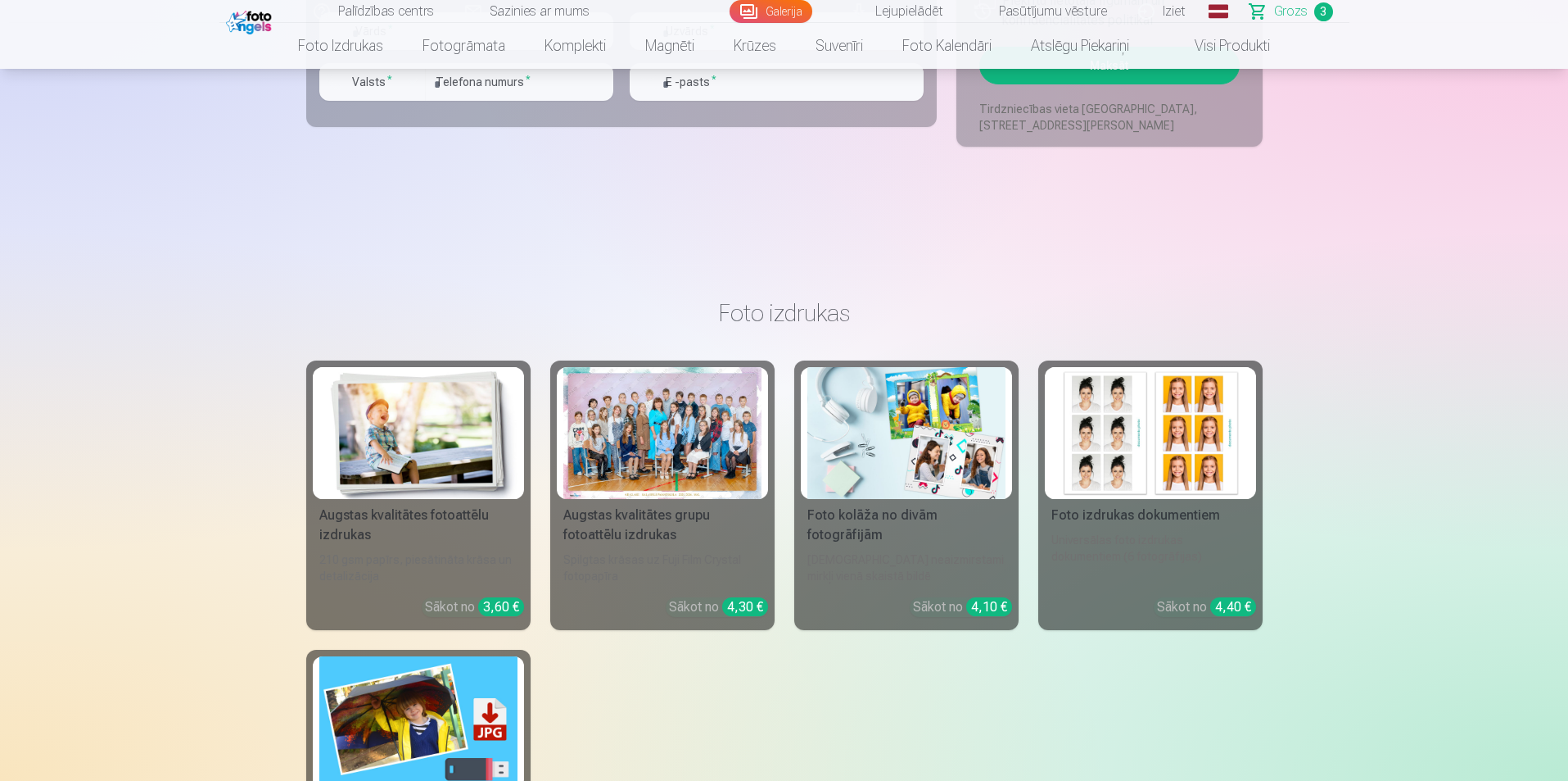
click at [432, 449] on img at bounding box center [418, 433] width 199 height 132
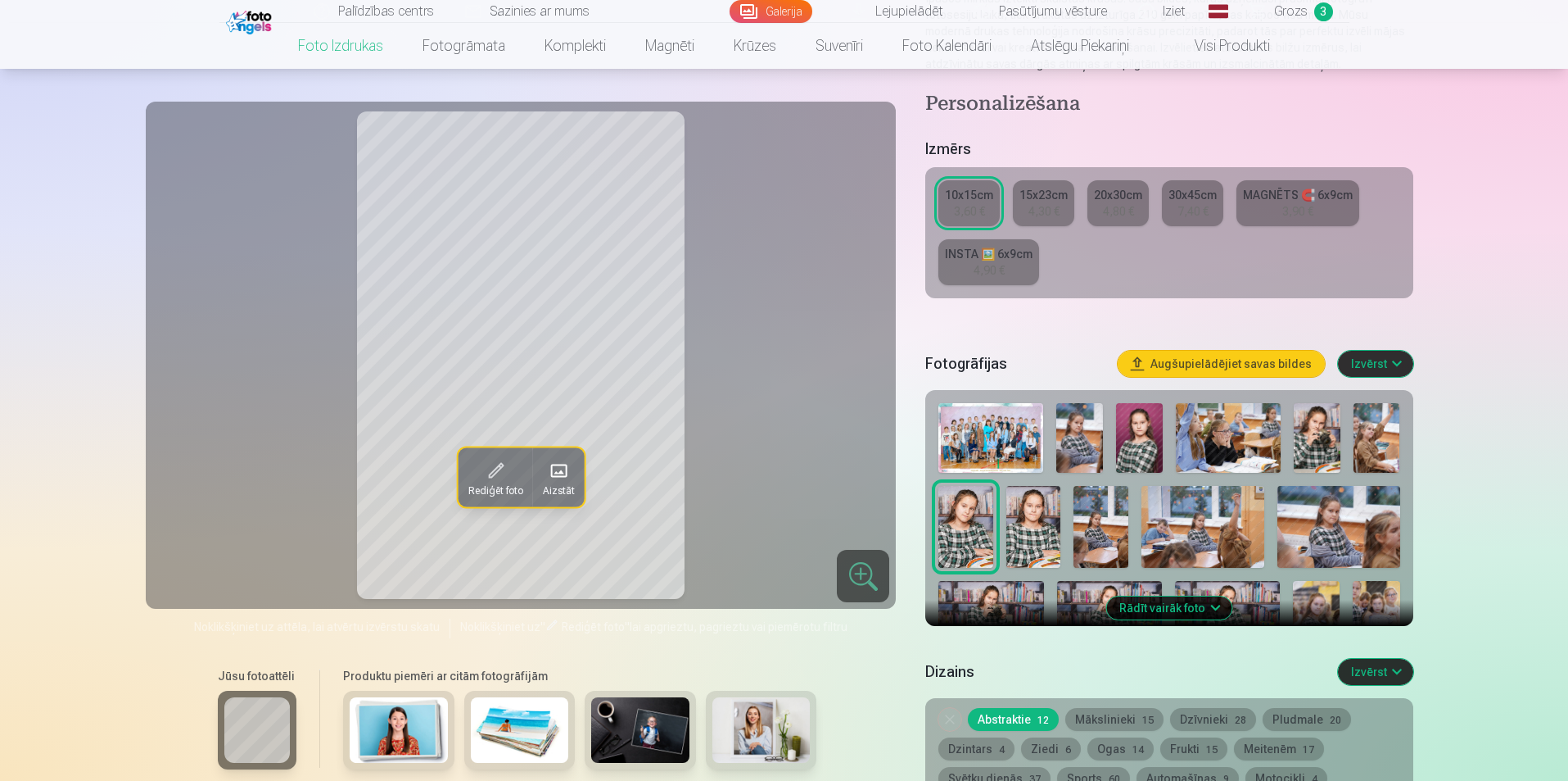
scroll to position [246, 0]
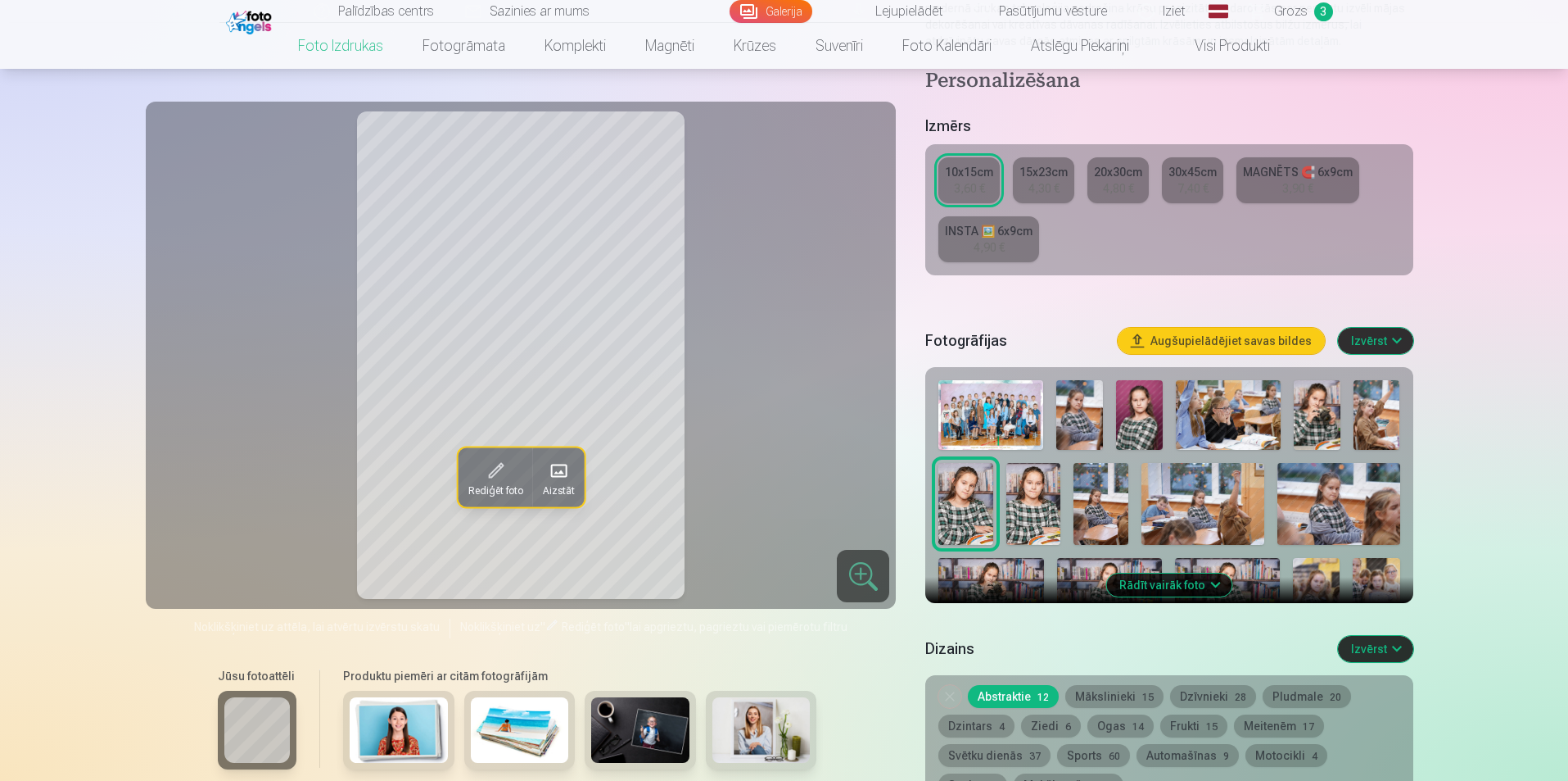
click at [1192, 586] on button "Rādīt vairāk foto" at bounding box center [1169, 585] width 125 height 23
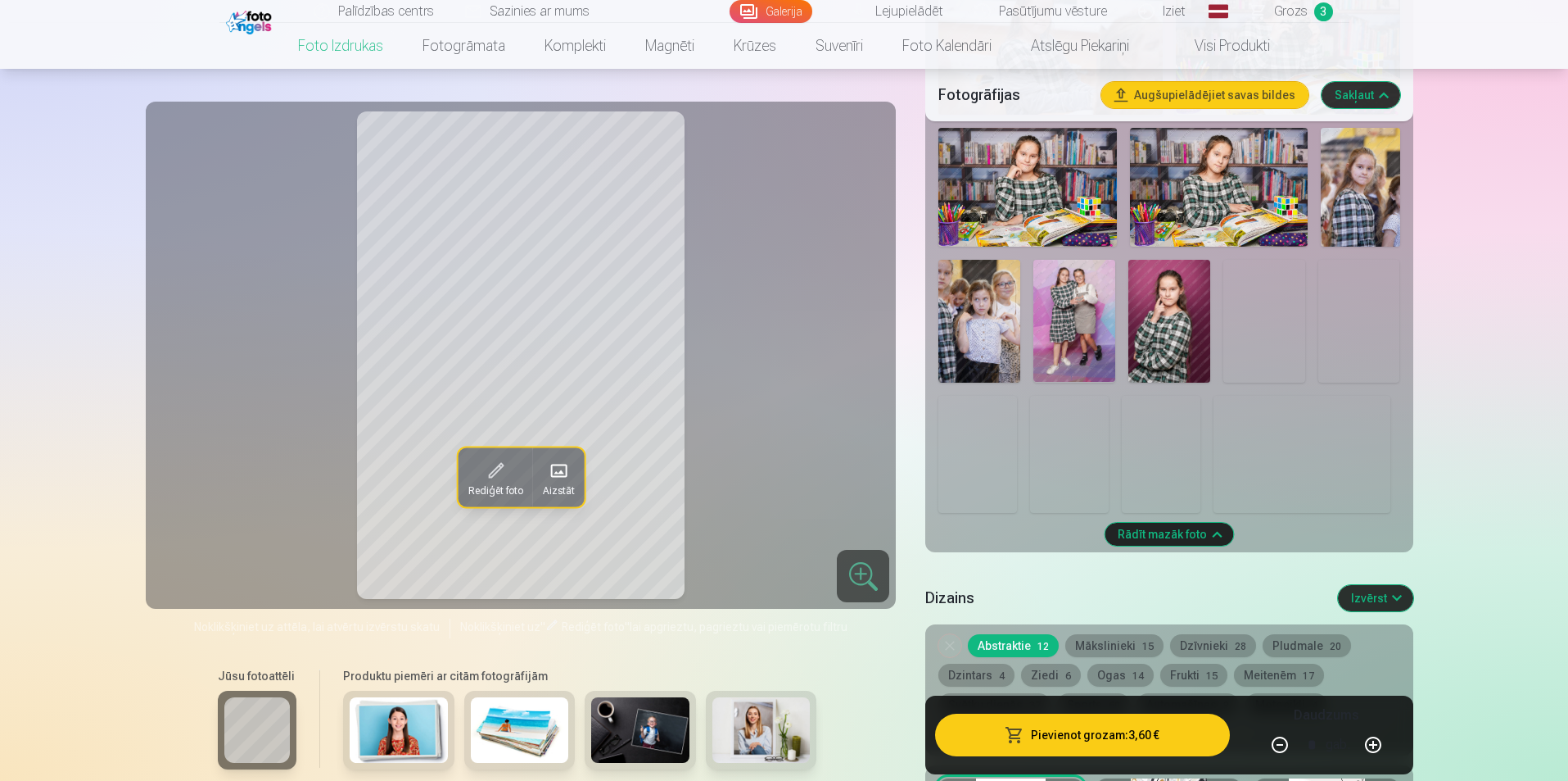
scroll to position [1147, 0]
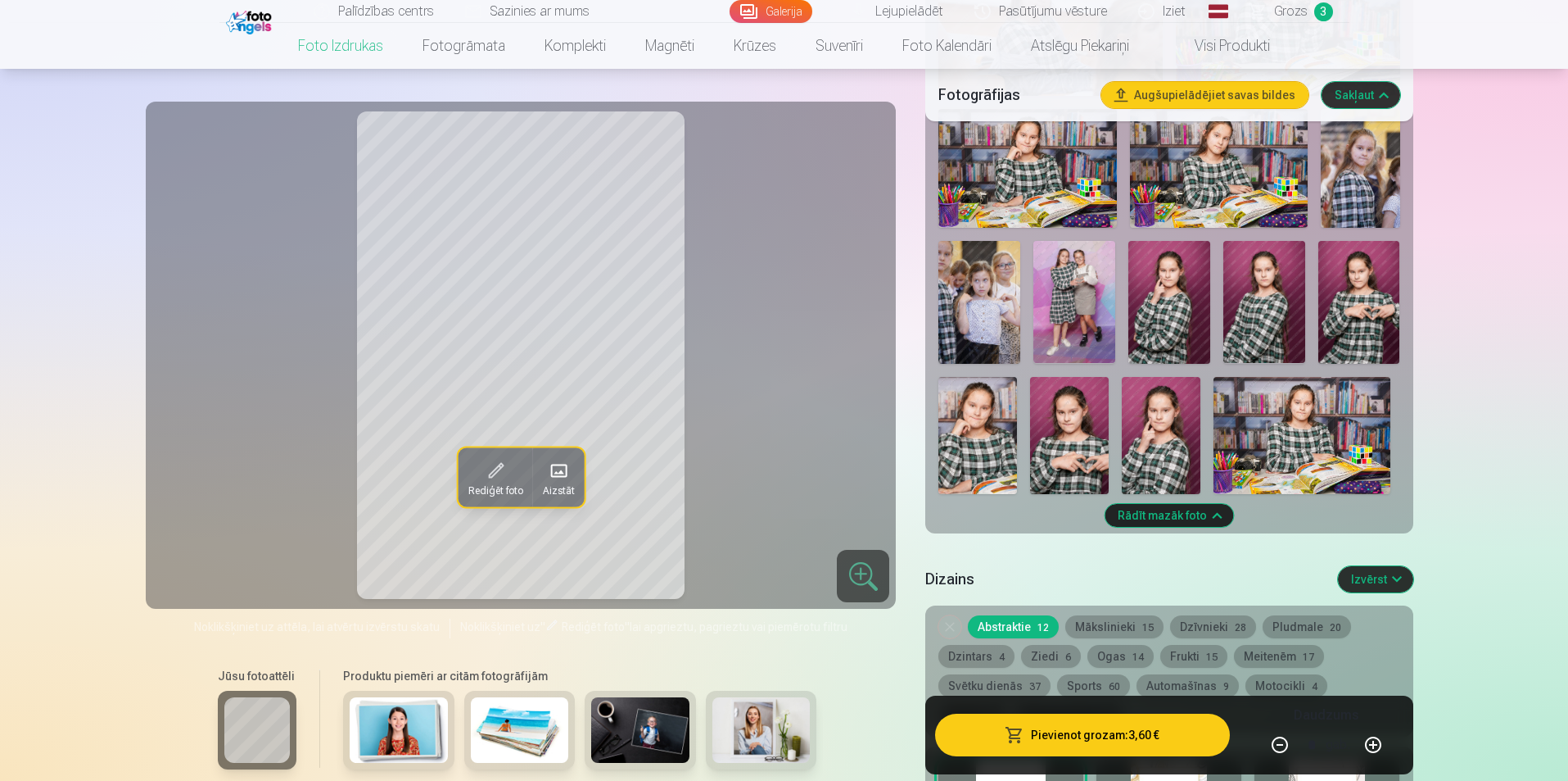
click at [1295, 329] on img at bounding box center [1264, 302] width 82 height 122
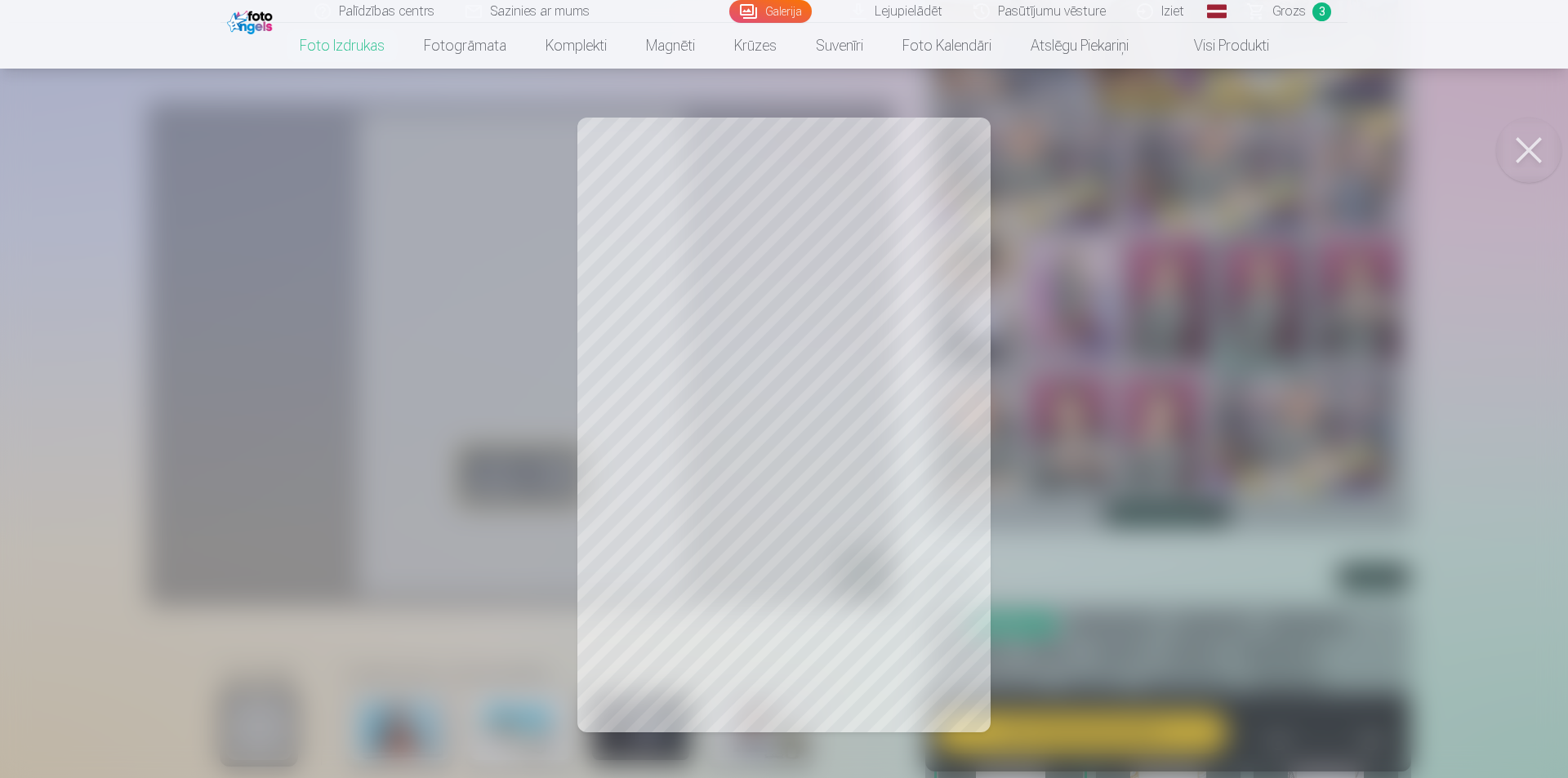
click at [320, 302] on div at bounding box center [784, 389] width 1568 height 778
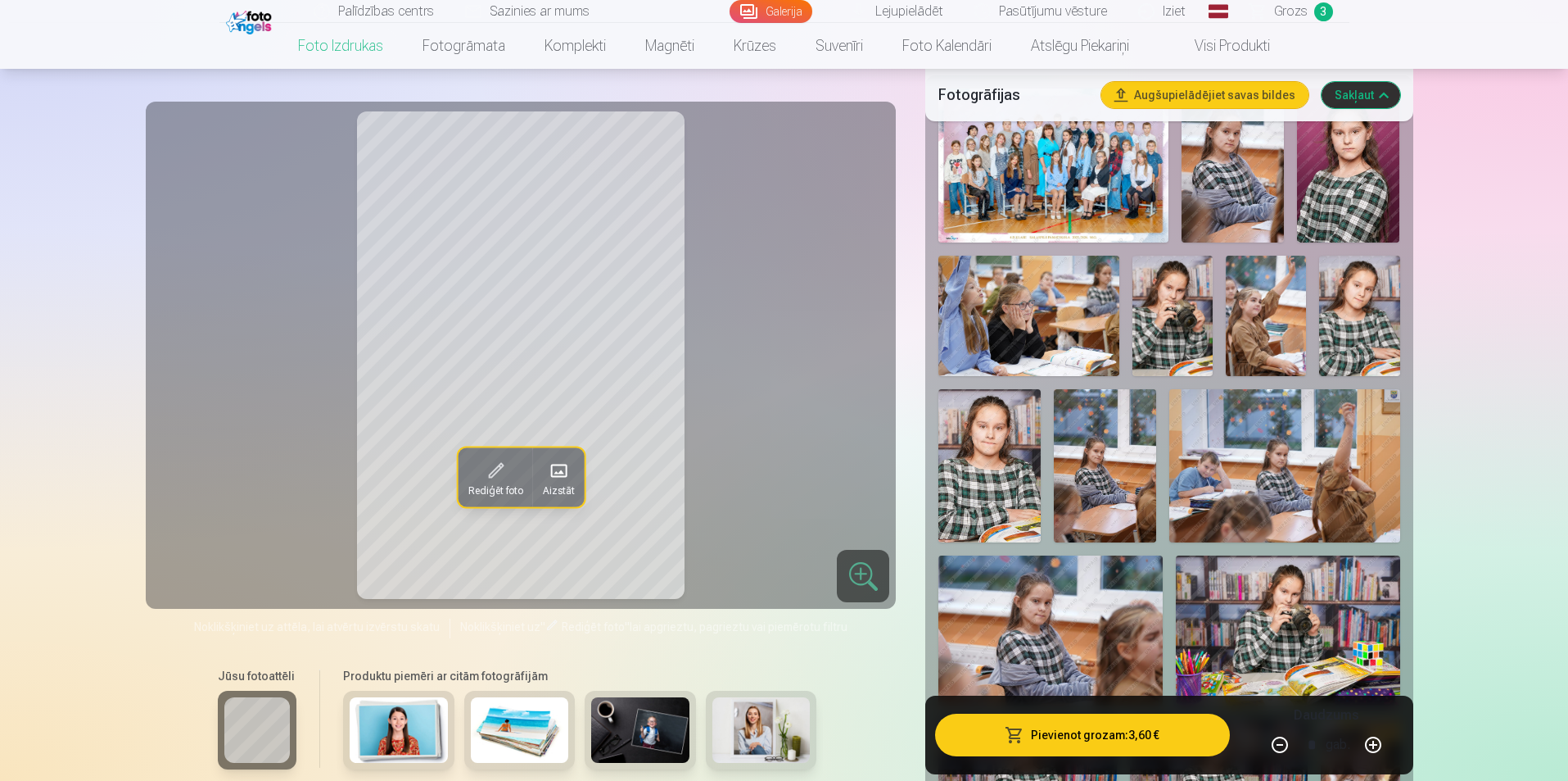
scroll to position [410, 0]
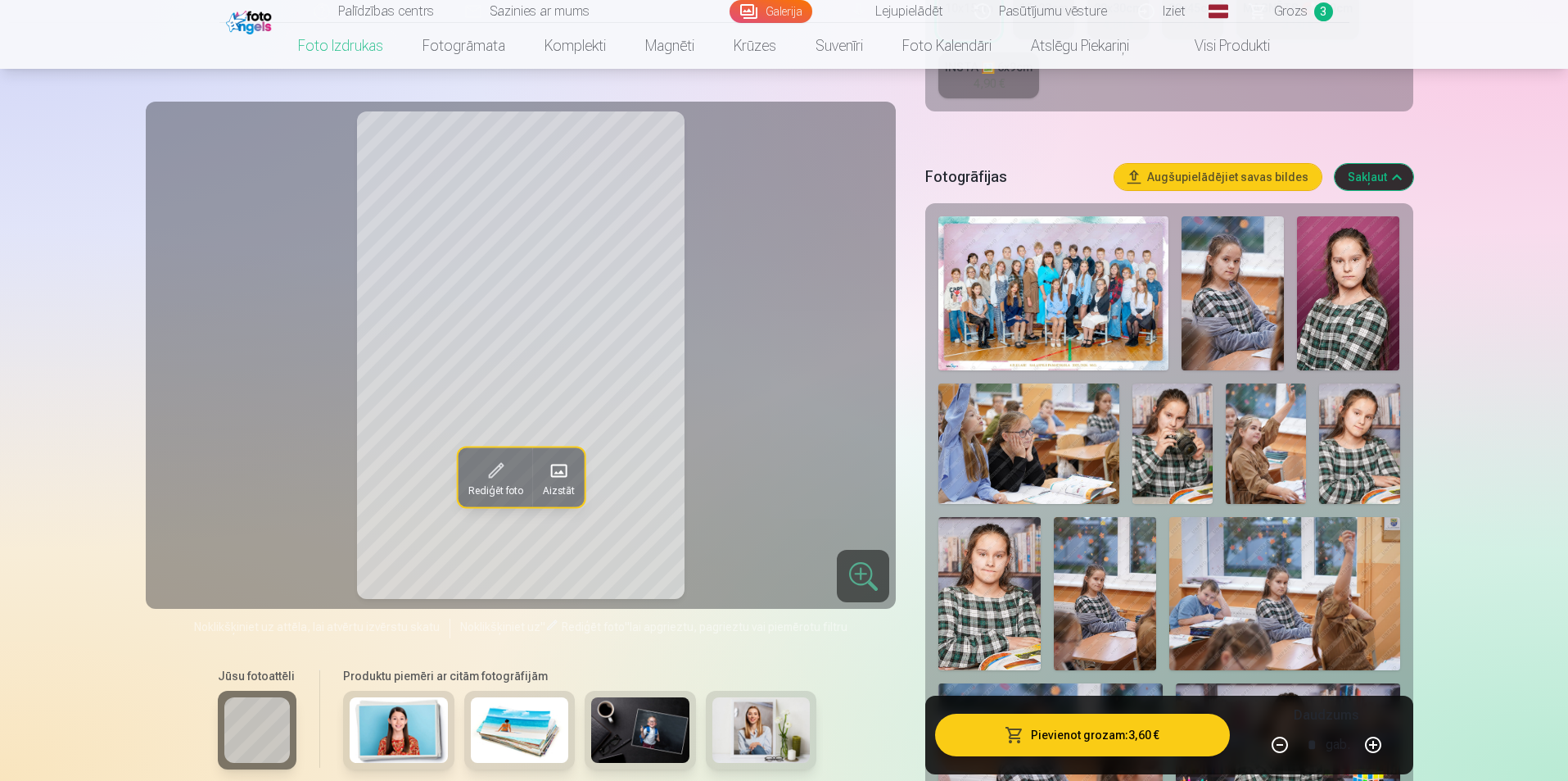
click at [1344, 274] on img at bounding box center [1348, 293] width 102 height 154
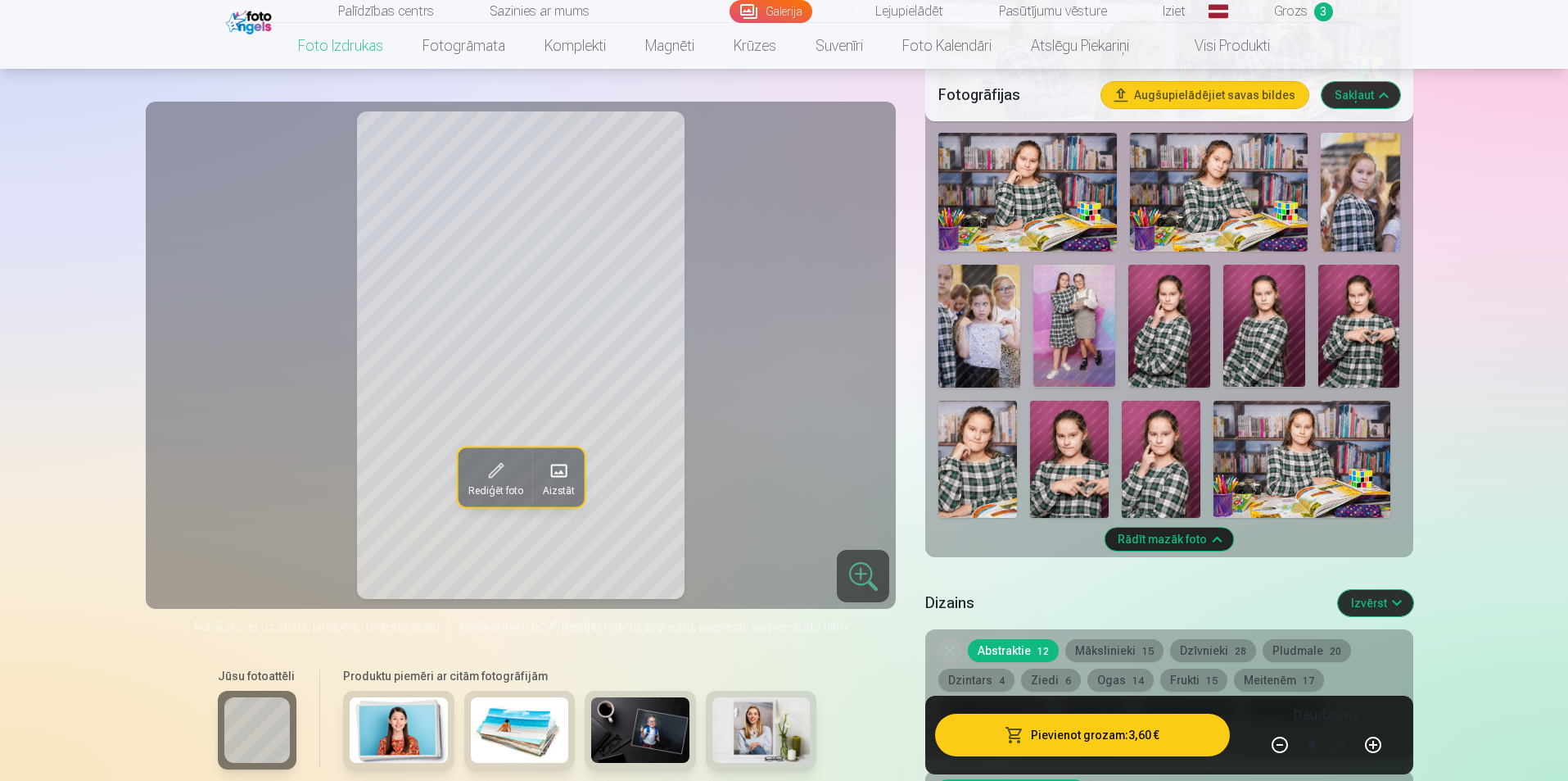
scroll to position [1147, 0]
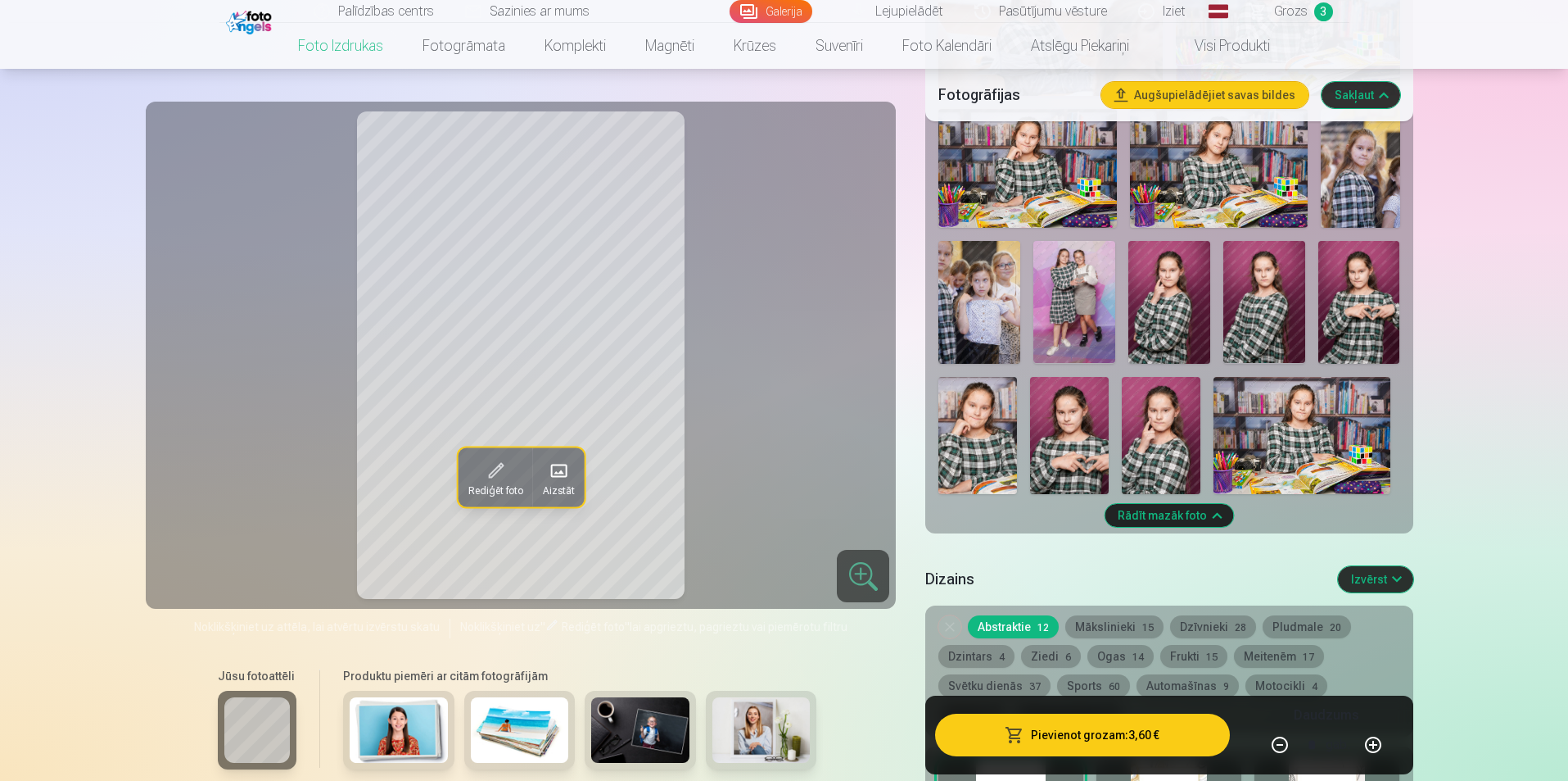
click at [1364, 322] on img at bounding box center [1359, 302] width 82 height 122
click at [1252, 292] on img at bounding box center [1264, 302] width 82 height 122
click at [1161, 297] on img at bounding box center [1169, 302] width 82 height 122
click at [1268, 292] on img at bounding box center [1264, 302] width 82 height 122
click at [1183, 306] on img at bounding box center [1169, 302] width 82 height 122
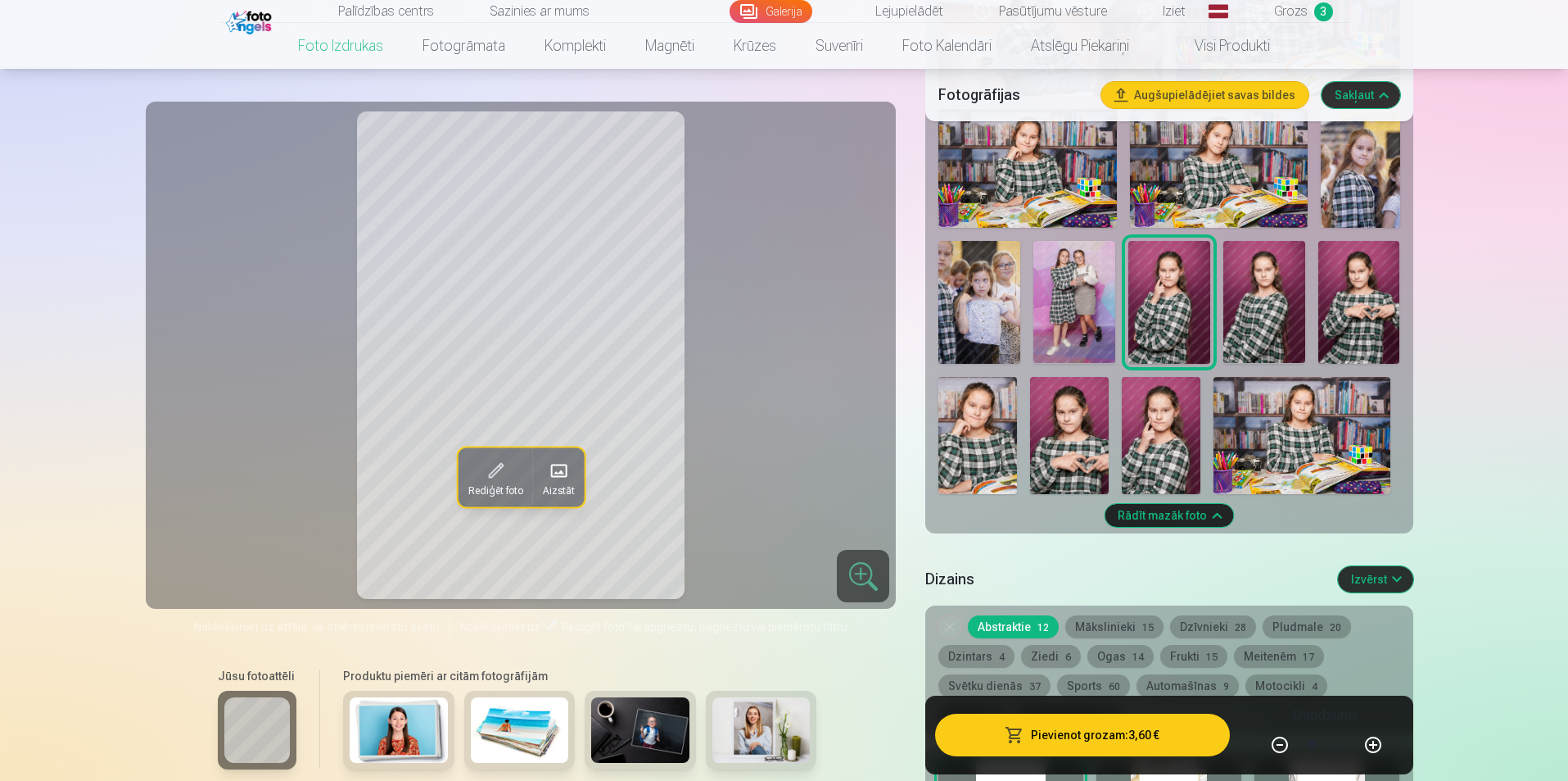
drag, startPoint x: 1083, startPoint y: 426, endPoint x: 1094, endPoint y: 426, distance: 11.0
click at [1086, 426] on img at bounding box center [1070, 436] width 79 height 118
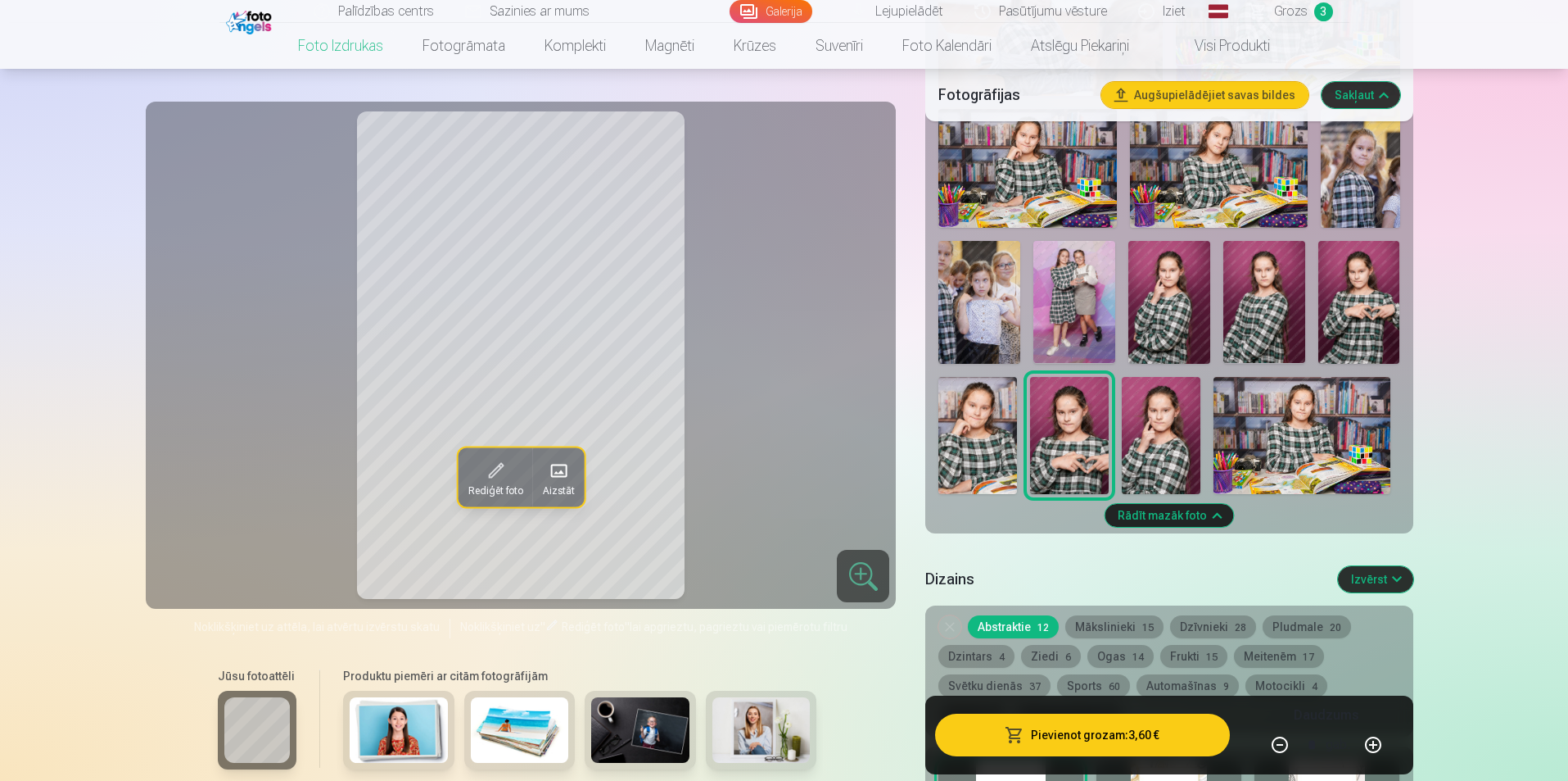
click at [1174, 426] on img at bounding box center [1161, 436] width 79 height 118
click at [966, 434] on img at bounding box center [978, 436] width 79 height 118
click at [1268, 428] on img at bounding box center [1302, 436] width 177 height 118
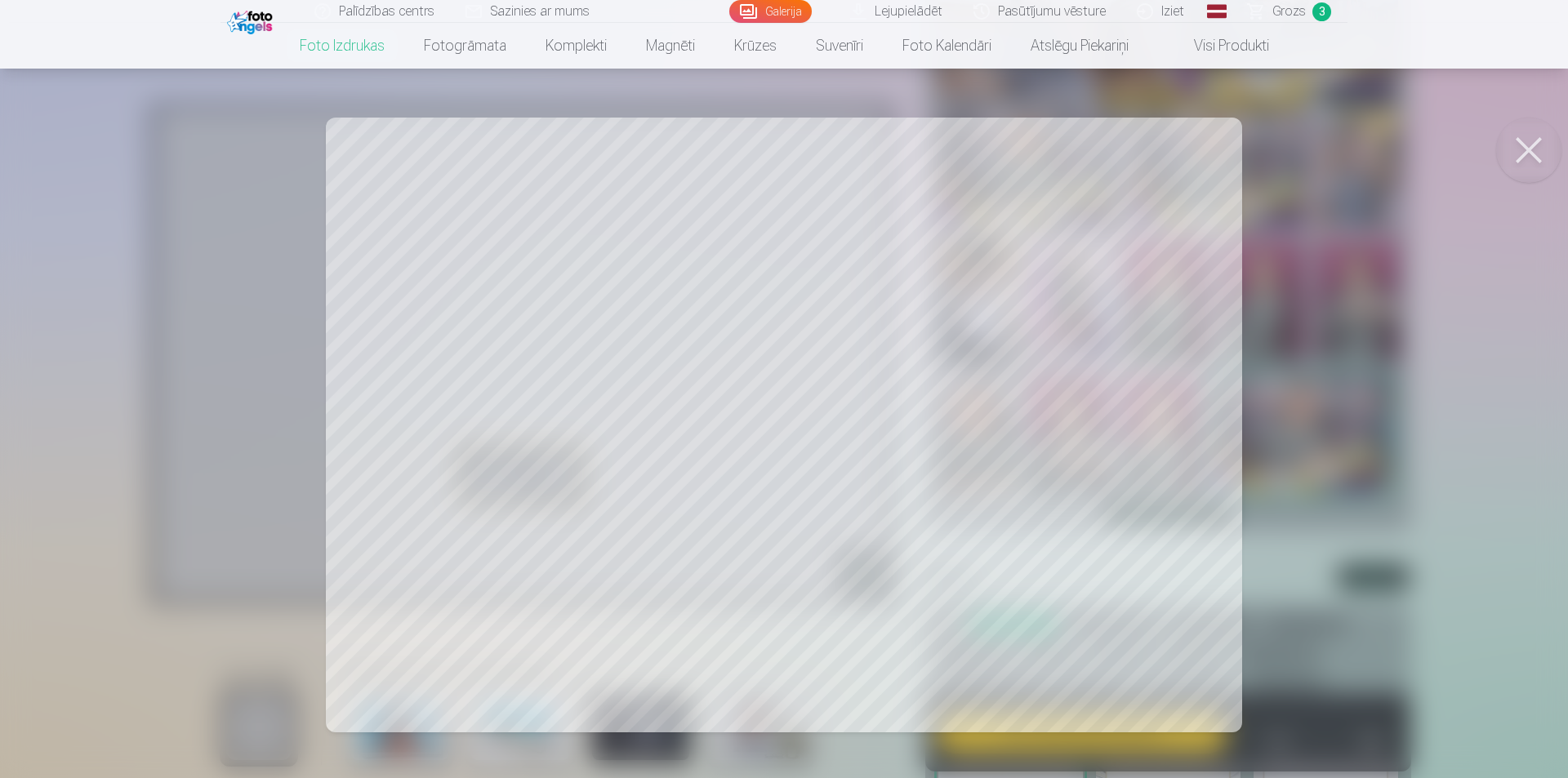
click at [125, 301] on div at bounding box center [784, 389] width 1568 height 778
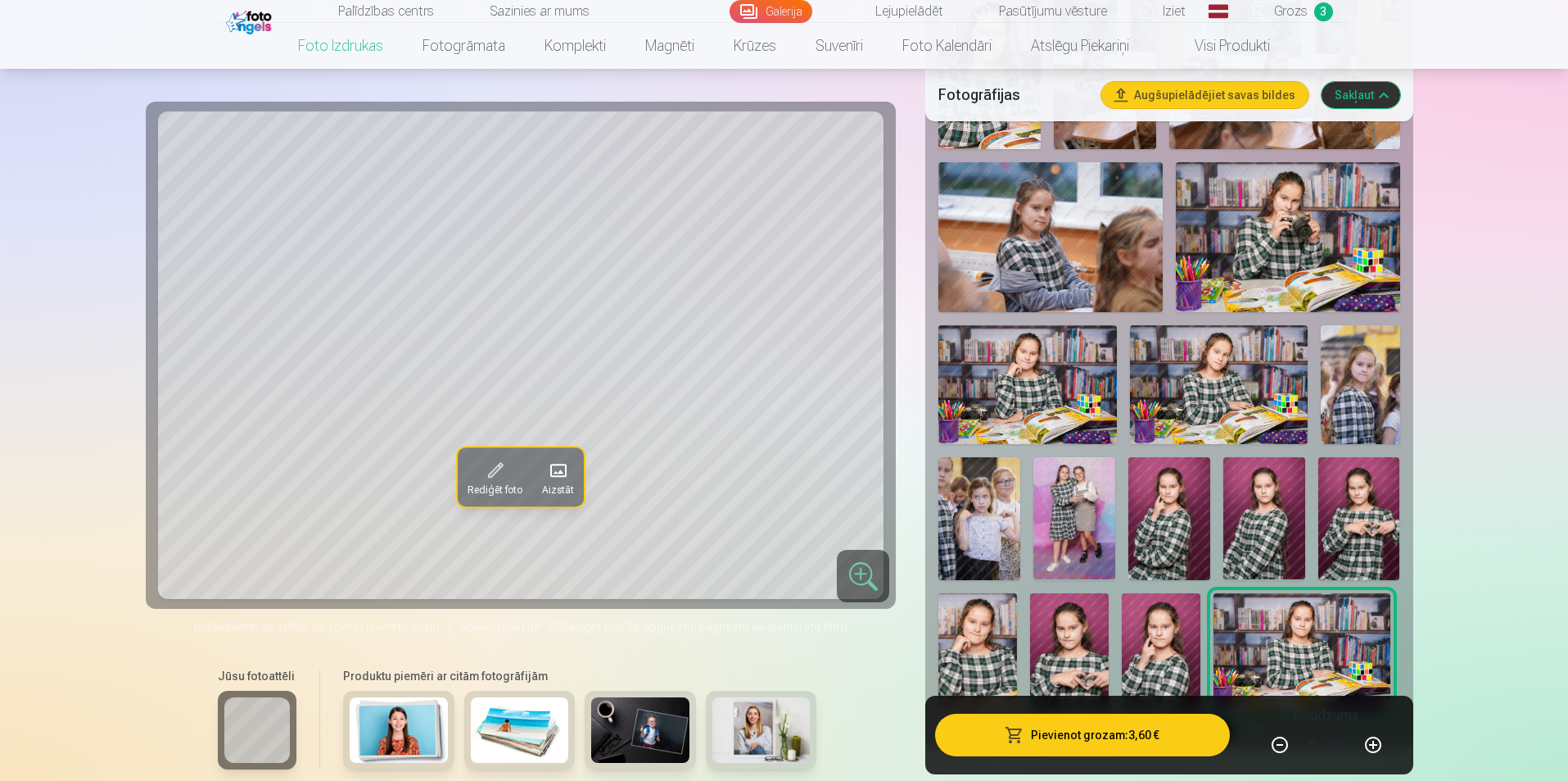
scroll to position [902, 0]
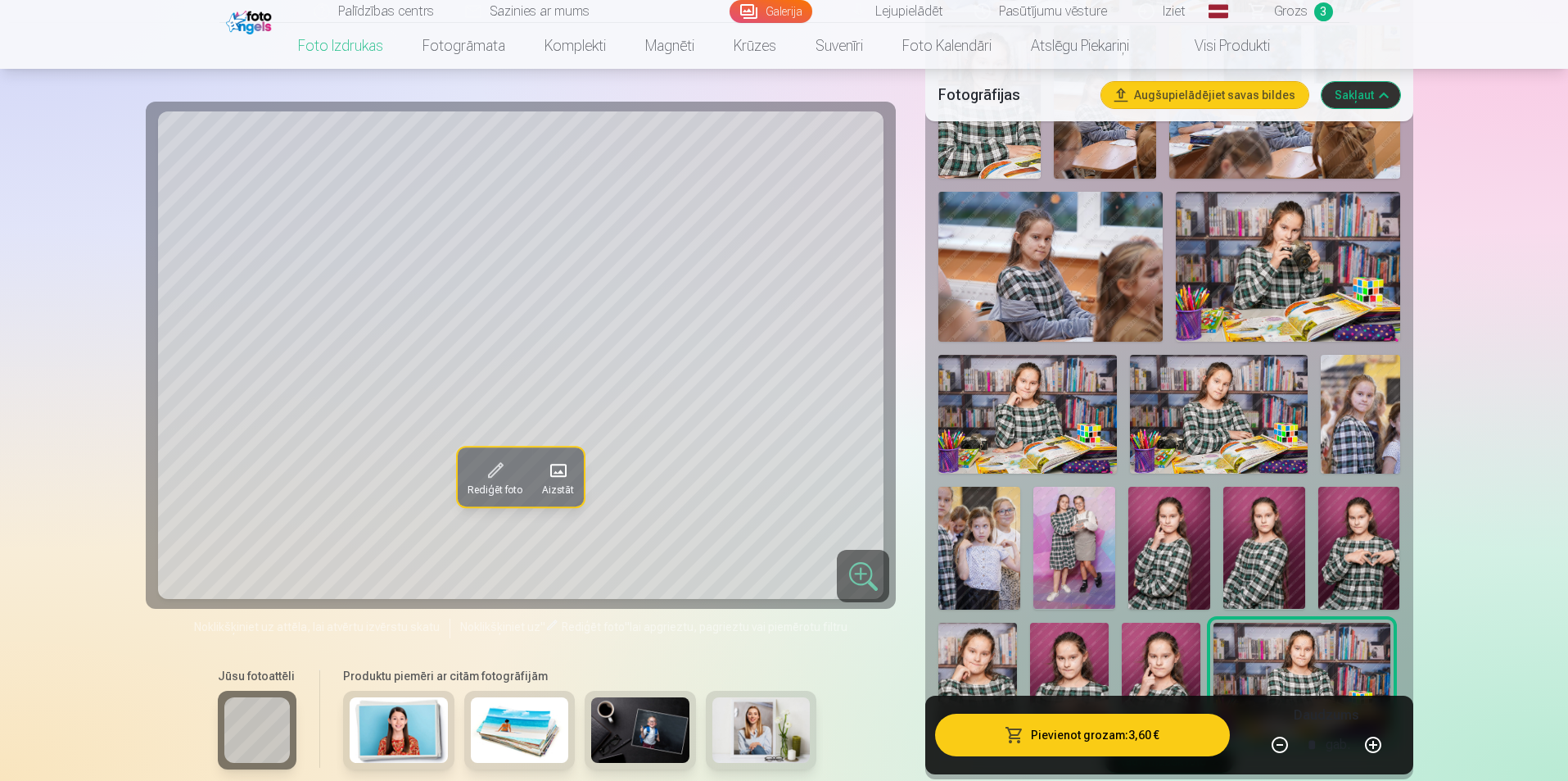
click at [960, 381] on img at bounding box center [1027, 414] width 177 height 119
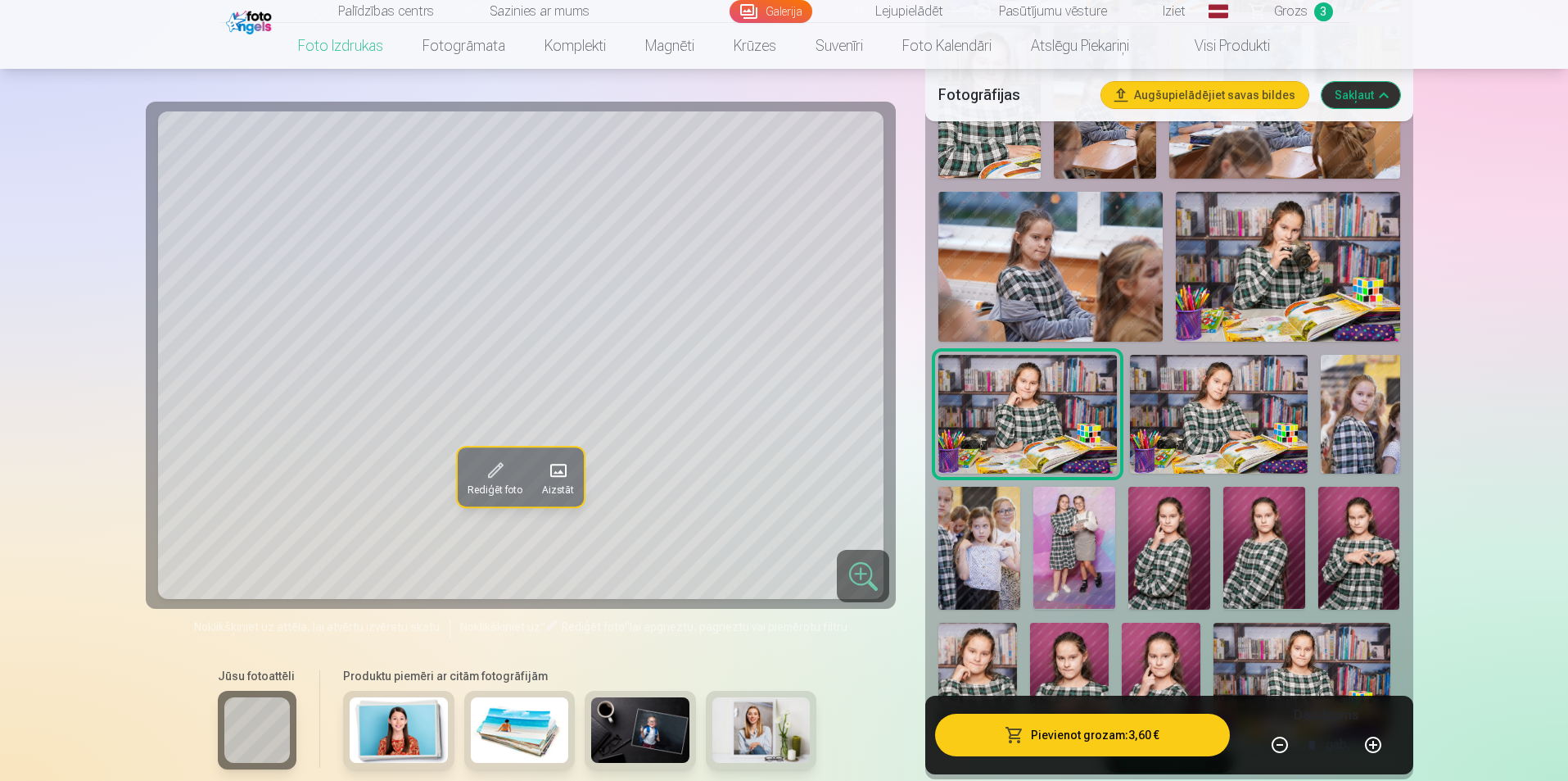
click at [1273, 405] on img at bounding box center [1219, 414] width 177 height 119
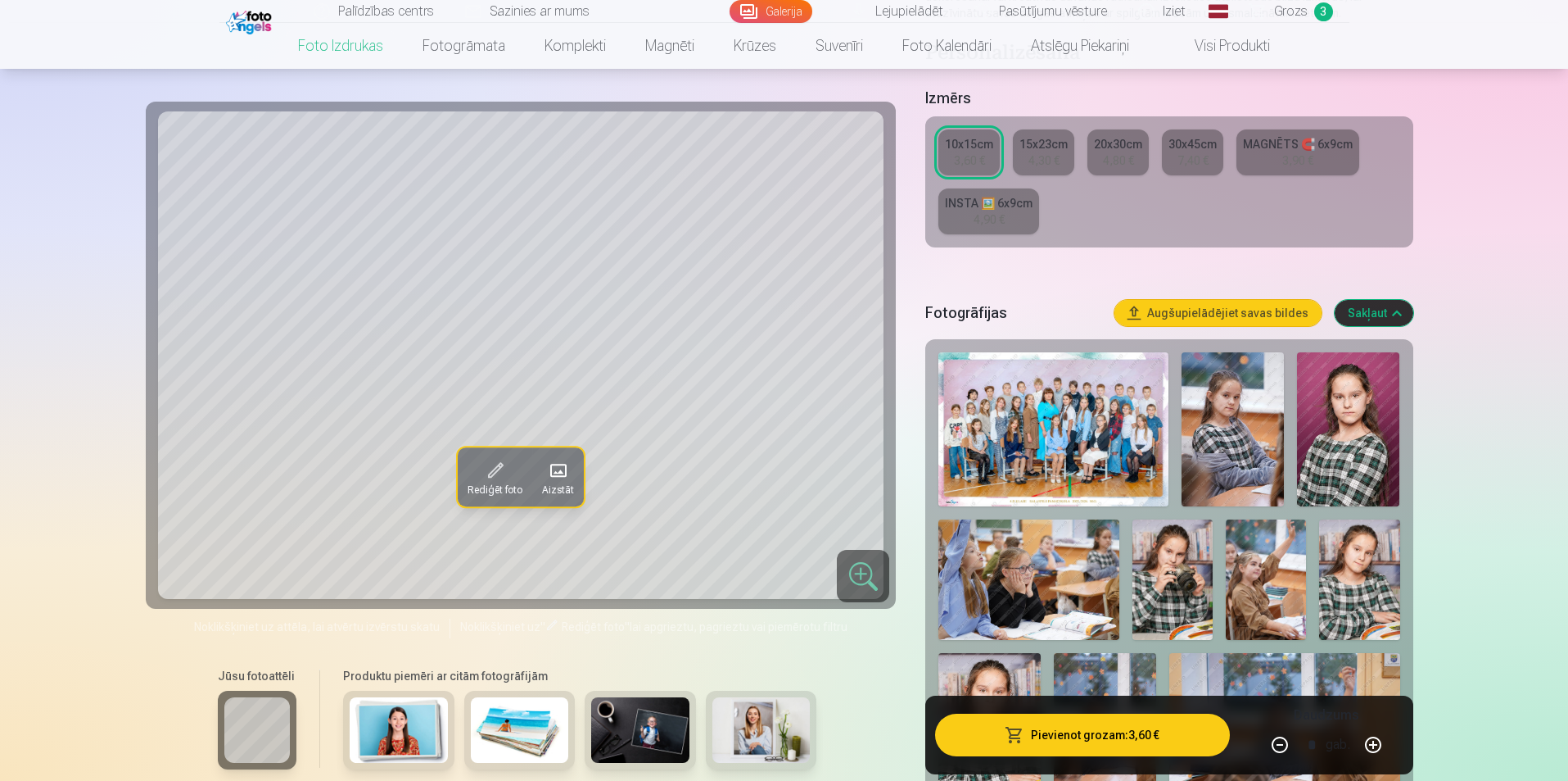
scroll to position [246, 0]
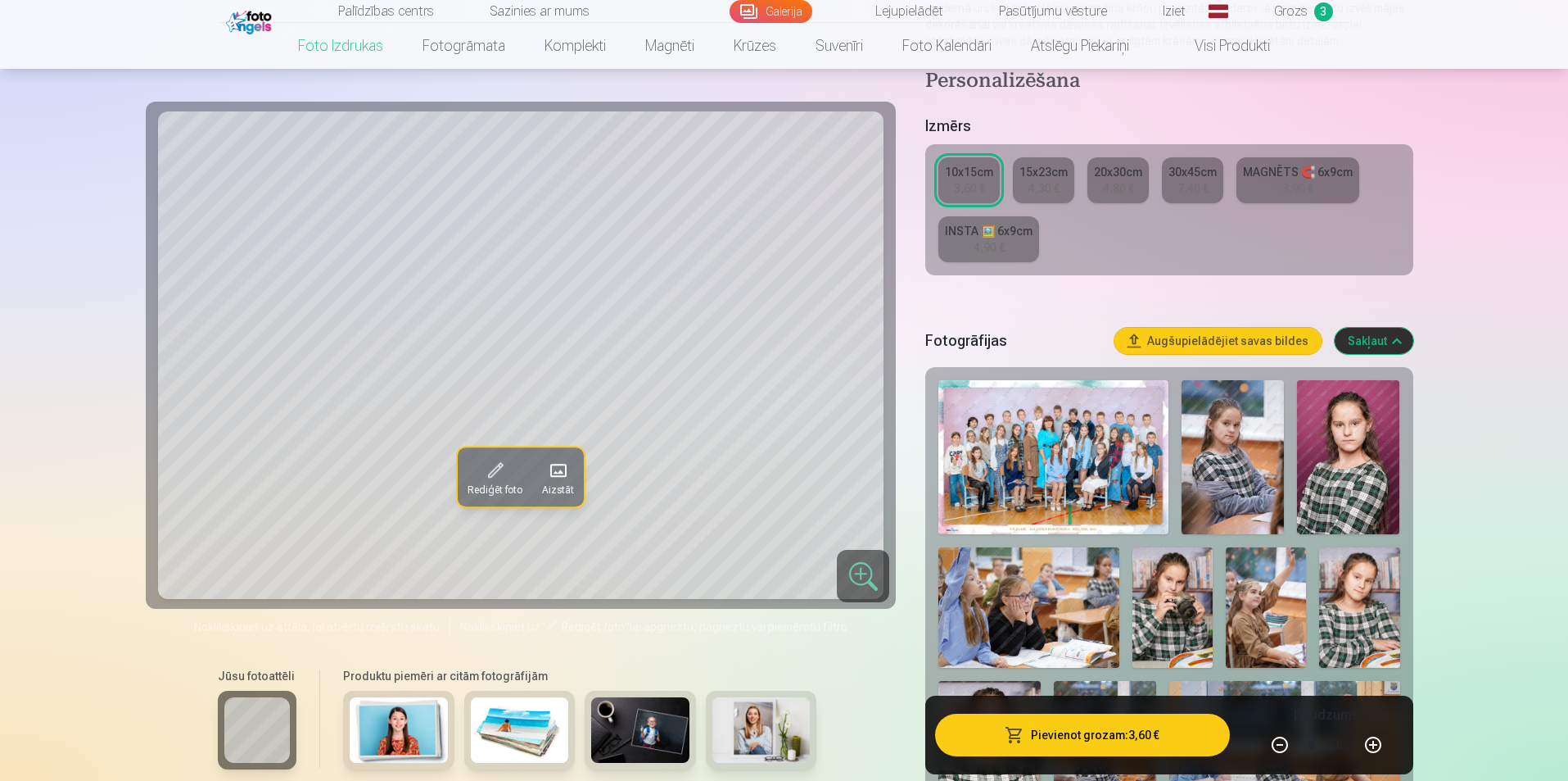
click at [1334, 610] on img at bounding box center [1359, 607] width 80 height 121
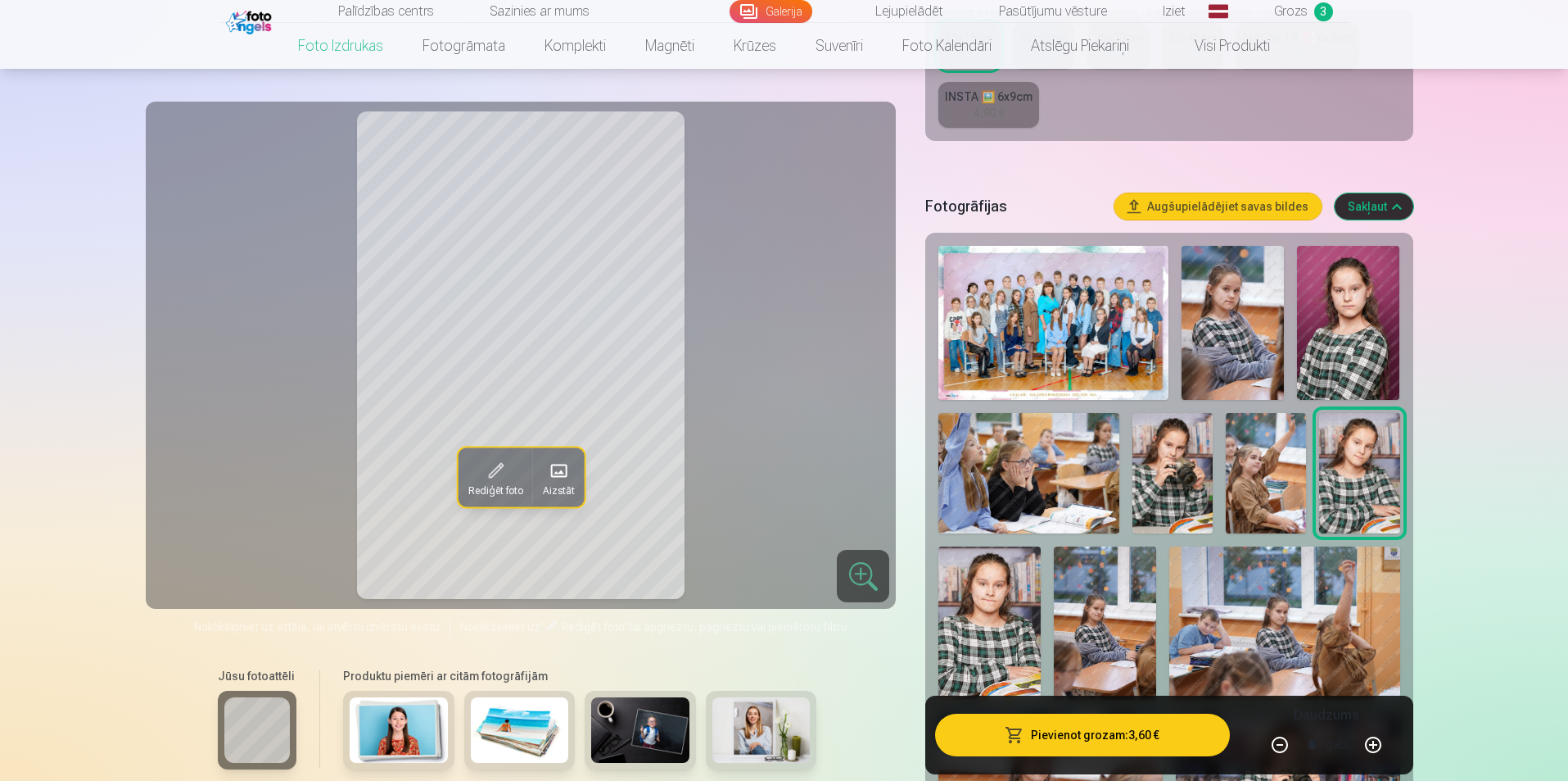
scroll to position [410, 0]
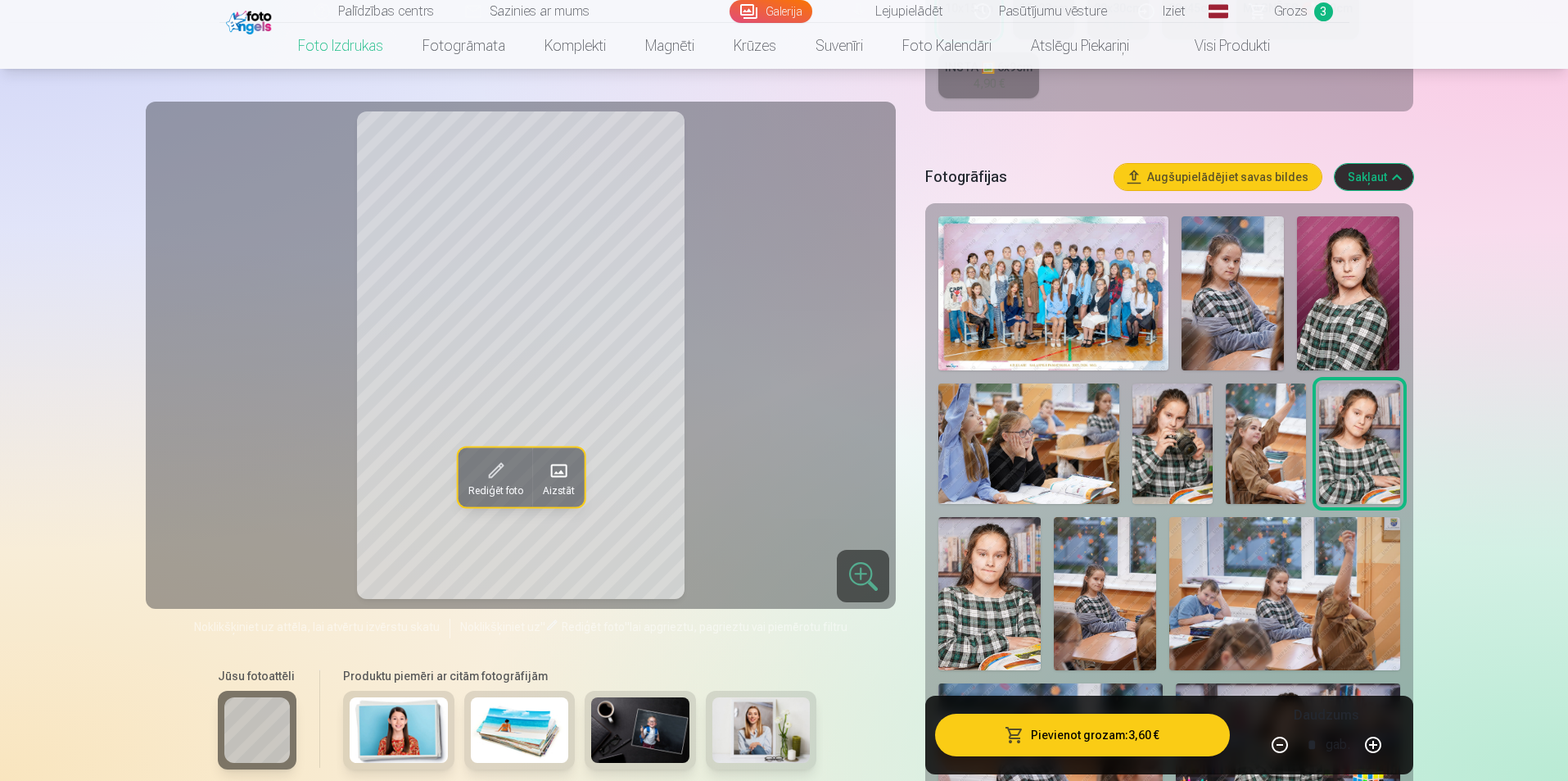
click at [1169, 449] on img at bounding box center [1172, 444] width 80 height 121
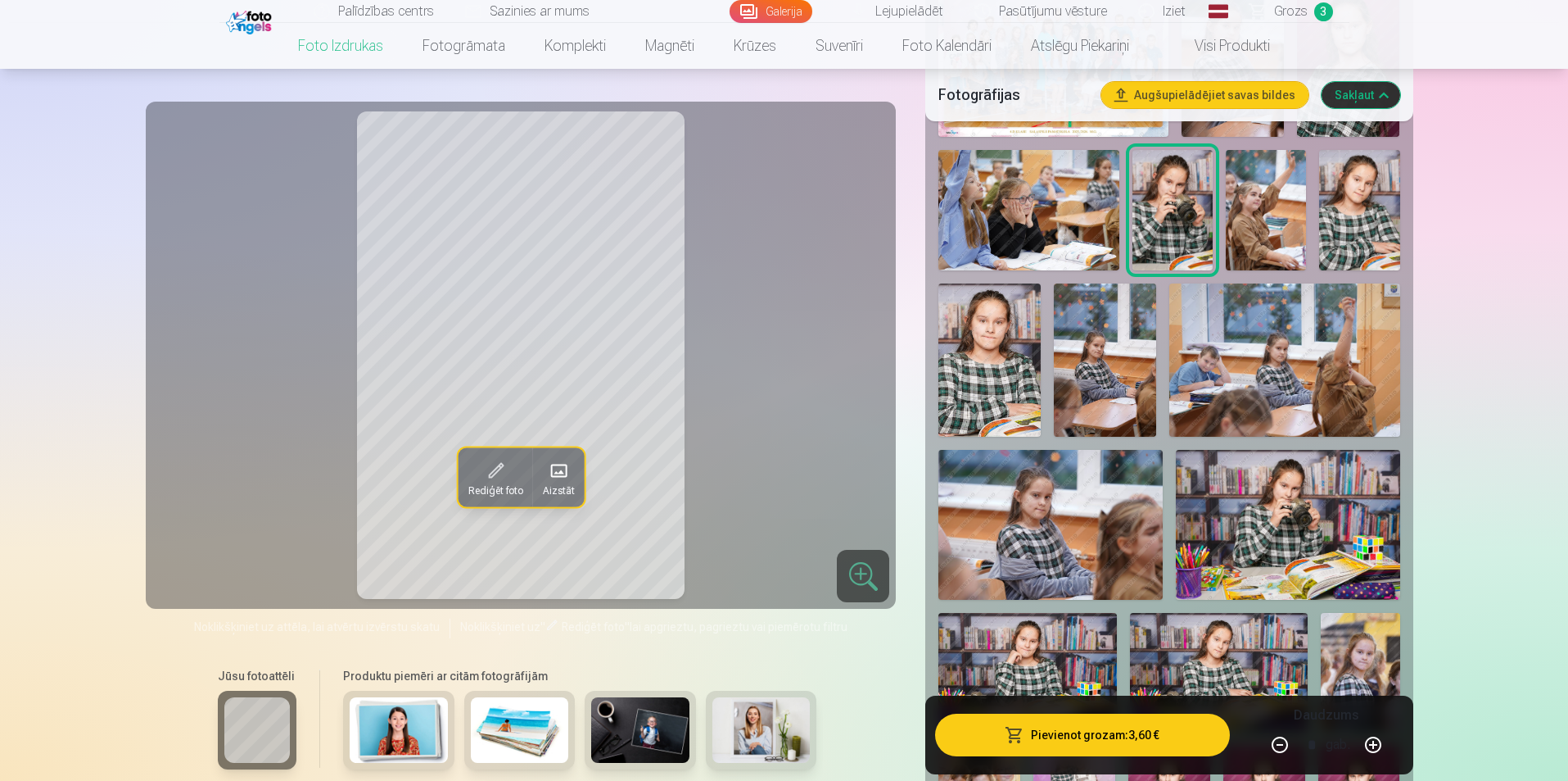
scroll to position [656, 0]
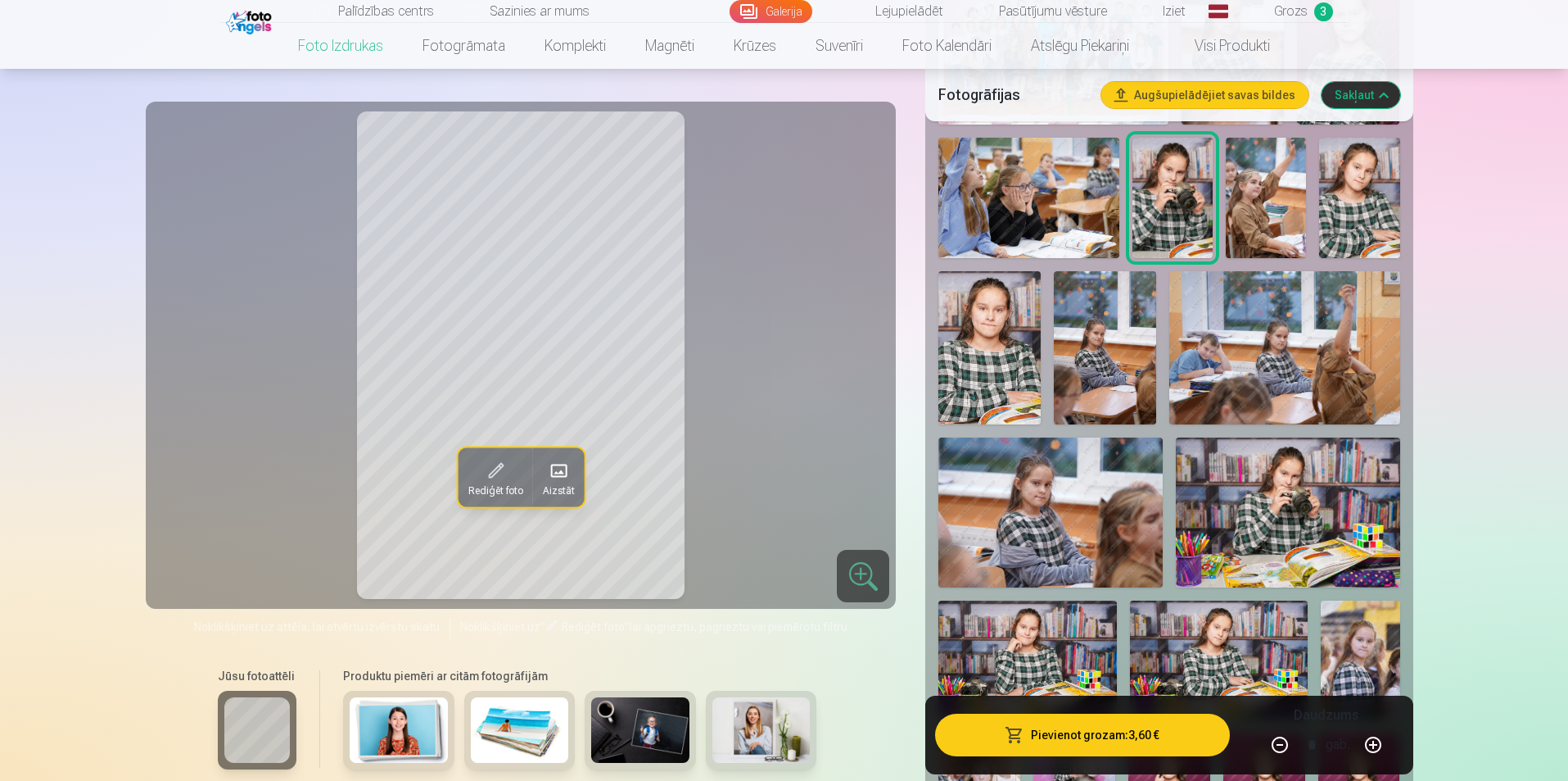
click at [1284, 506] on img at bounding box center [1288, 512] width 225 height 149
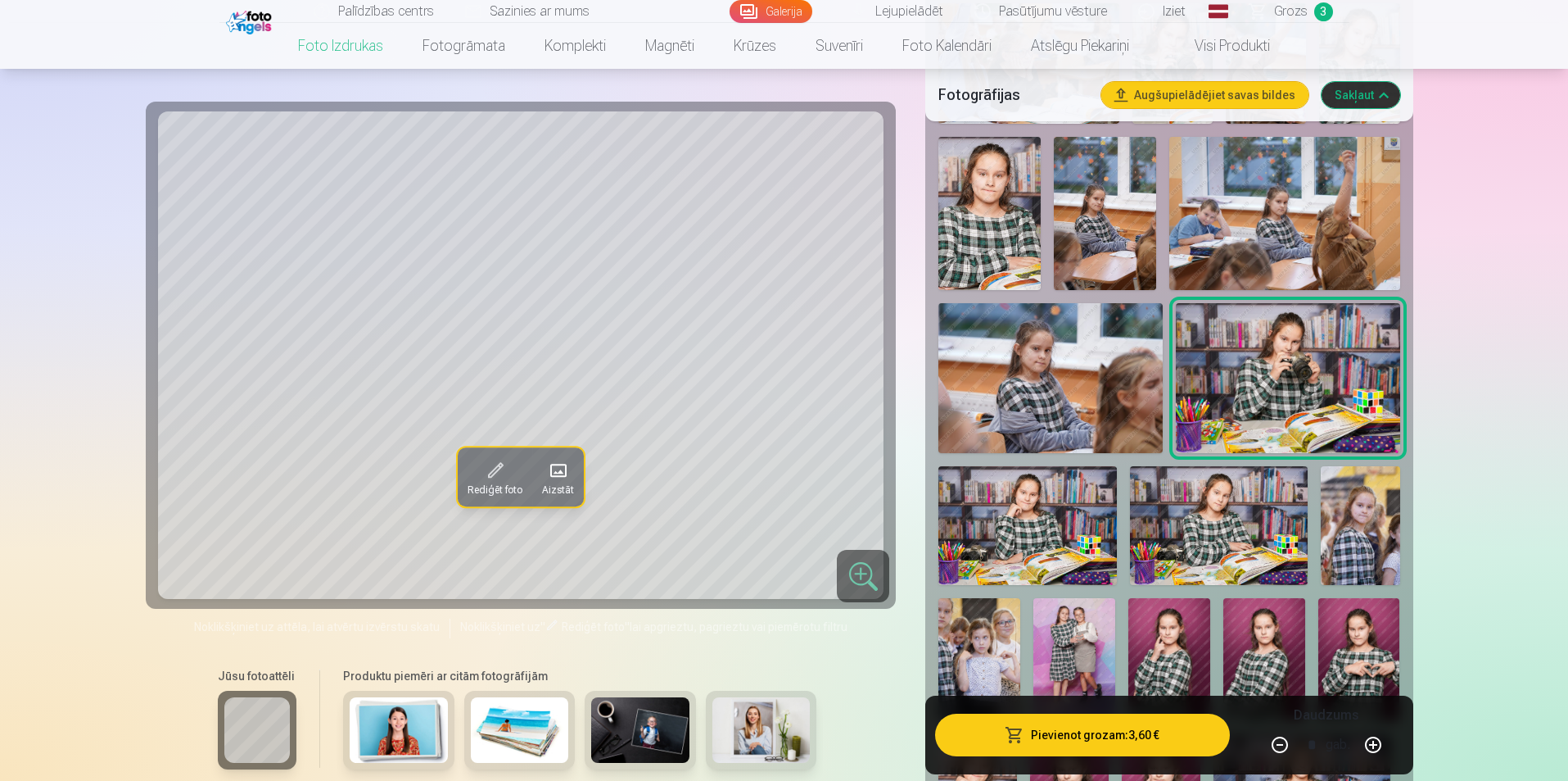
scroll to position [820, 0]
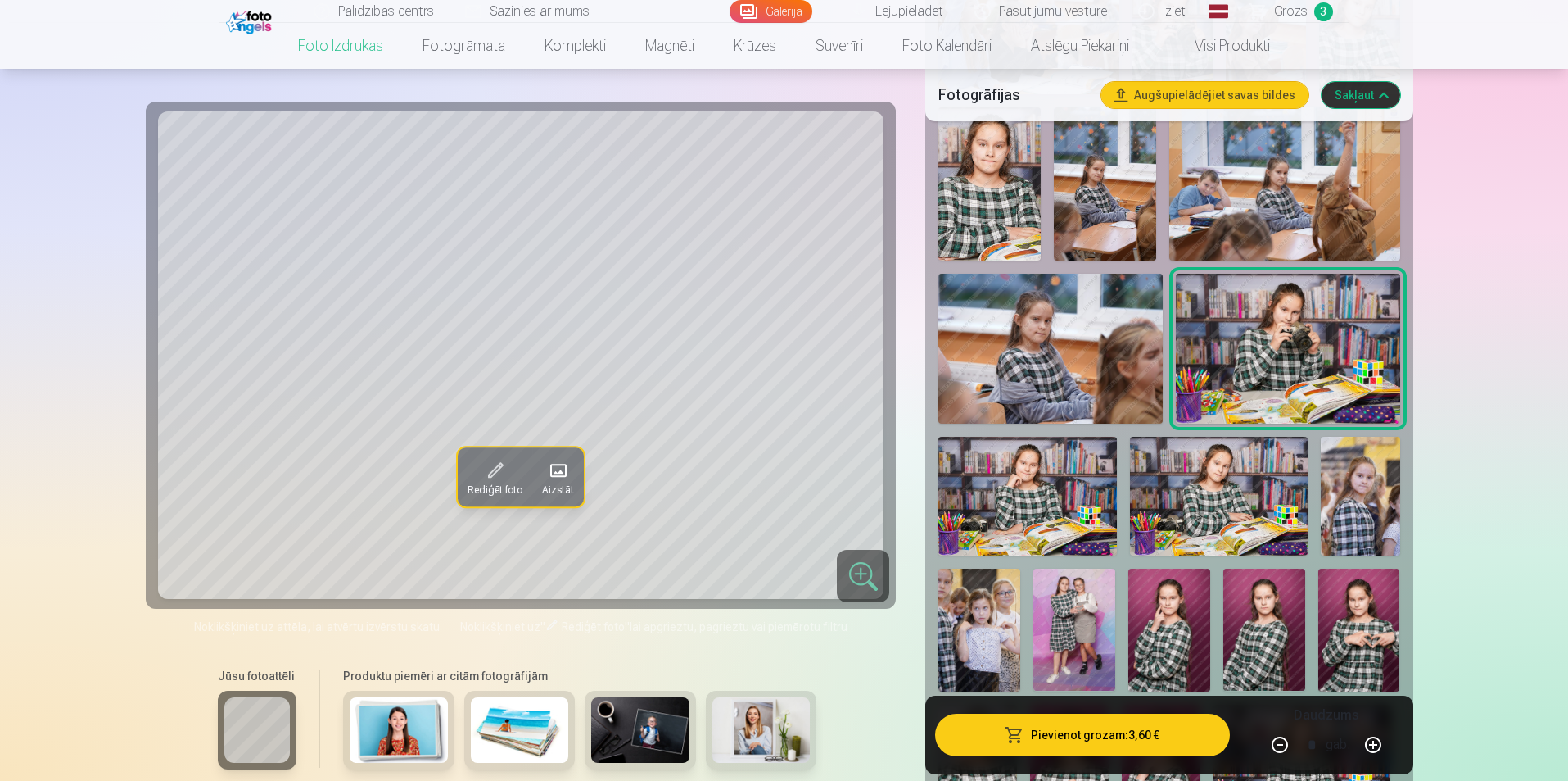
click at [1055, 339] on img at bounding box center [1050, 348] width 225 height 149
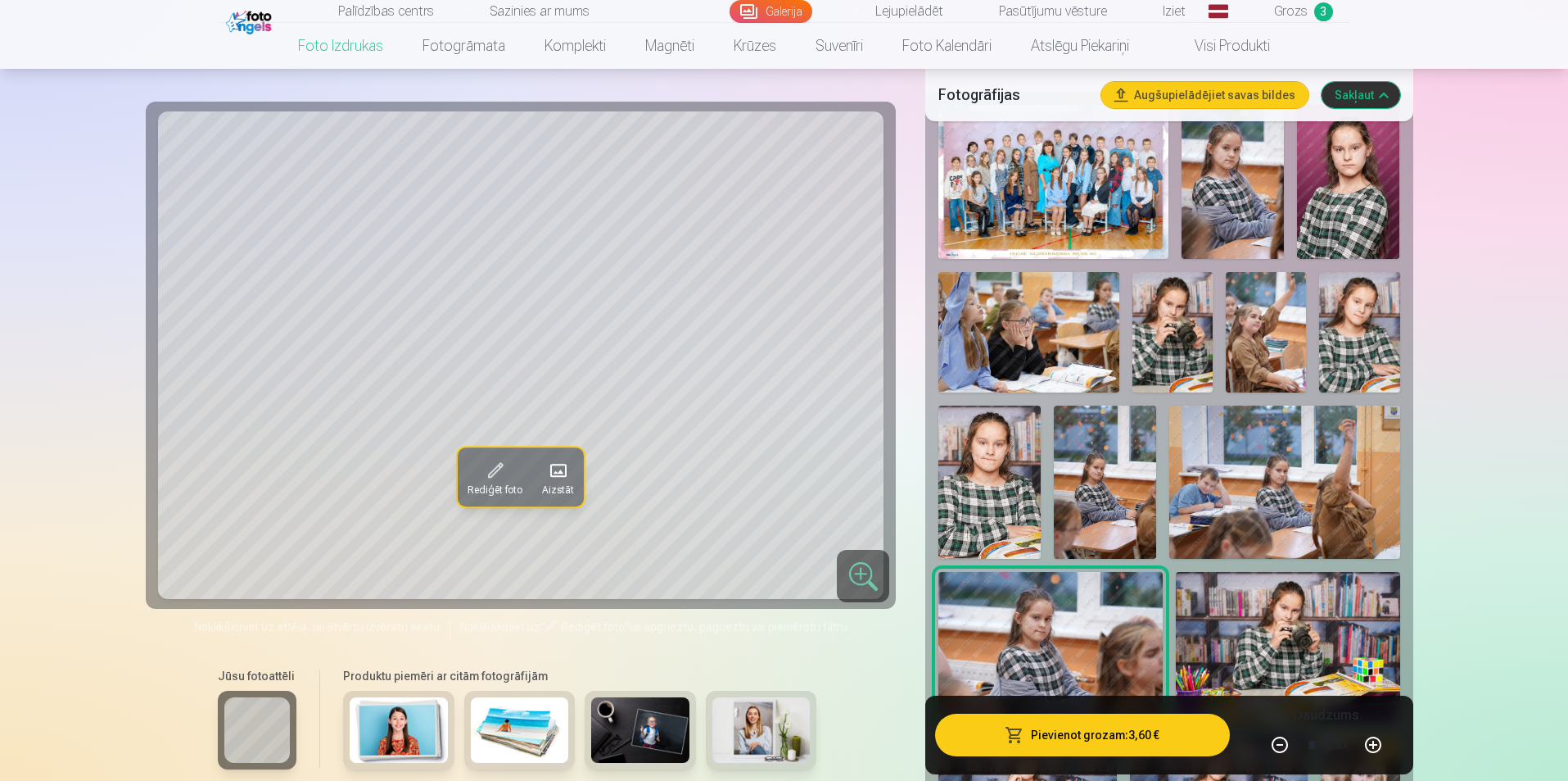
scroll to position [492, 0]
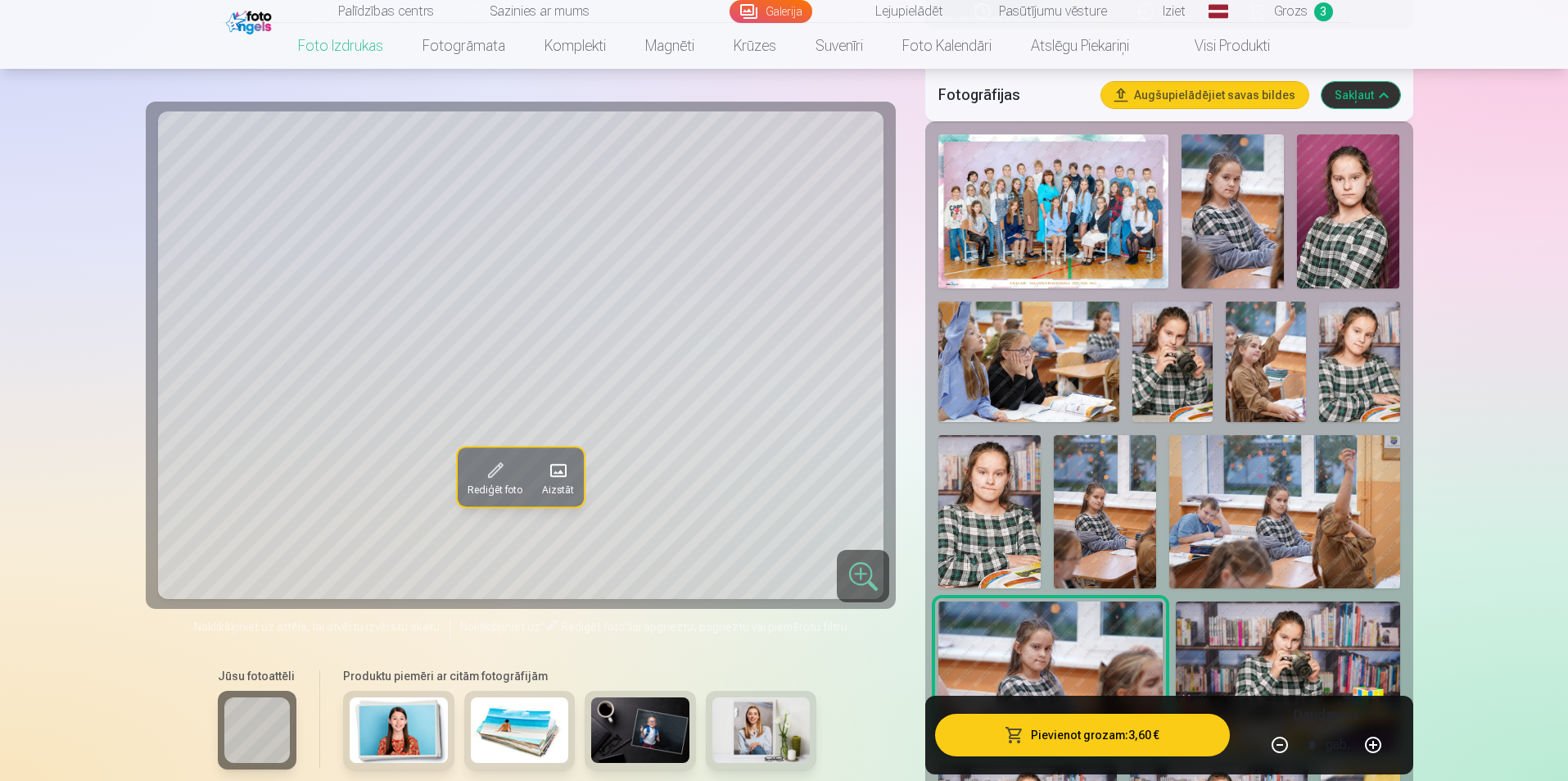
click at [1257, 198] on img at bounding box center [1233, 211] width 102 height 154
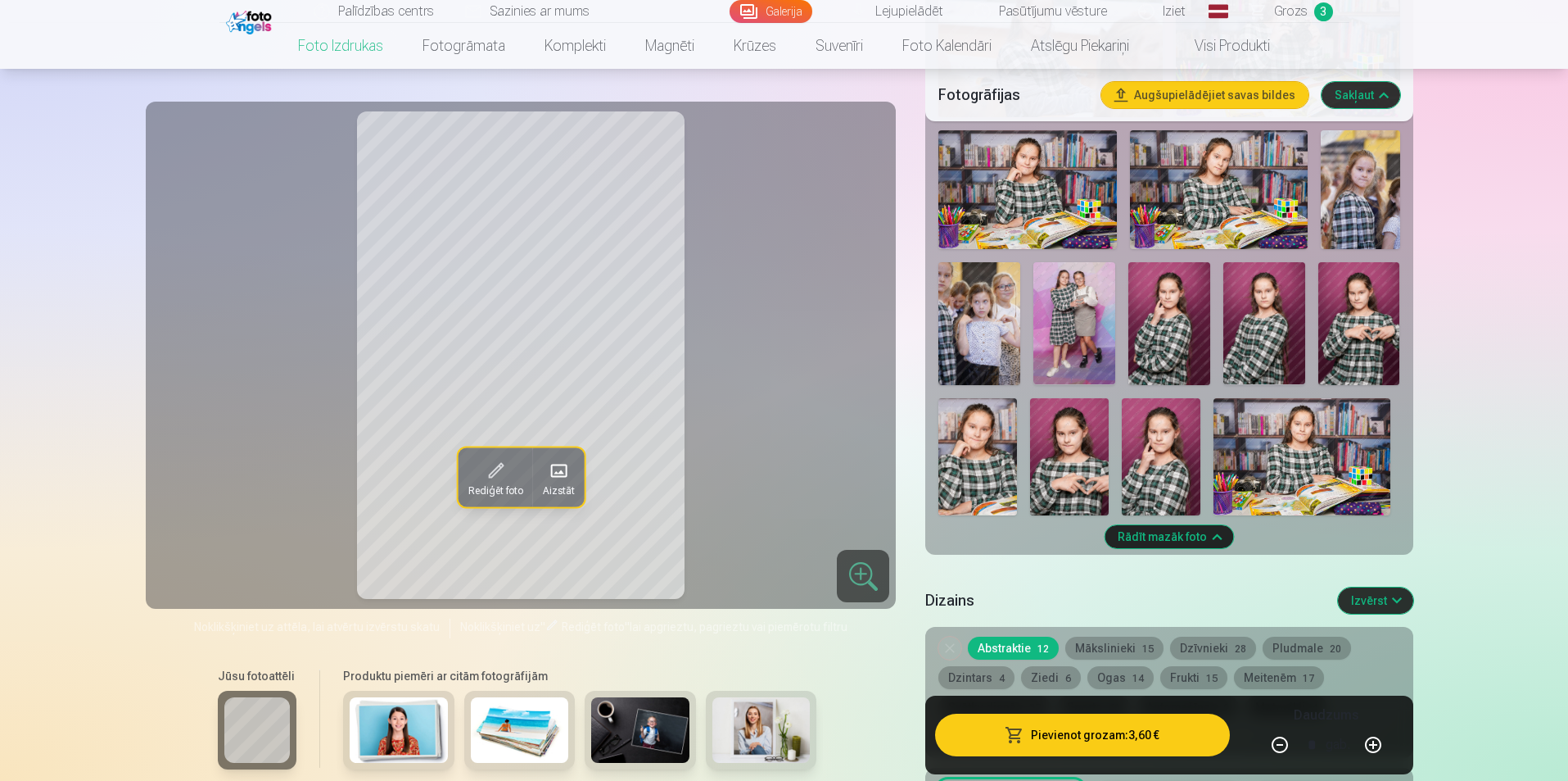
scroll to position [1147, 0]
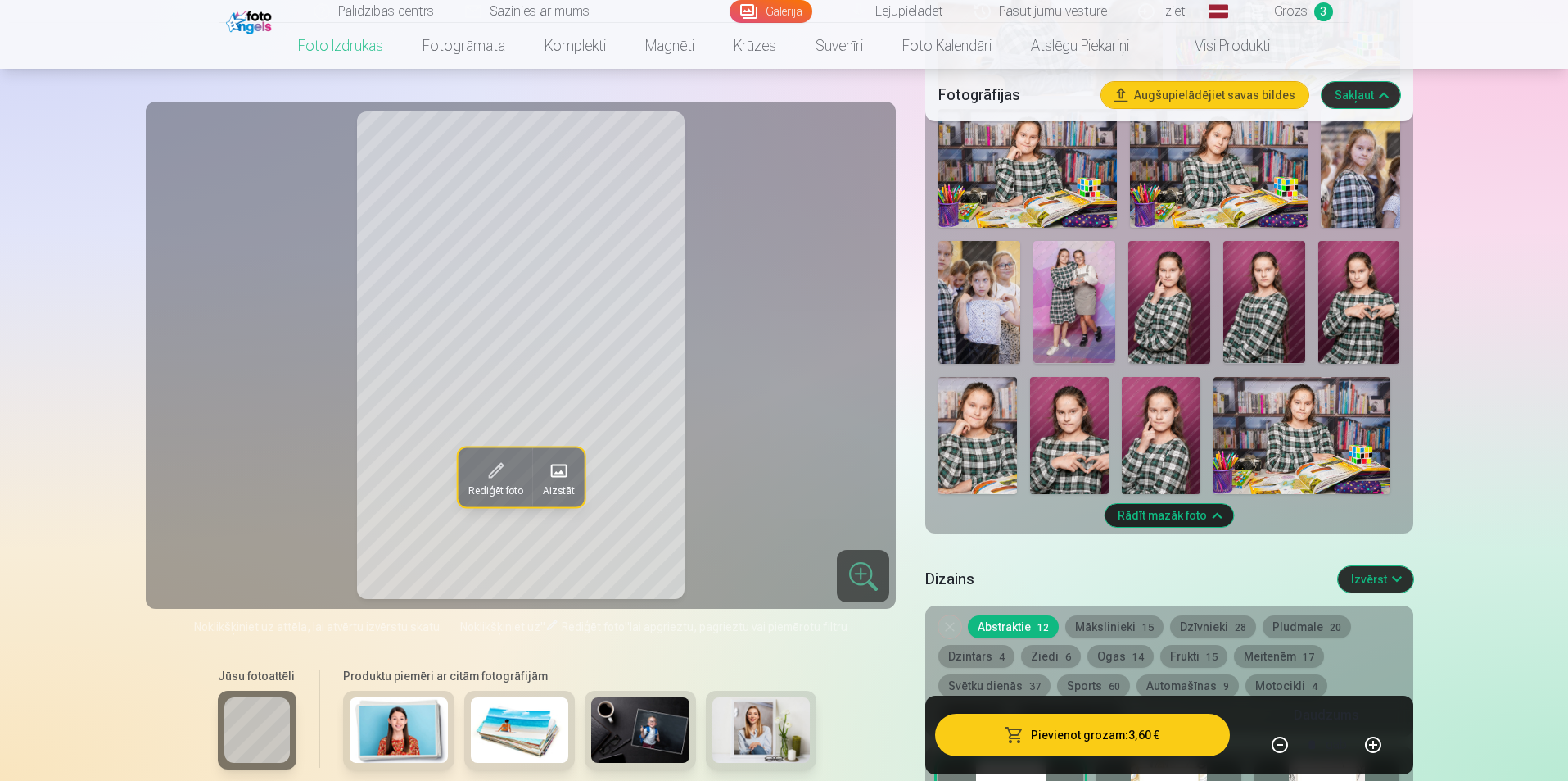
click at [975, 417] on img at bounding box center [978, 436] width 79 height 118
click at [1077, 301] on img at bounding box center [1074, 302] width 82 height 122
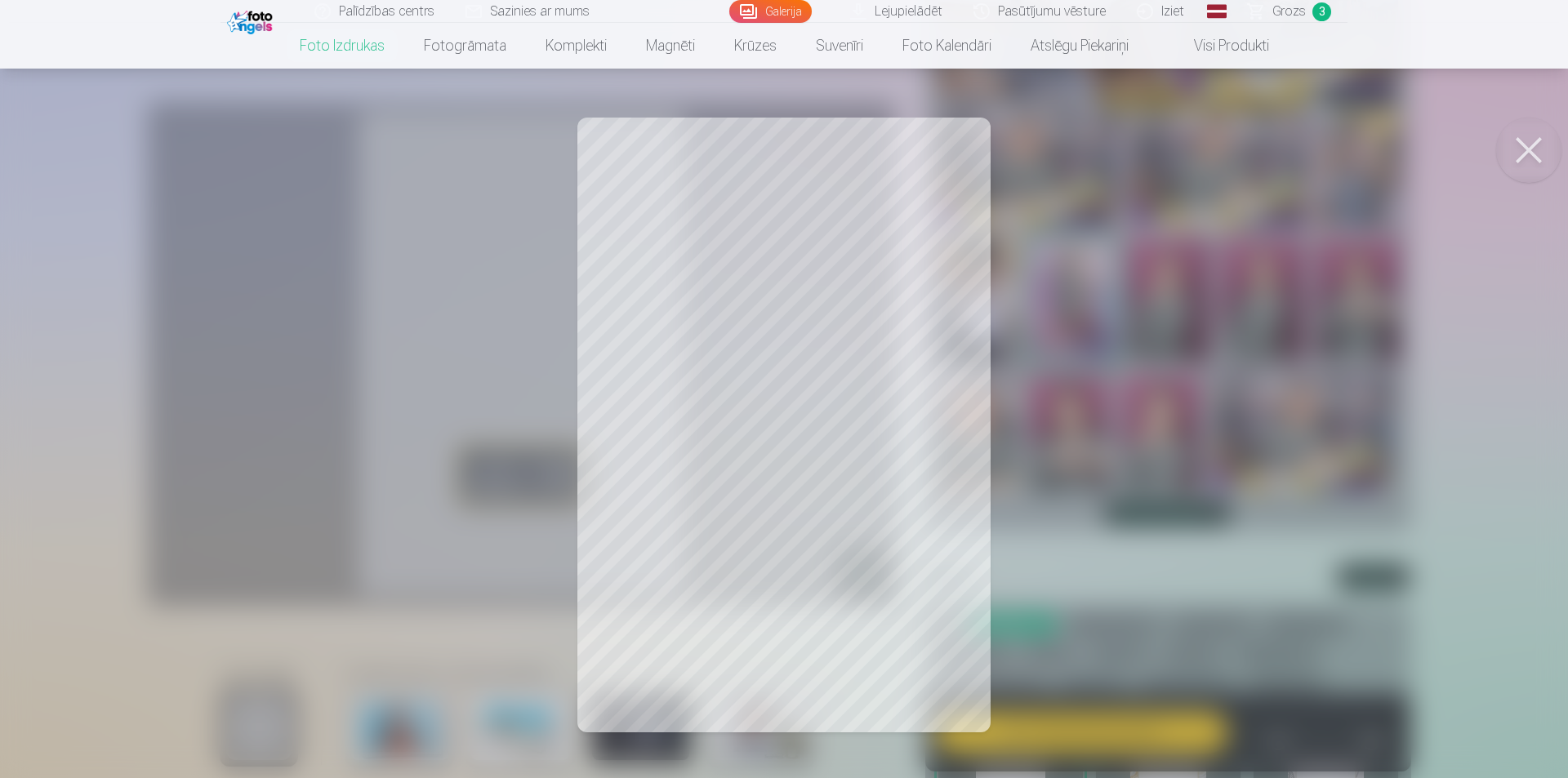
click at [1529, 144] on button at bounding box center [1529, 150] width 65 height 65
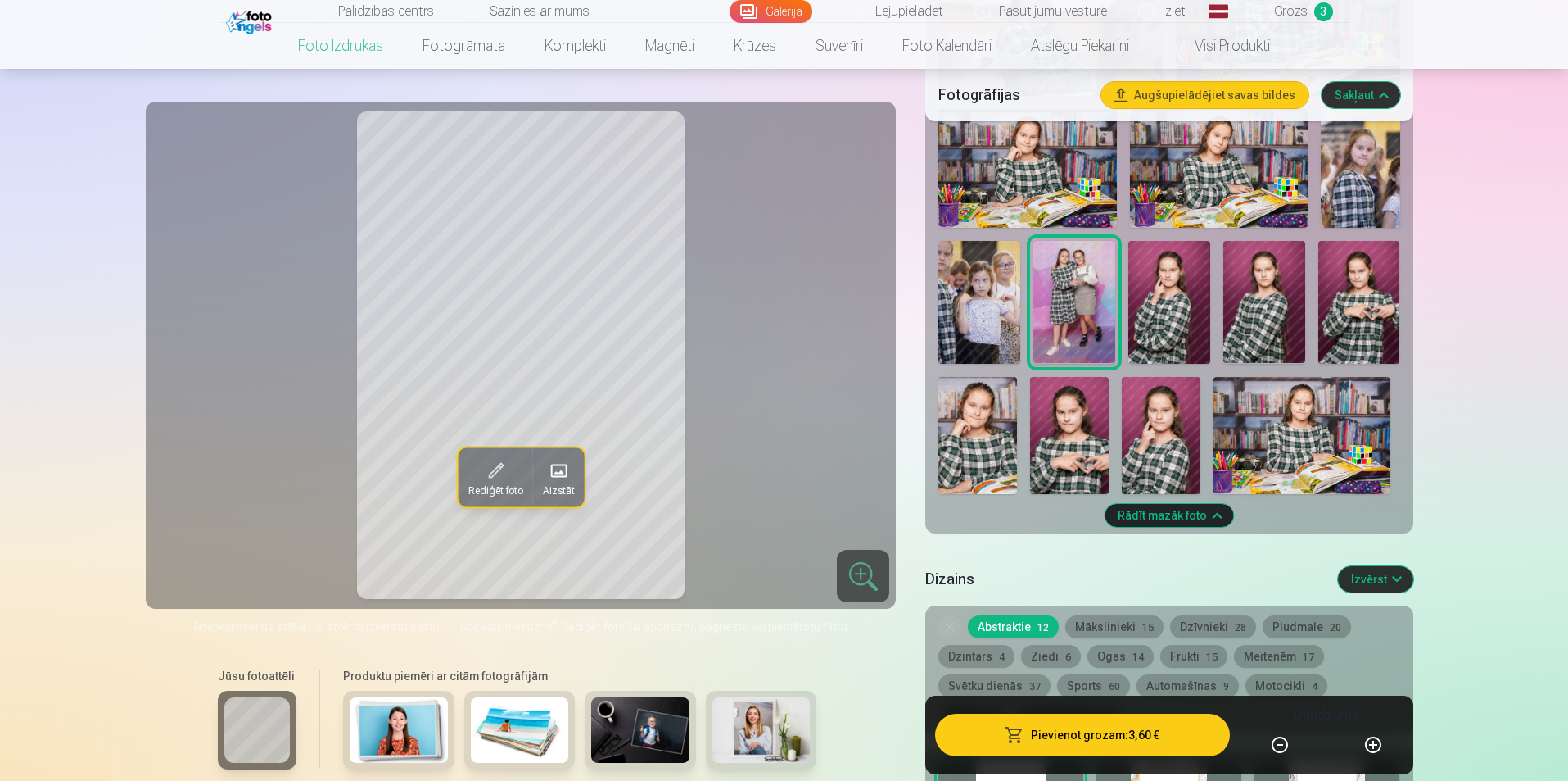
click at [908, 3] on link "Lejupielādēt" at bounding box center [898, 12] width 123 height 23
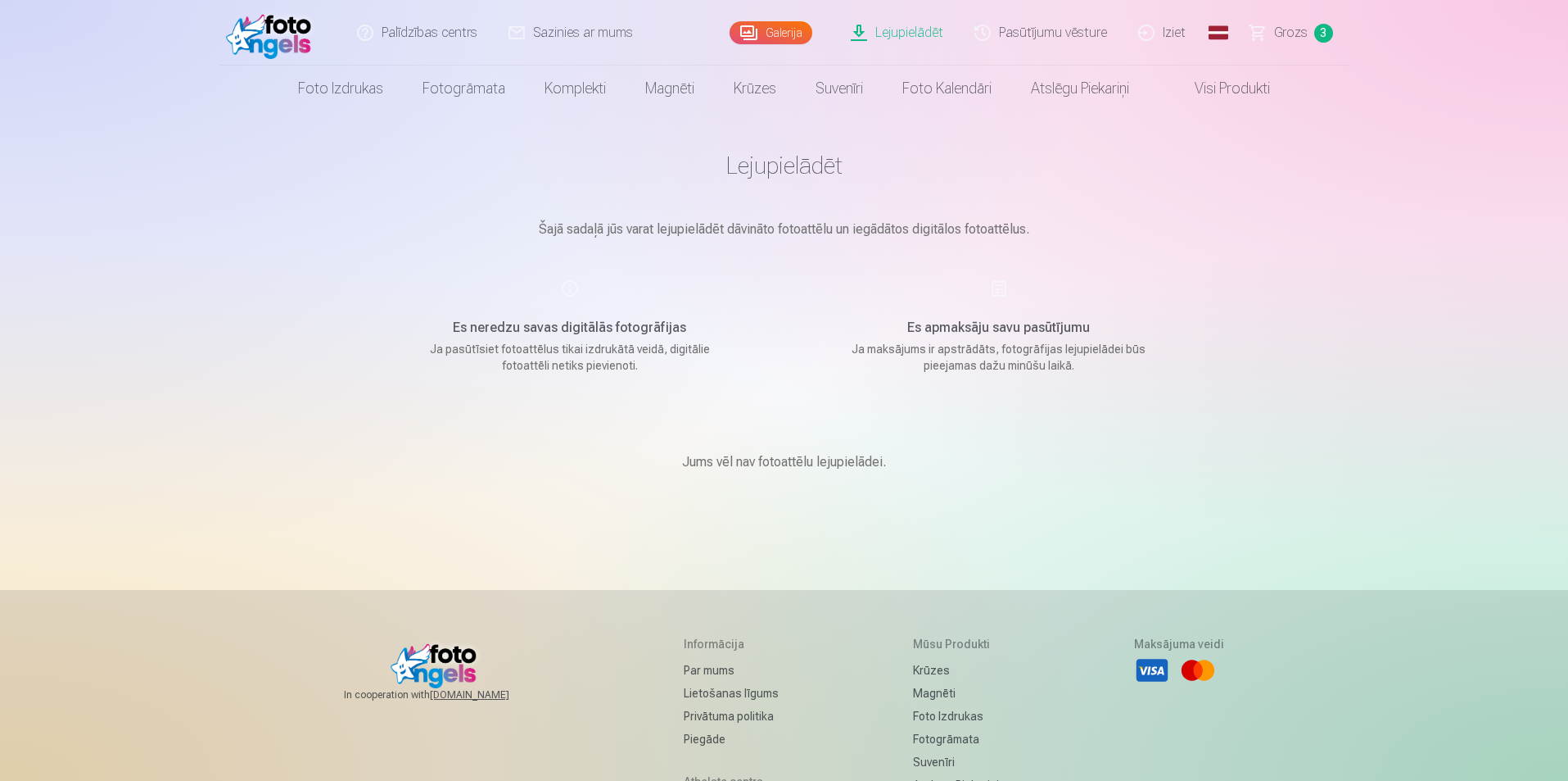
click at [912, 35] on link "Lejupielādēt" at bounding box center [898, 33] width 123 height 66
click at [769, 31] on link "Galerija" at bounding box center [771, 33] width 83 height 23
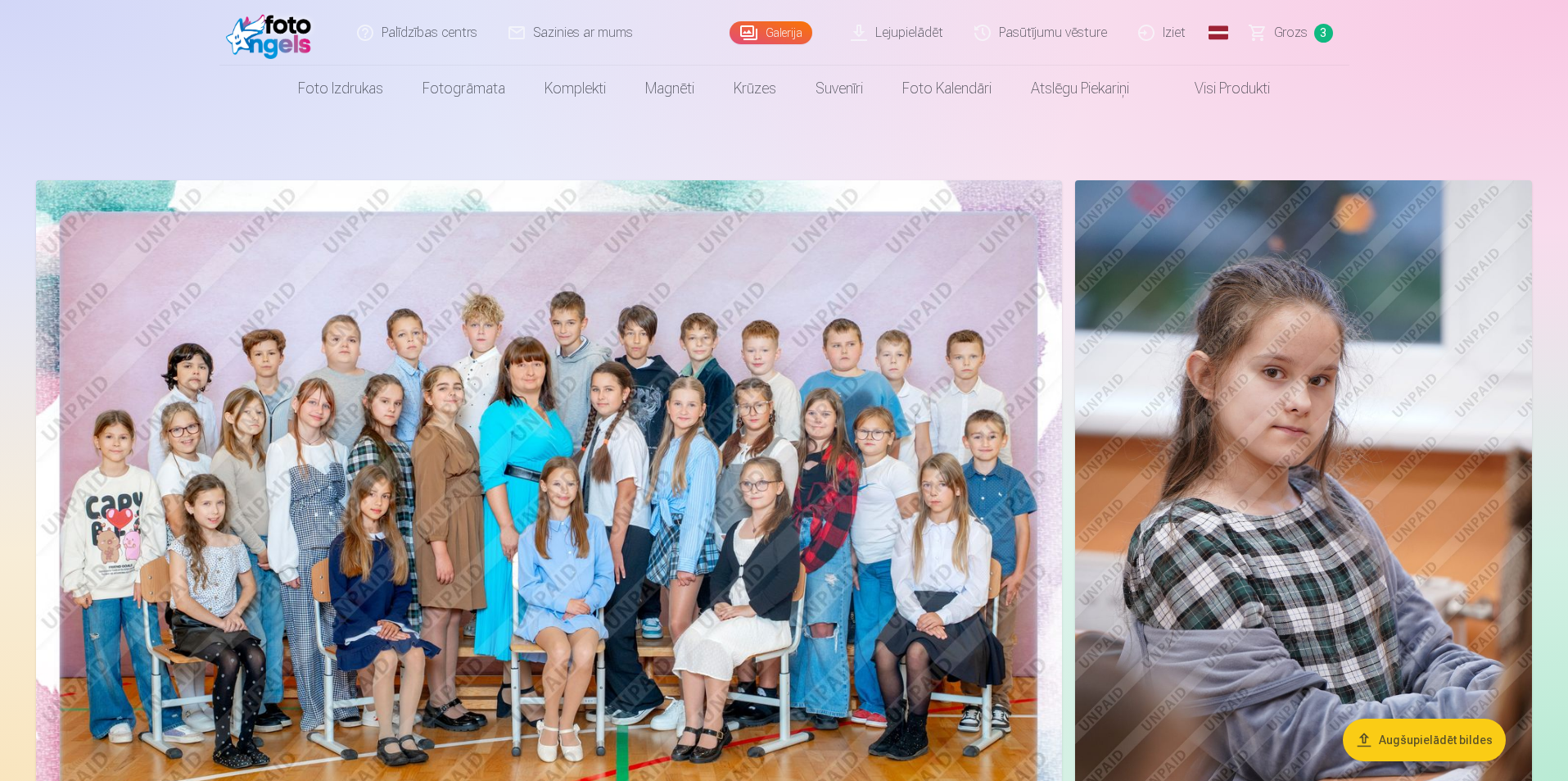
click at [905, 40] on link "Lejupielādēt" at bounding box center [898, 33] width 123 height 66
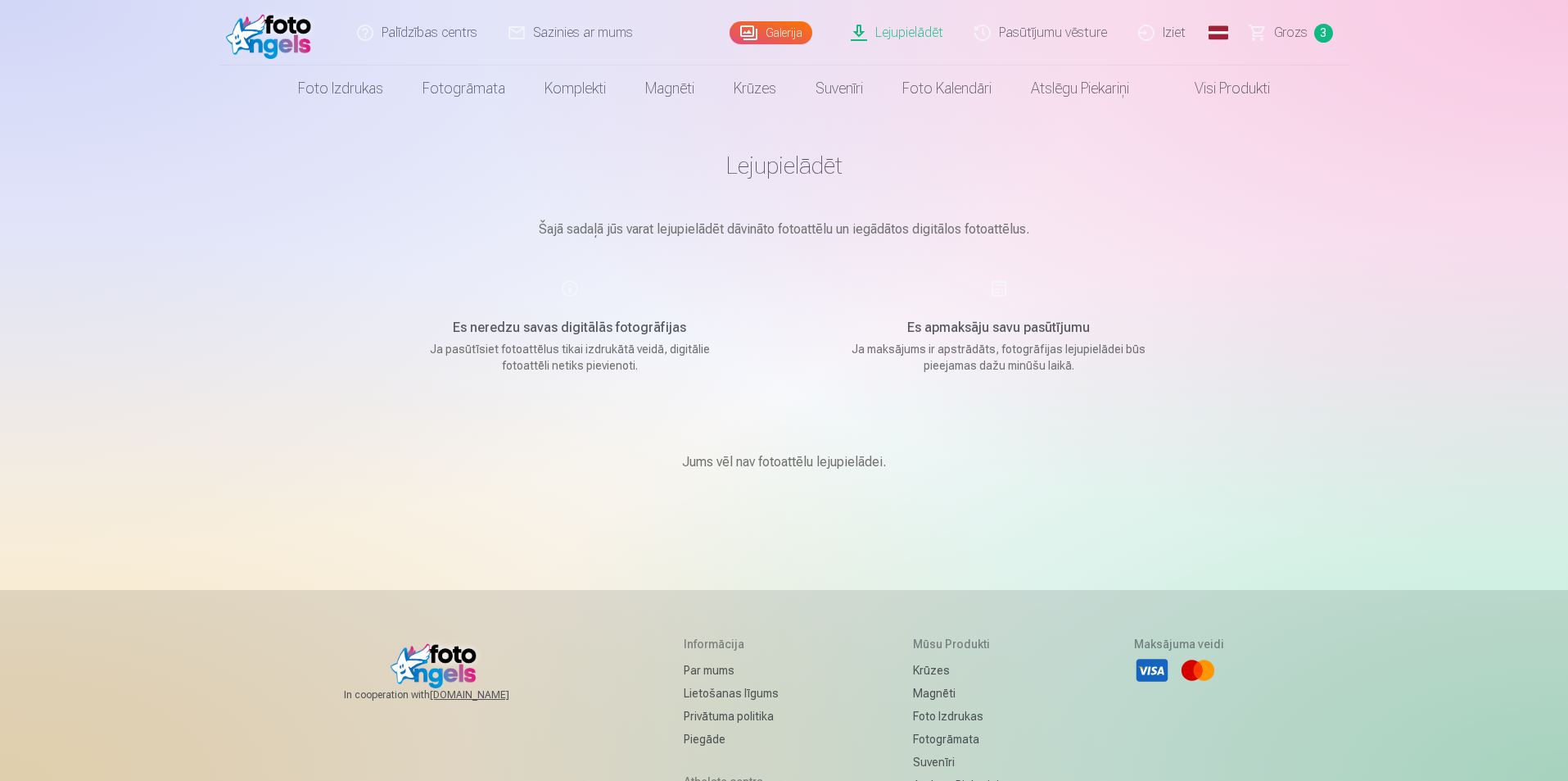
click at [793, 30] on link "Galerija" at bounding box center [771, 33] width 83 height 23
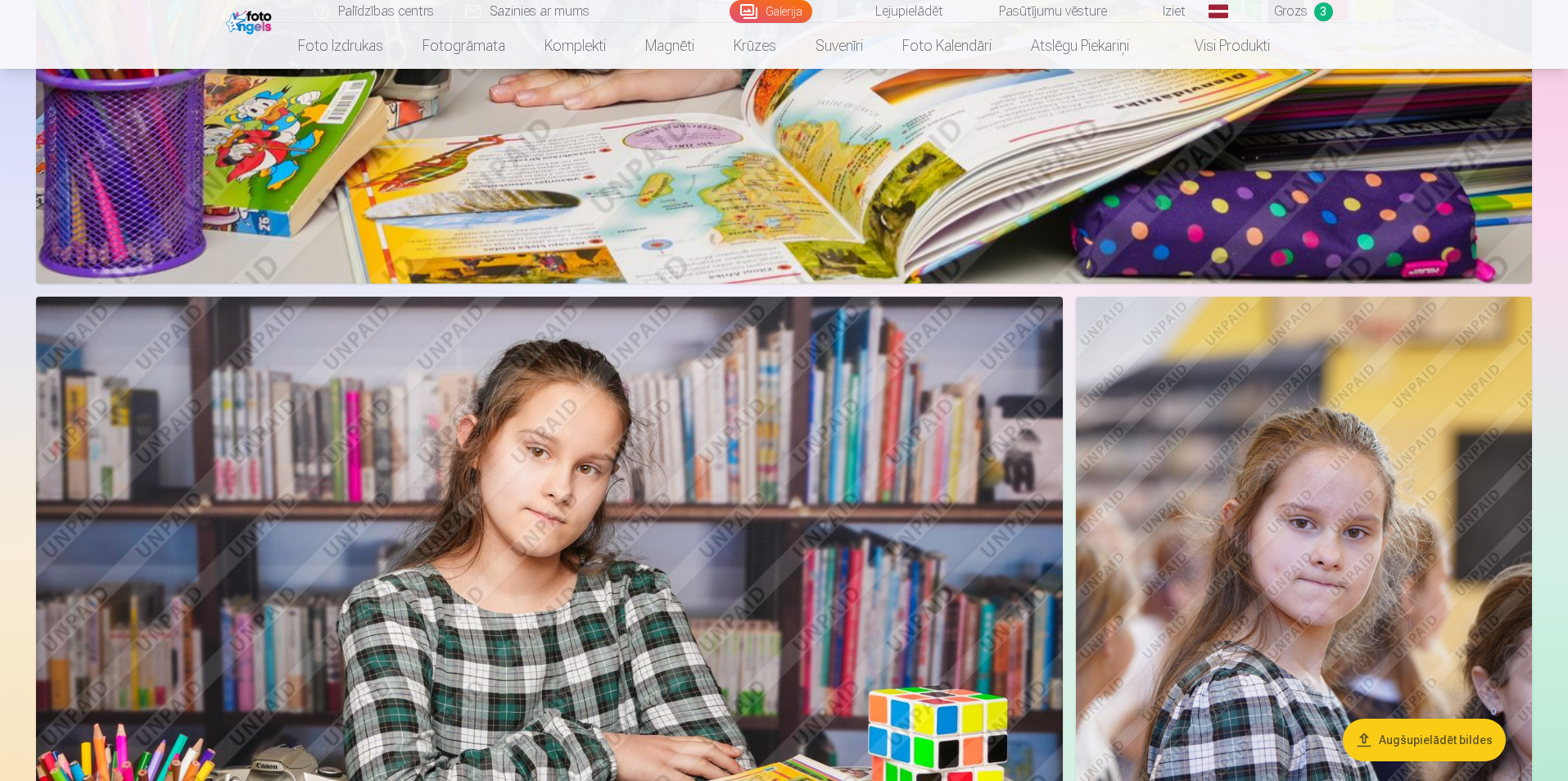
scroll to position [5654, 0]
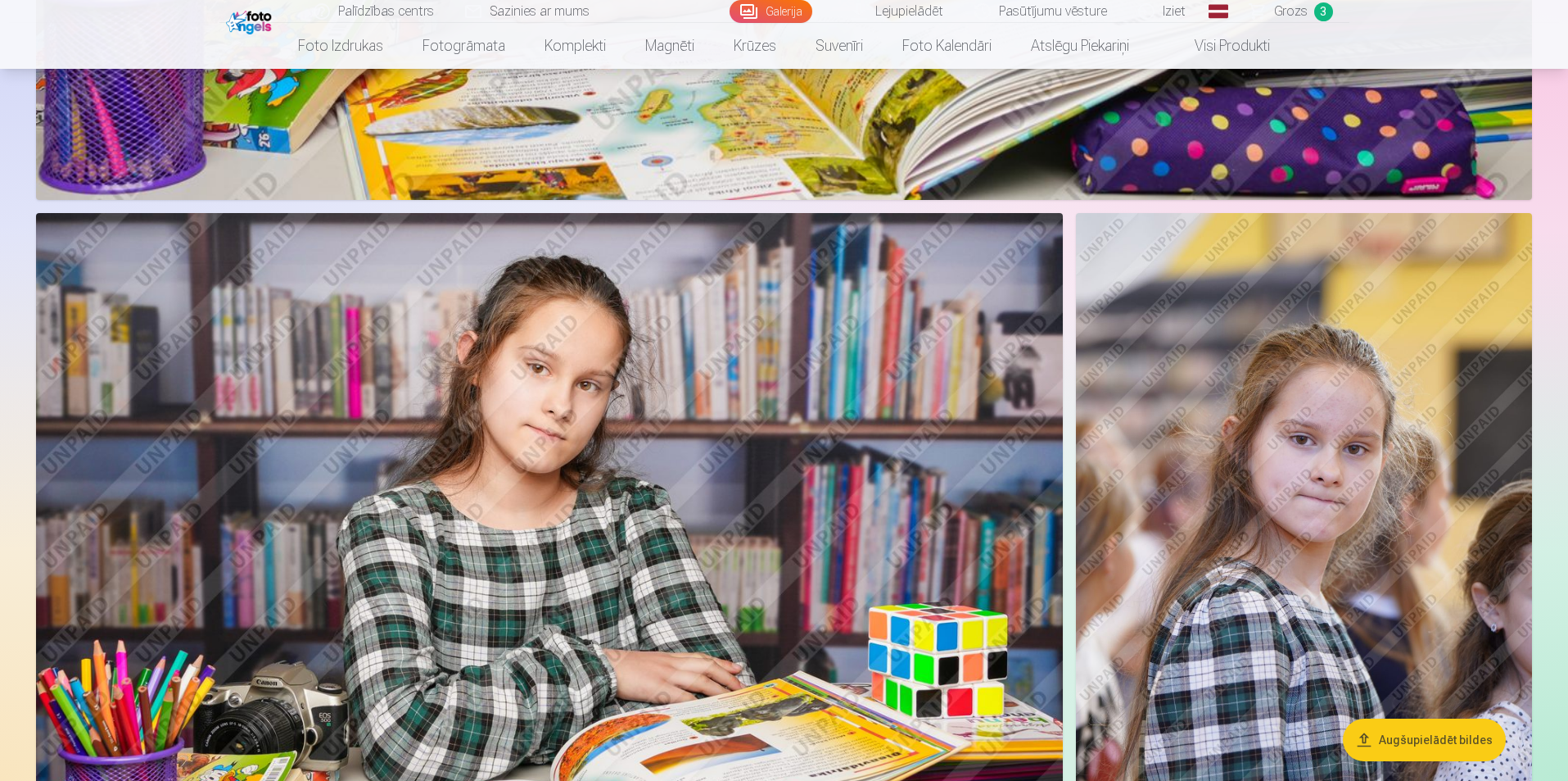
click at [1327, 8] on span "3" at bounding box center [1324, 13] width 19 height 19
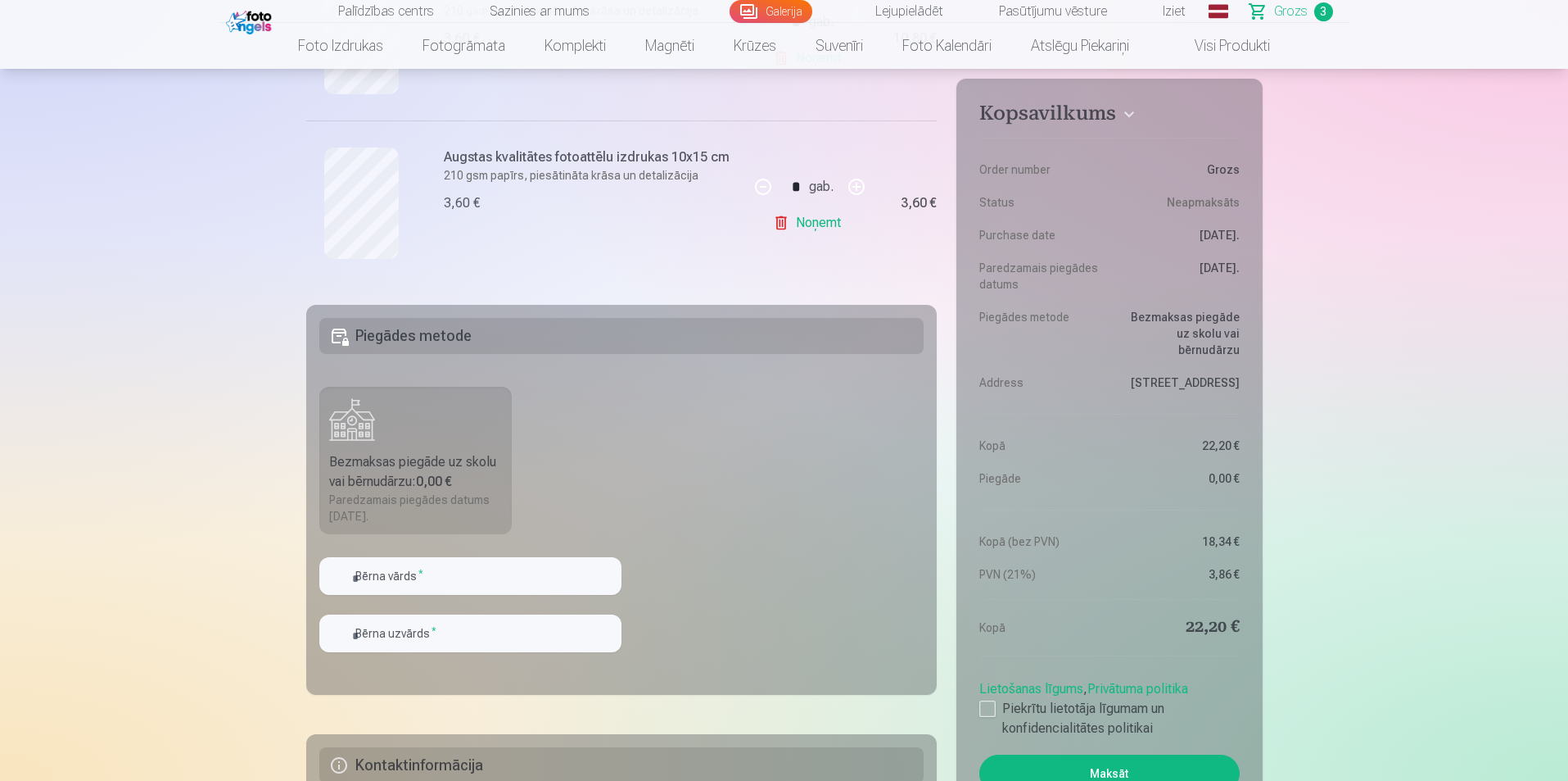
scroll to position [656, 0]
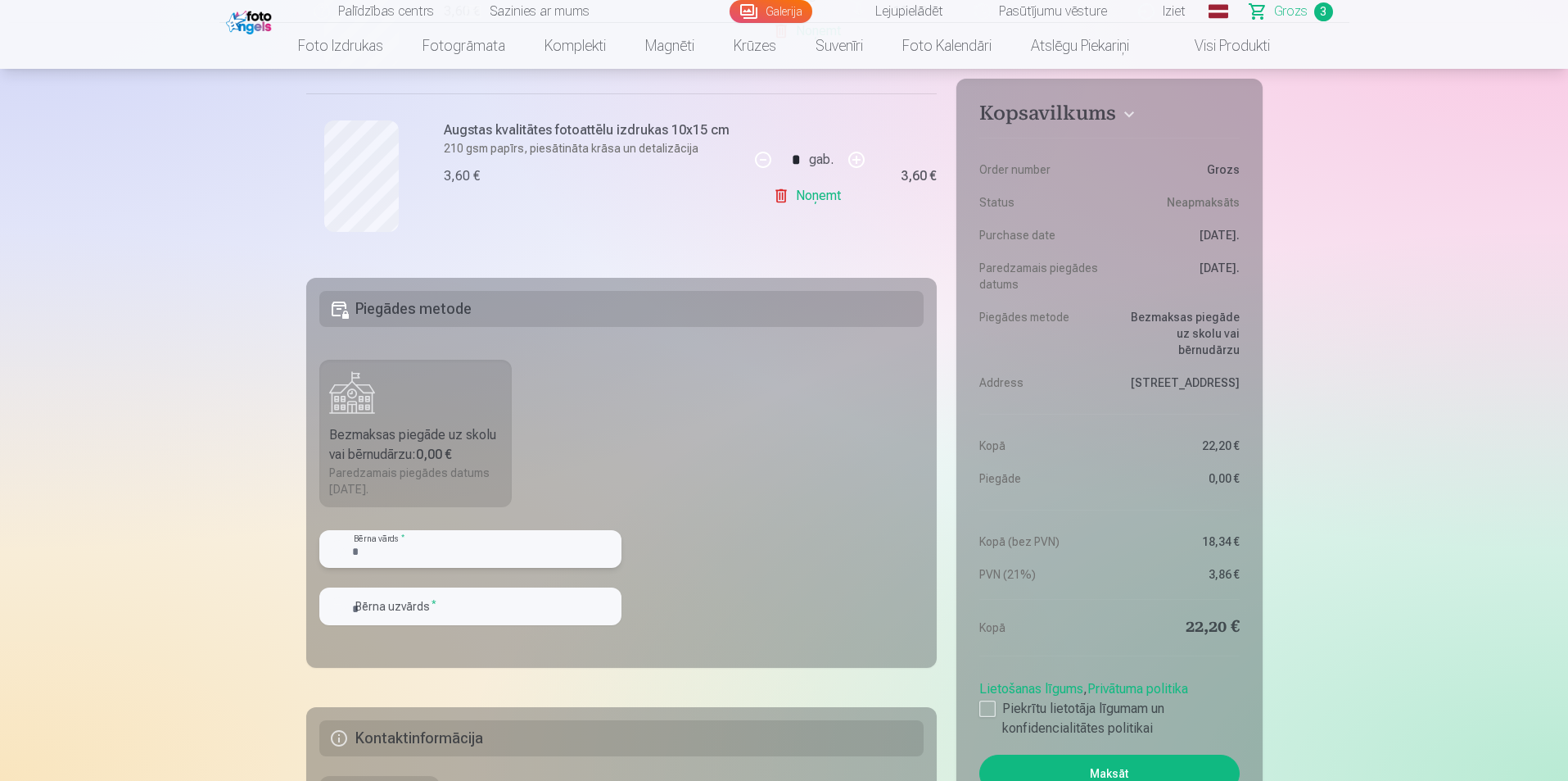
click at [376, 545] on input "text" at bounding box center [470, 549] width 303 height 38
type input "*****"
click at [374, 599] on input "text" at bounding box center [470, 606] width 303 height 38
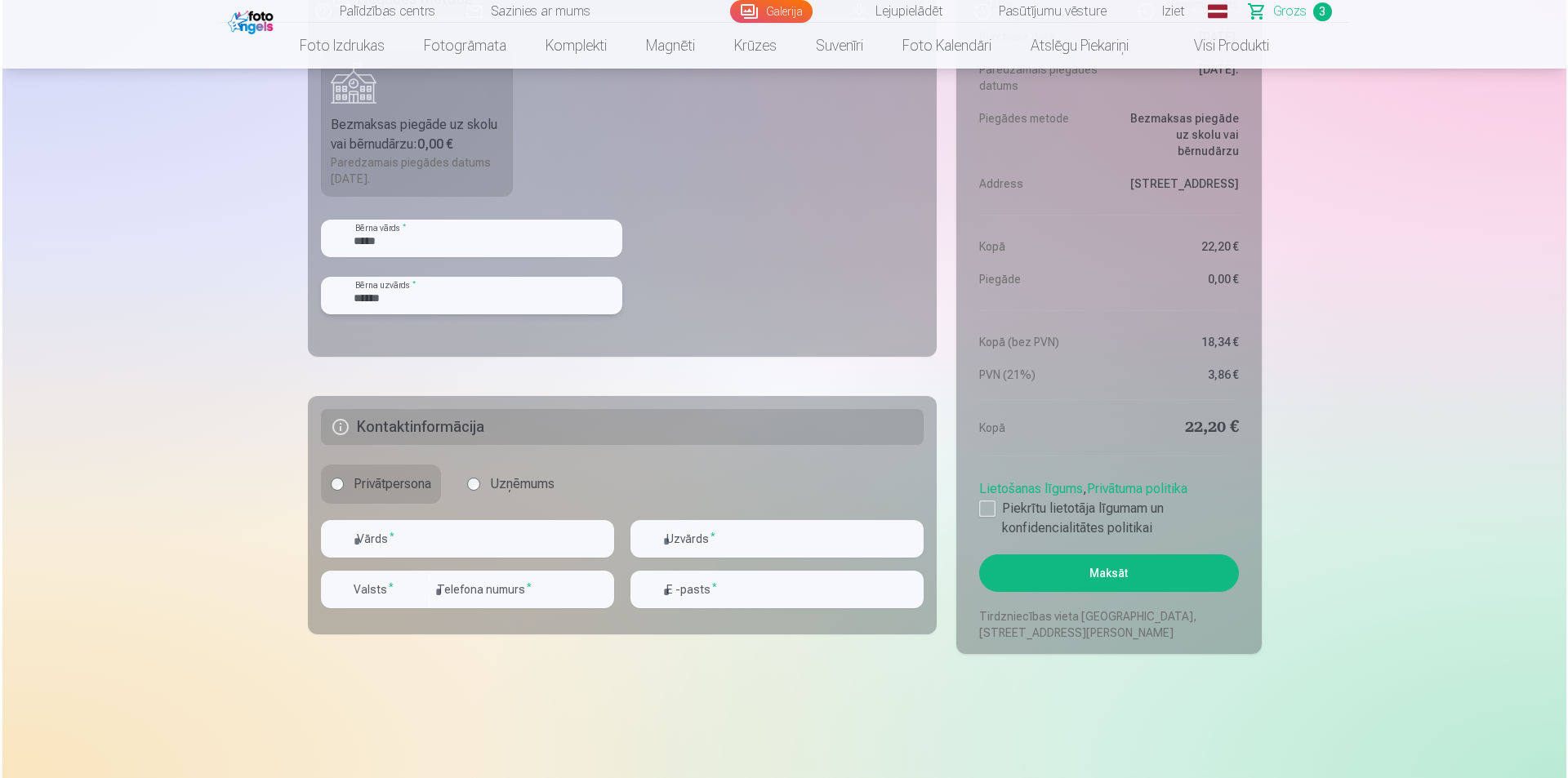
scroll to position [980, 0]
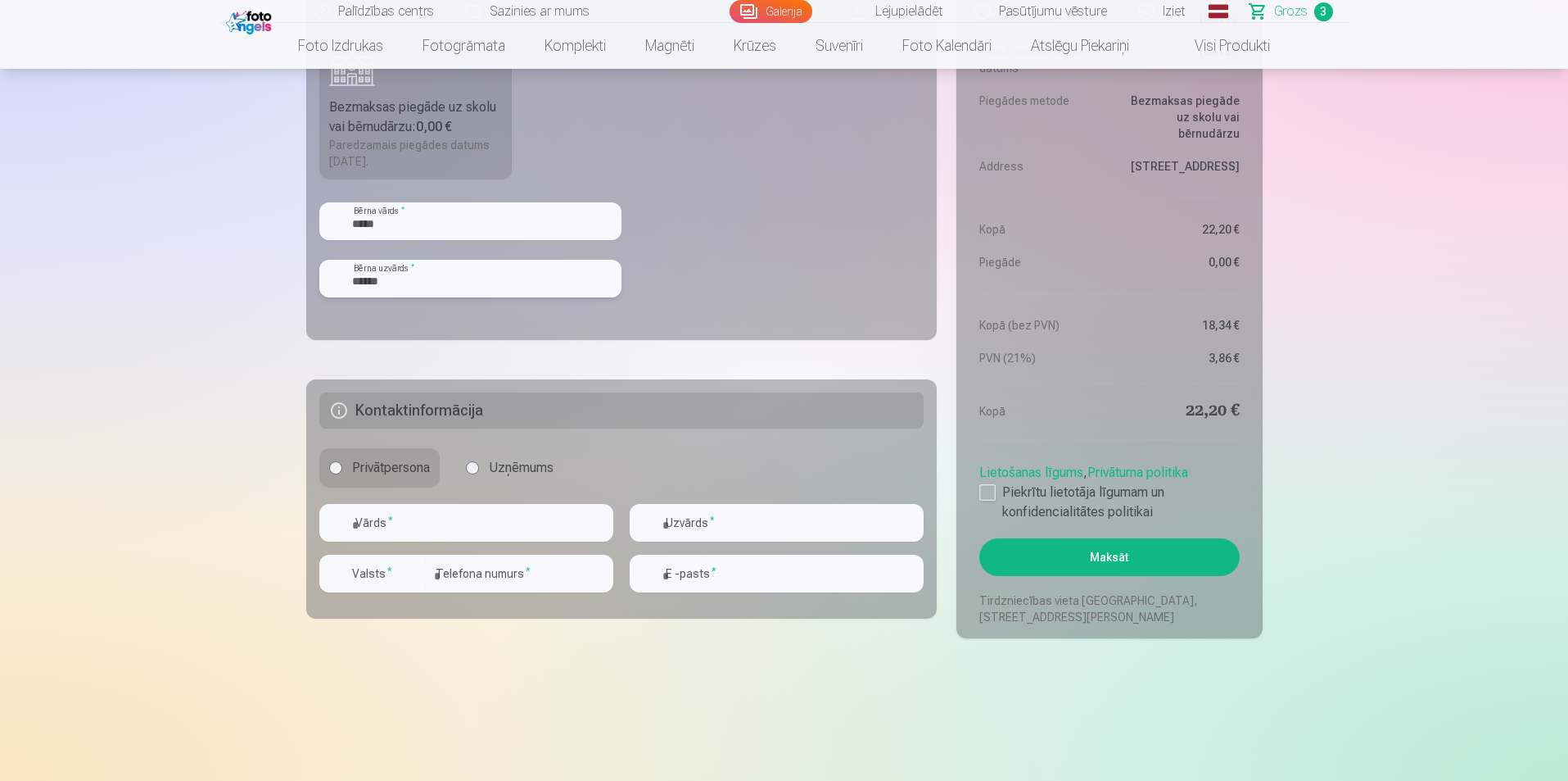
type input "******"
click at [379, 525] on input "text" at bounding box center [465, 523] width 294 height 38
type input "****"
click at [716, 531] on input "text" at bounding box center [777, 523] width 294 height 38
type input "******"
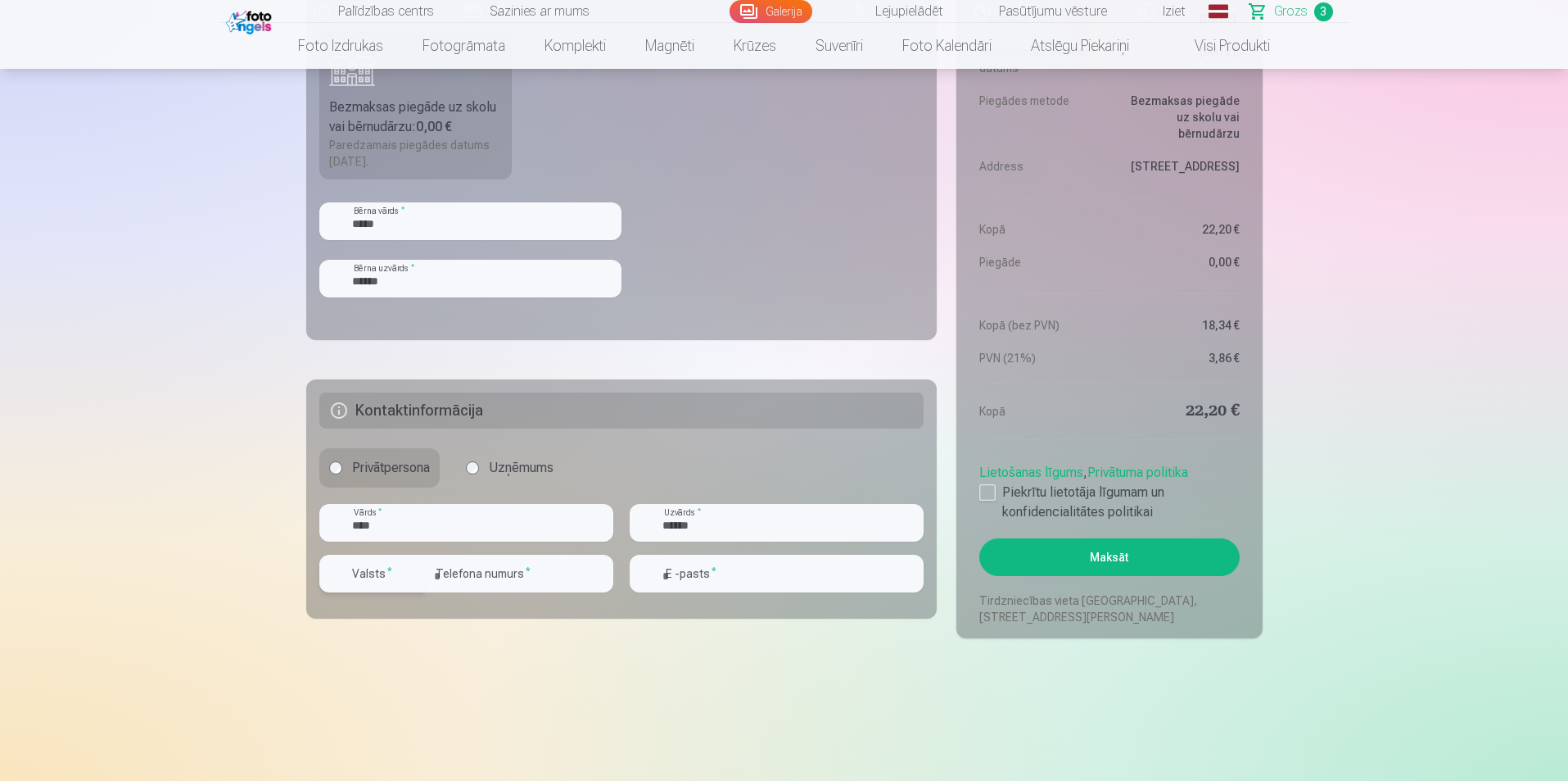
click at [400, 576] on div "button" at bounding box center [376, 576] width 49 height 16
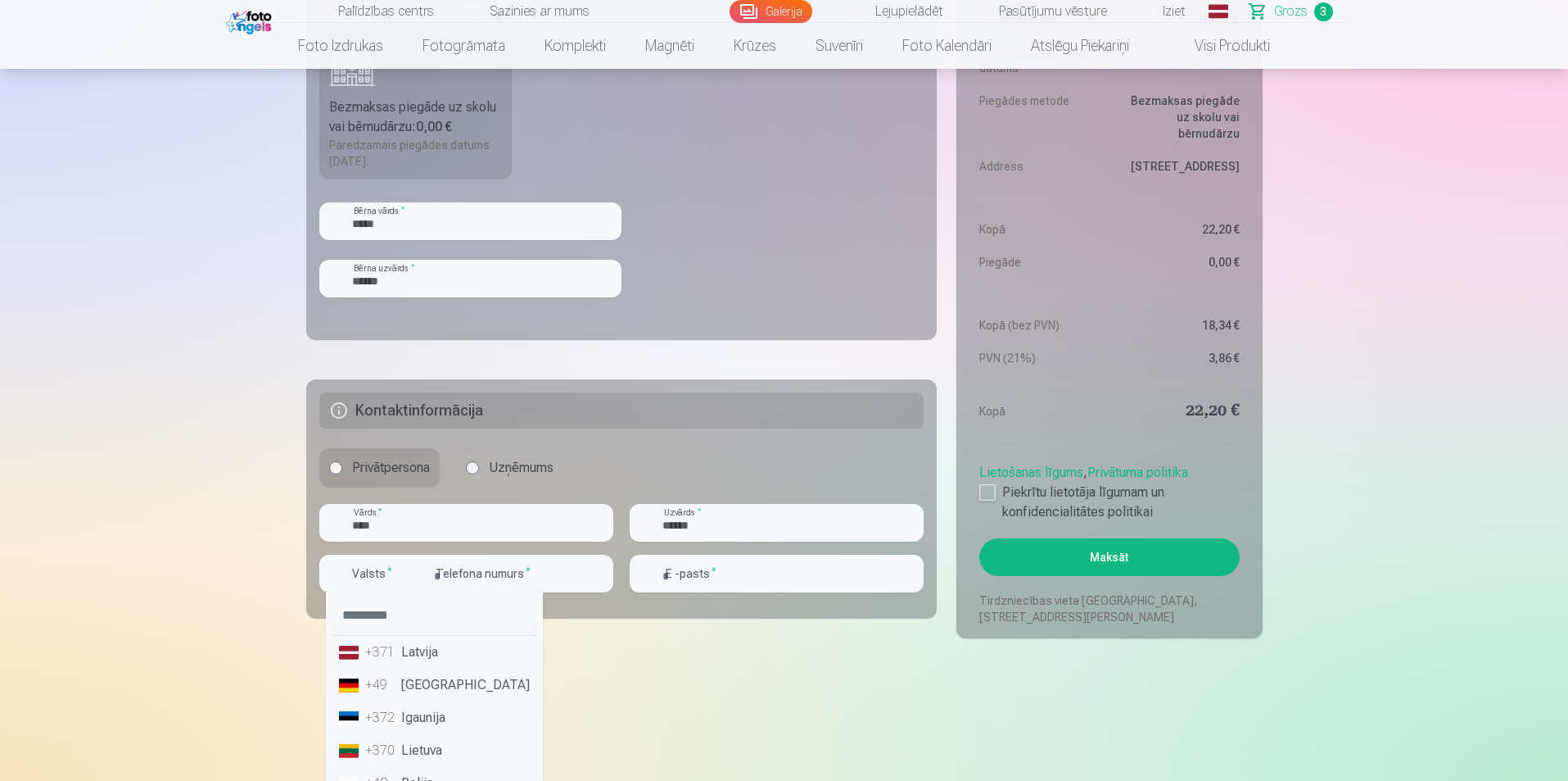
click at [406, 653] on li "+371 Latvija" at bounding box center [435, 652] width 204 height 33
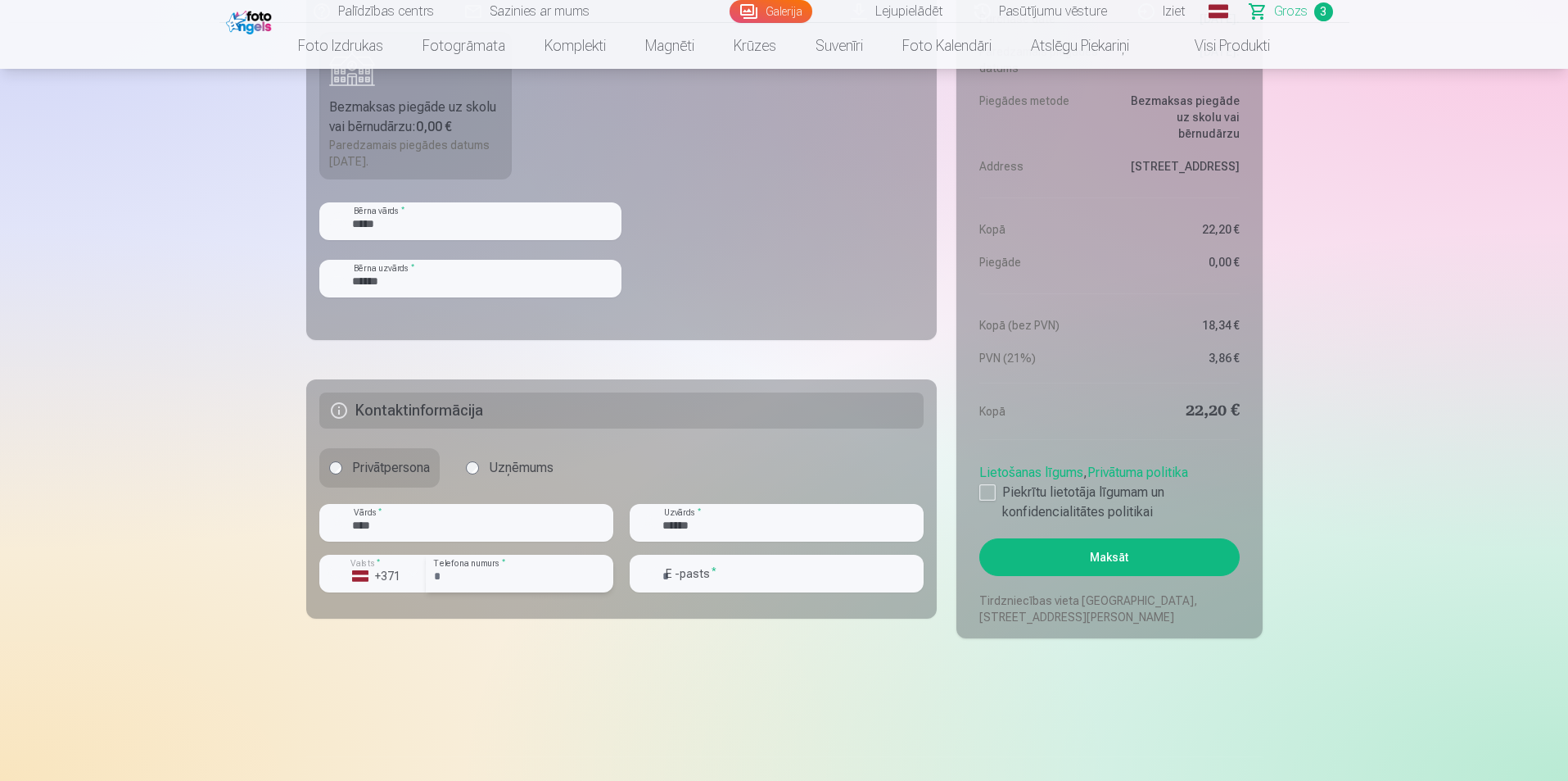
click at [535, 570] on input "number" at bounding box center [519, 573] width 188 height 38
type input "********"
click at [731, 579] on input "email" at bounding box center [777, 573] width 294 height 38
type input "**********"
click at [984, 493] on div at bounding box center [987, 492] width 16 height 16
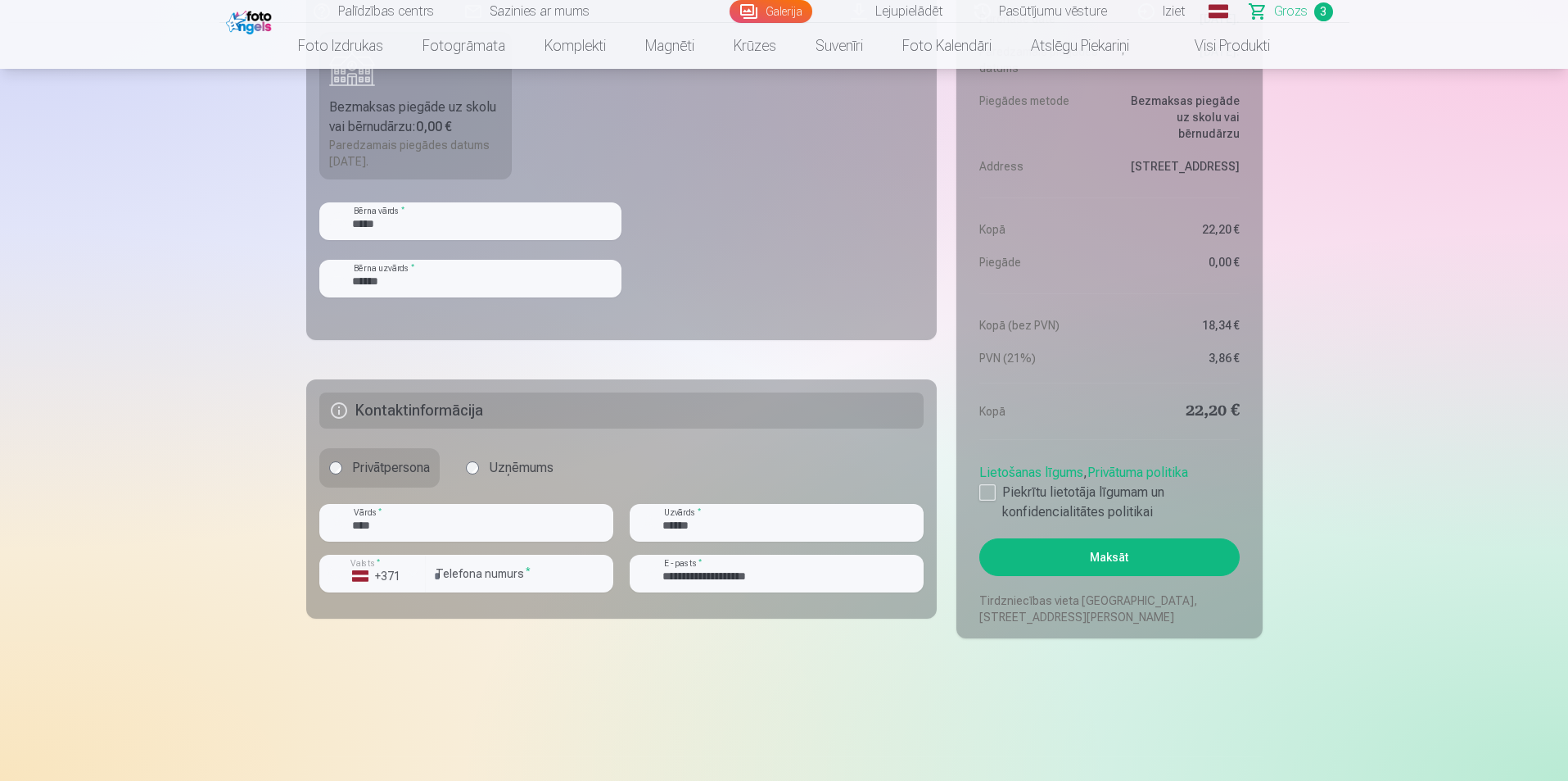
click at [1072, 559] on button "Maksāt" at bounding box center [1108, 556] width 259 height 38
